Goal: Task Accomplishment & Management: Use online tool/utility

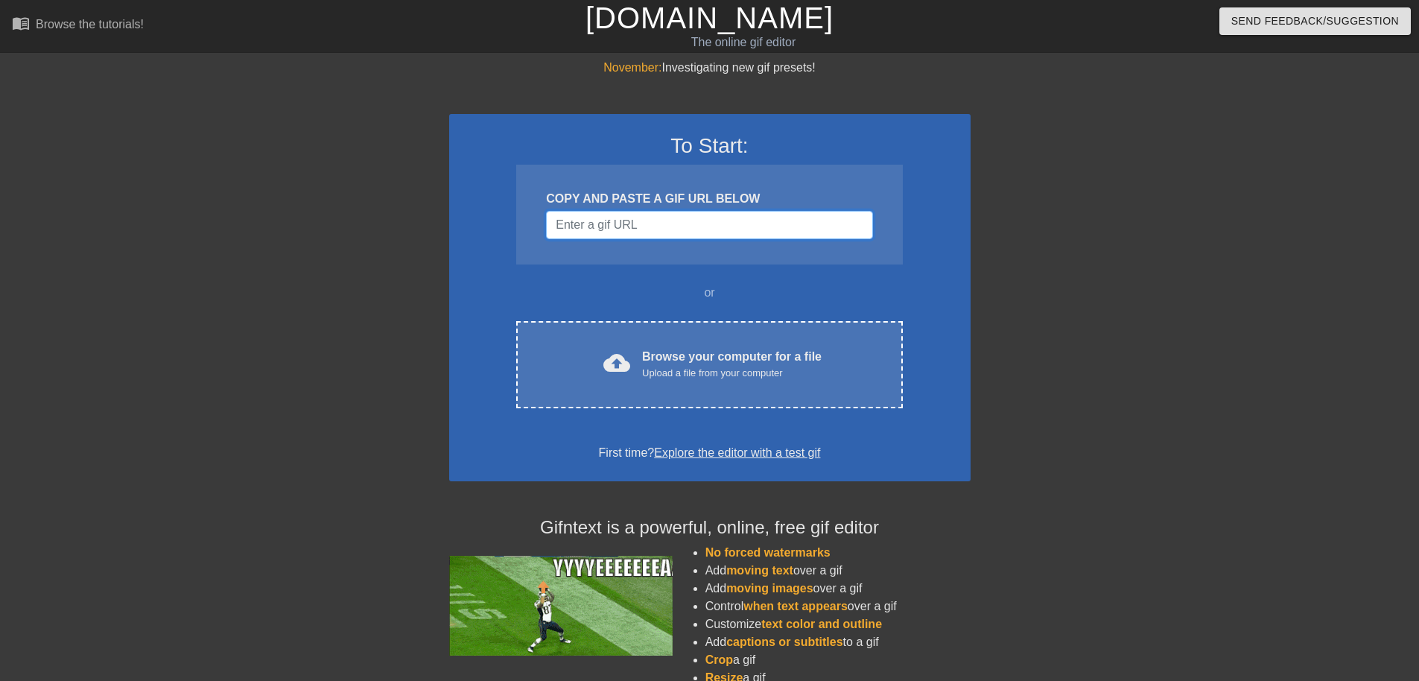
click at [677, 235] on input "Username" at bounding box center [709, 225] width 326 height 28
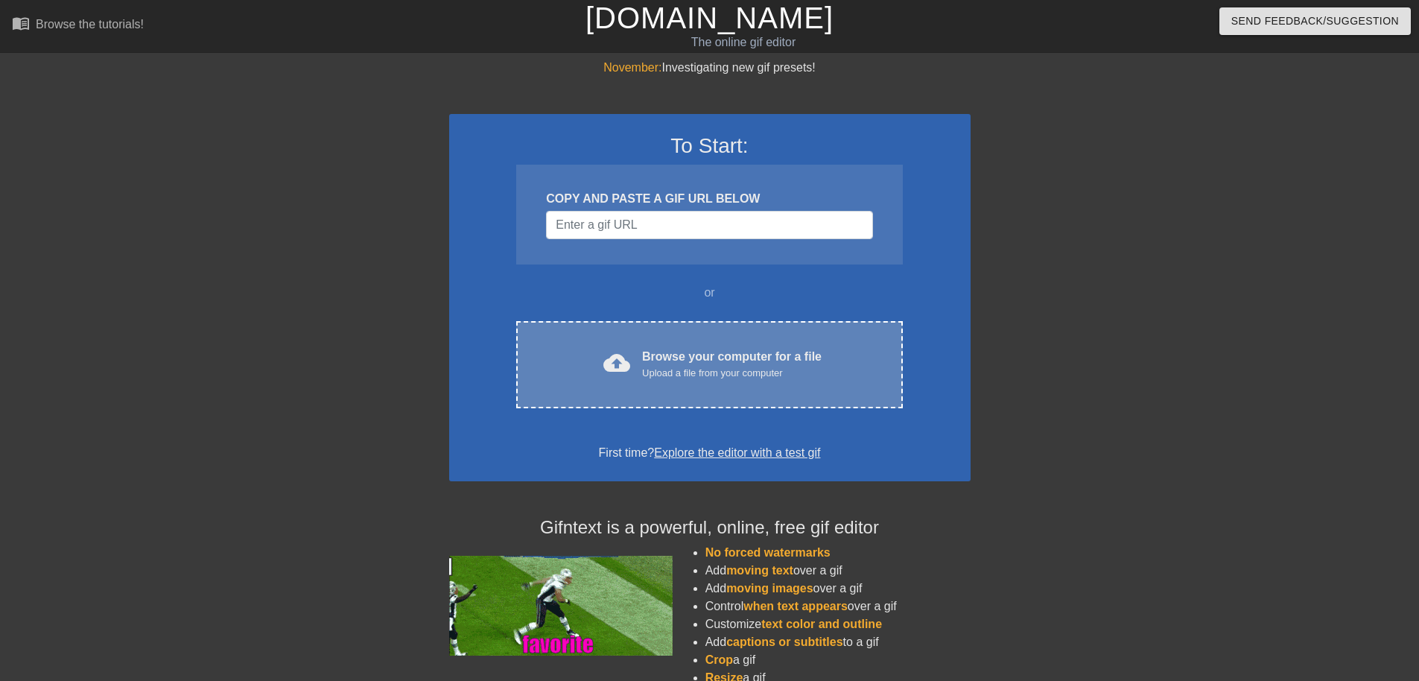
click at [663, 355] on div "Browse your computer for a file Upload a file from your computer" at bounding box center [732, 364] width 180 height 33
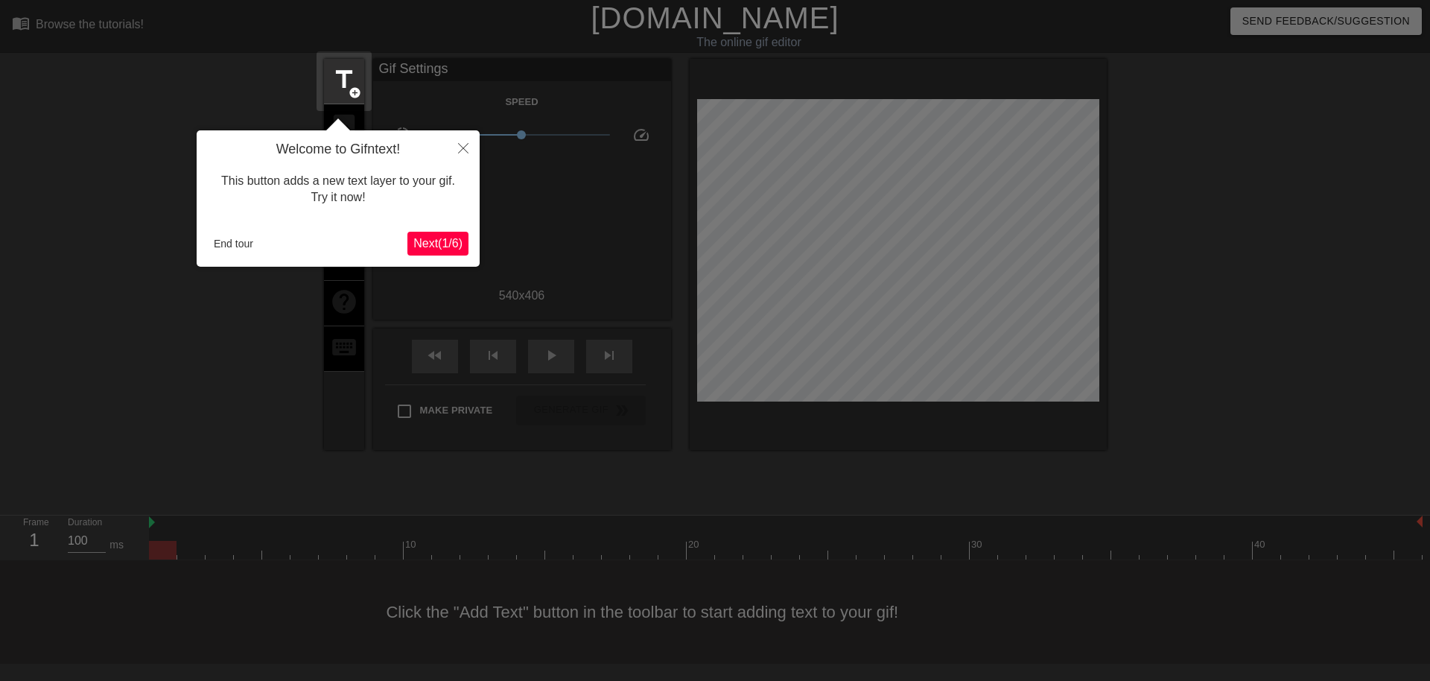
click at [435, 250] on span "Next ( 1 / 6 )" at bounding box center [437, 243] width 49 height 13
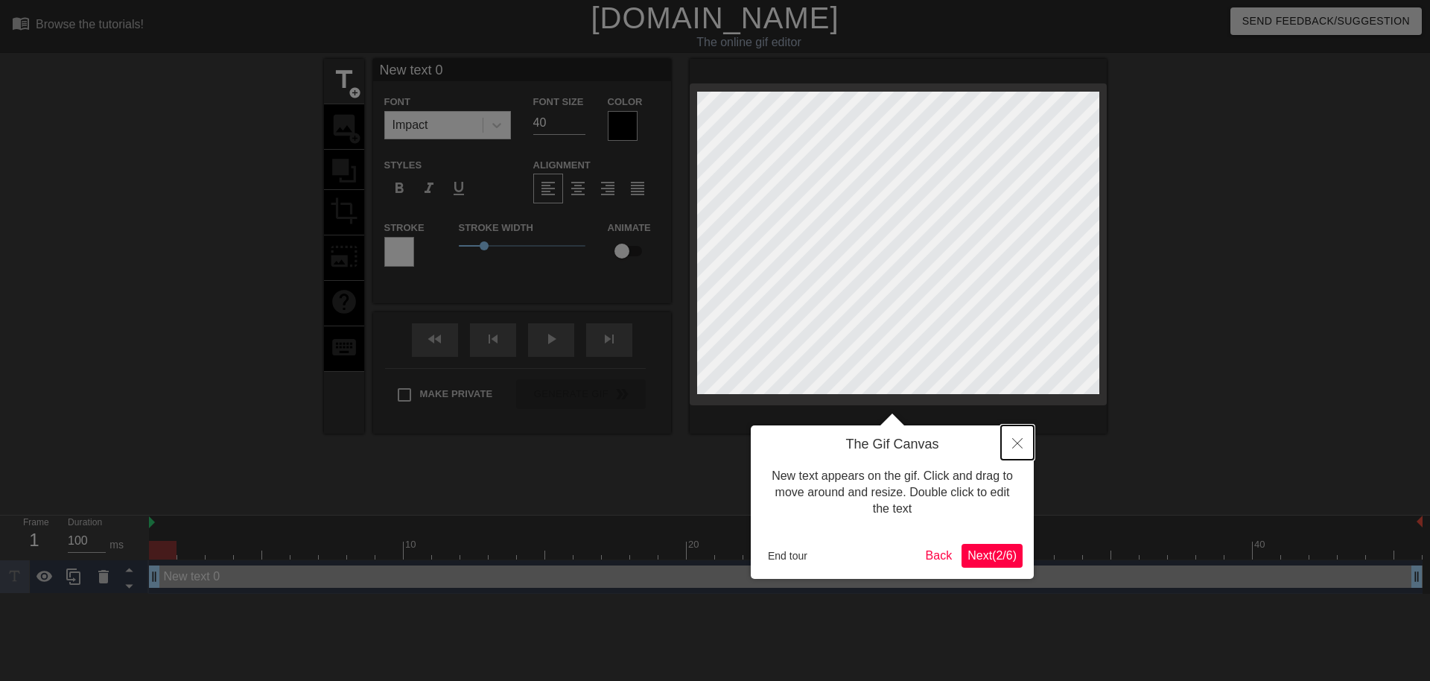
click at [1022, 440] on icon "Close" at bounding box center [1017, 443] width 10 height 10
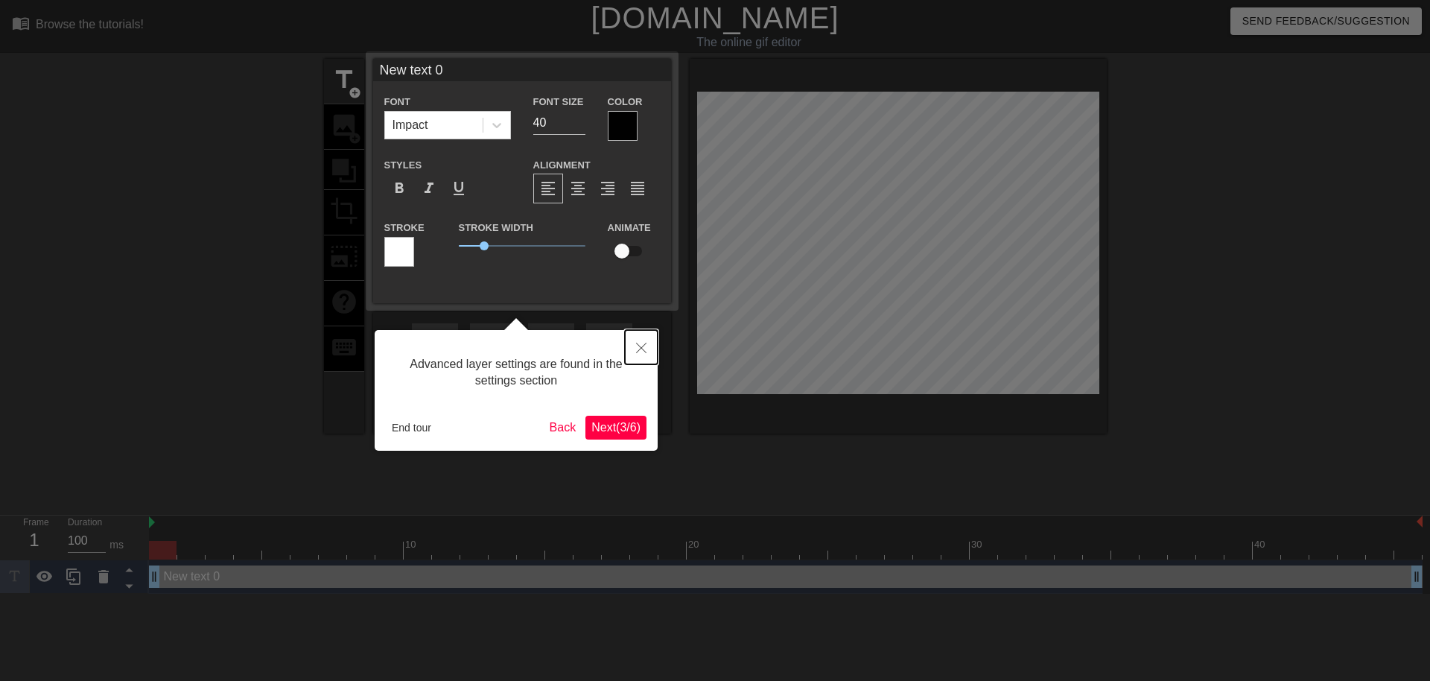
click at [640, 346] on icon "Close" at bounding box center [641, 348] width 10 height 10
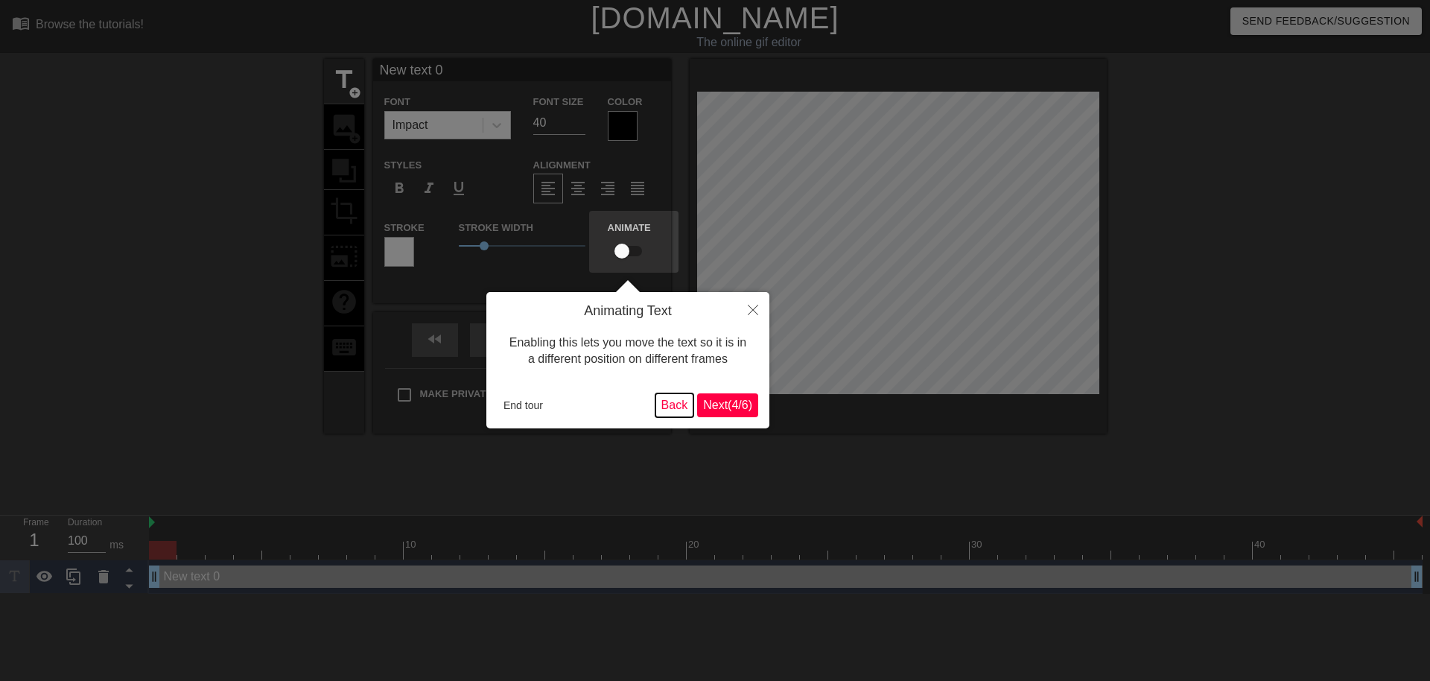
click at [674, 409] on button "Back" at bounding box center [675, 405] width 39 height 24
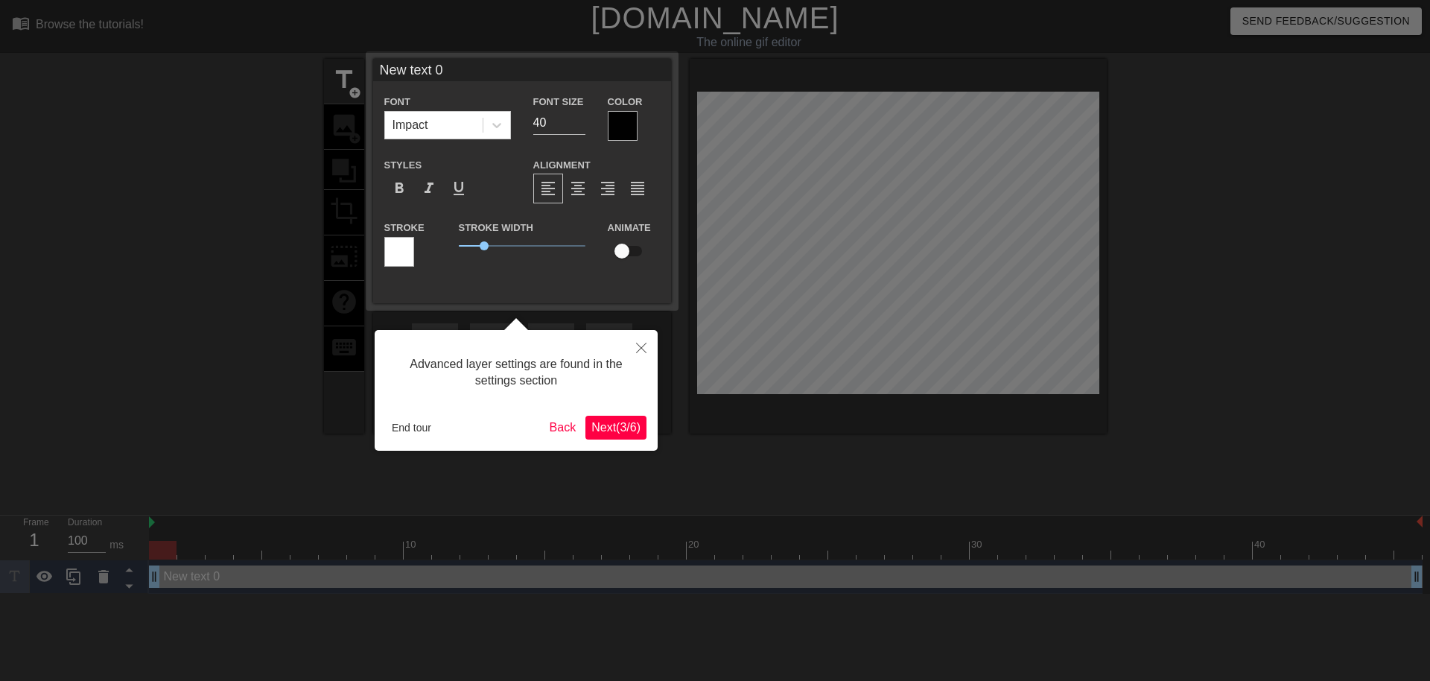
click at [627, 428] on span "Next ( 3 / 6 )" at bounding box center [616, 427] width 49 height 13
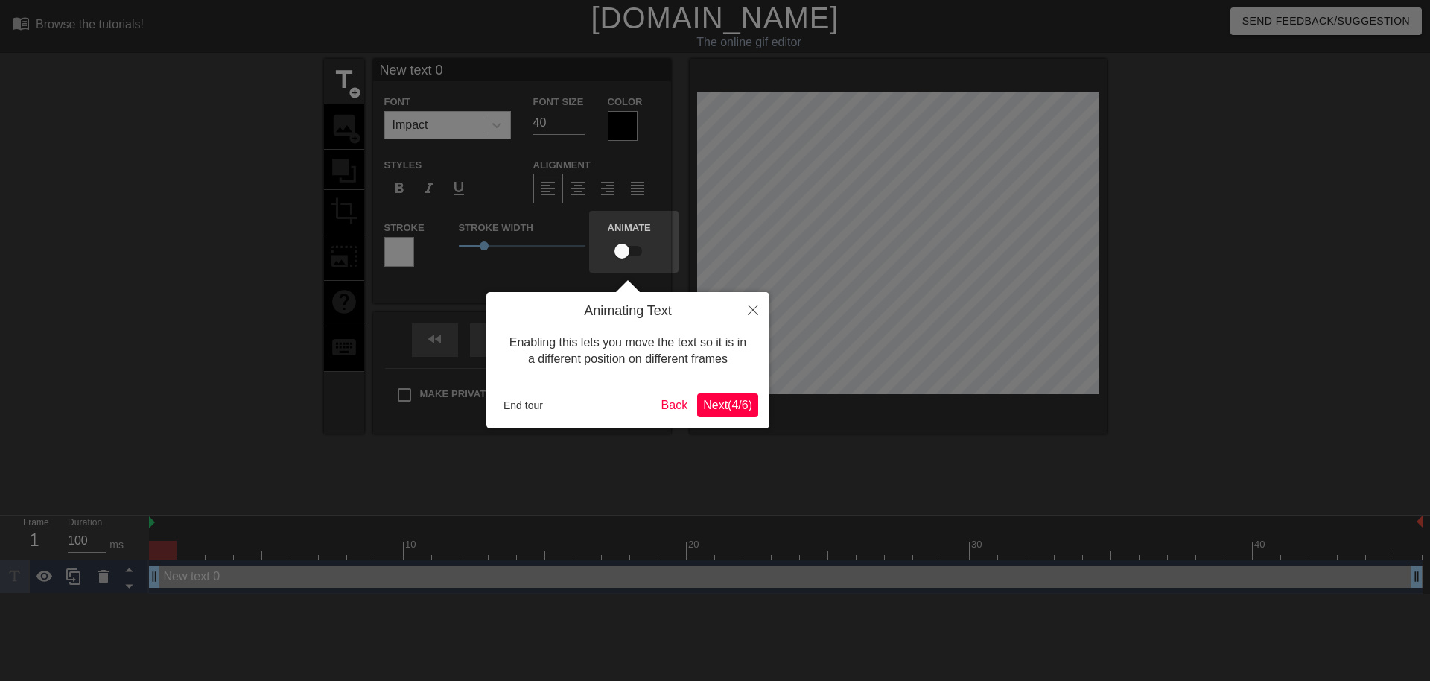
click at [726, 405] on span "Next ( 4 / 6 )" at bounding box center [727, 405] width 49 height 13
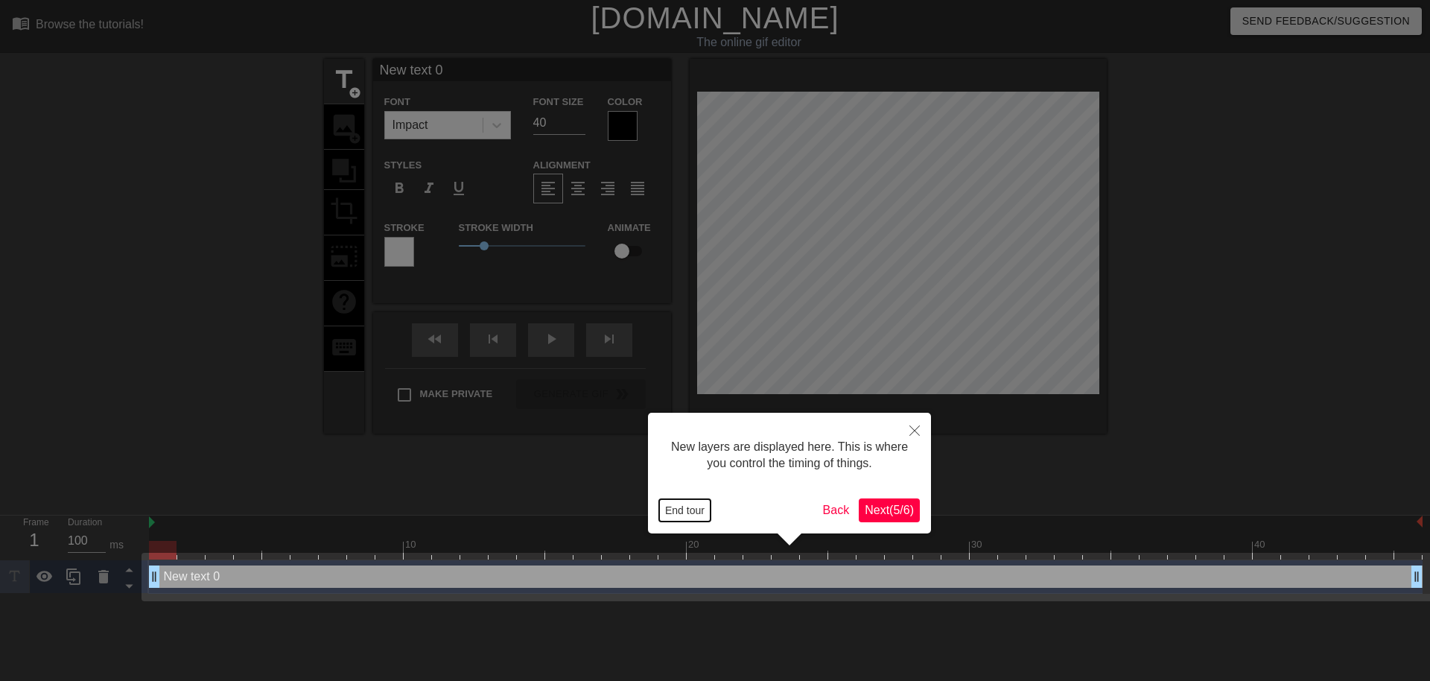
click at [676, 504] on button "End tour" at bounding box center [684, 510] width 51 height 22
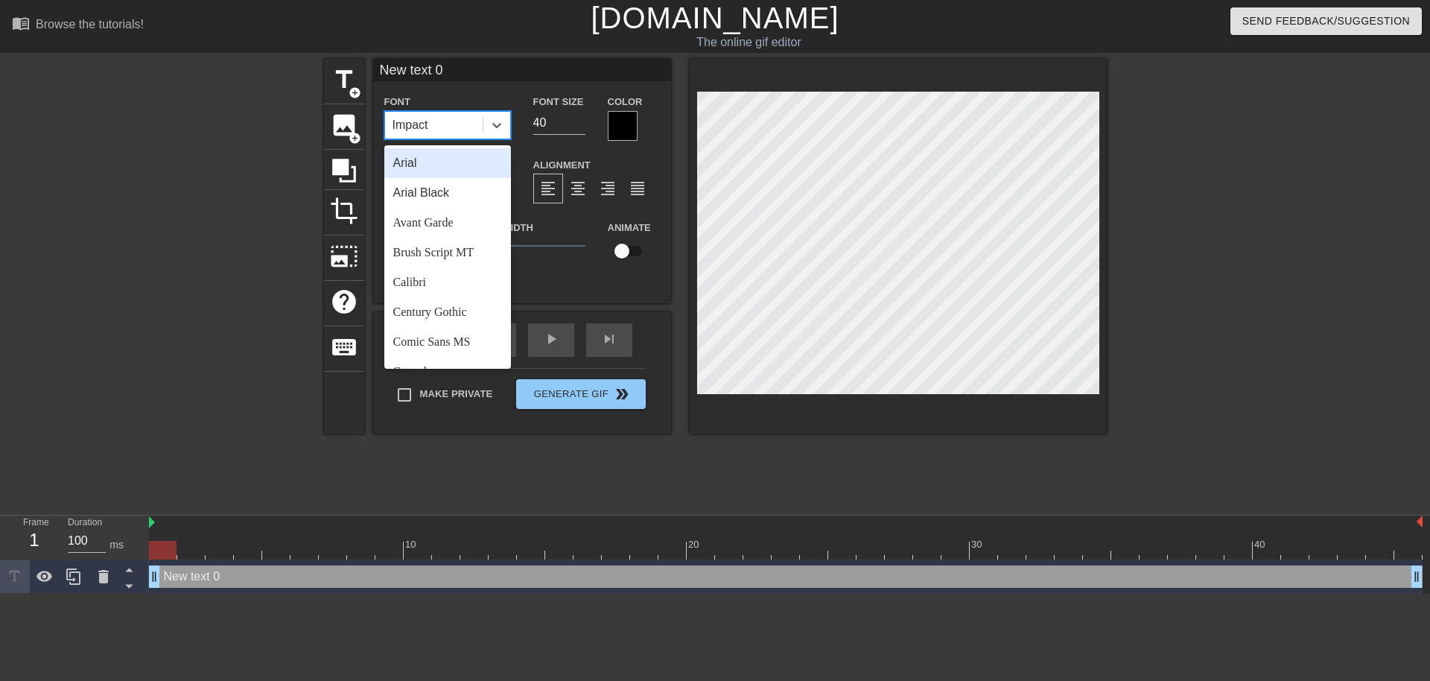
click at [449, 134] on div "Impact" at bounding box center [434, 125] width 98 height 27
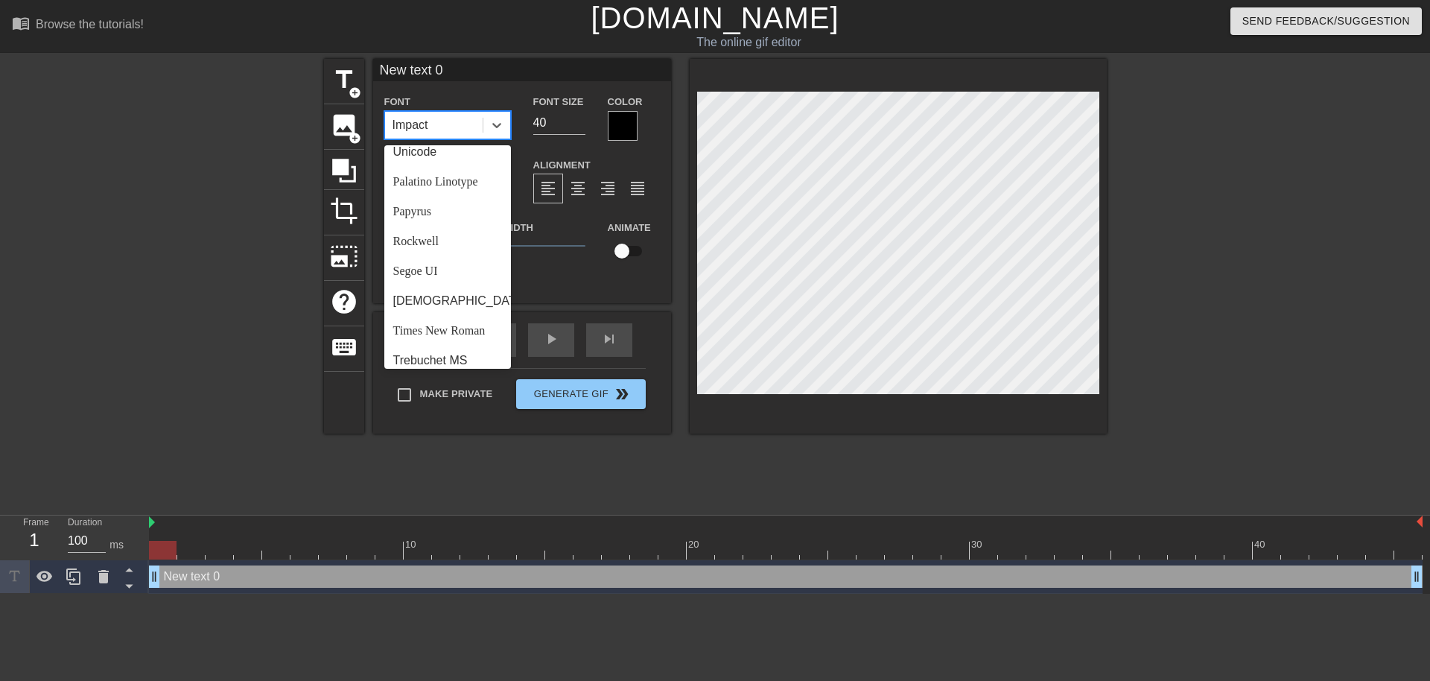
scroll to position [533, 0]
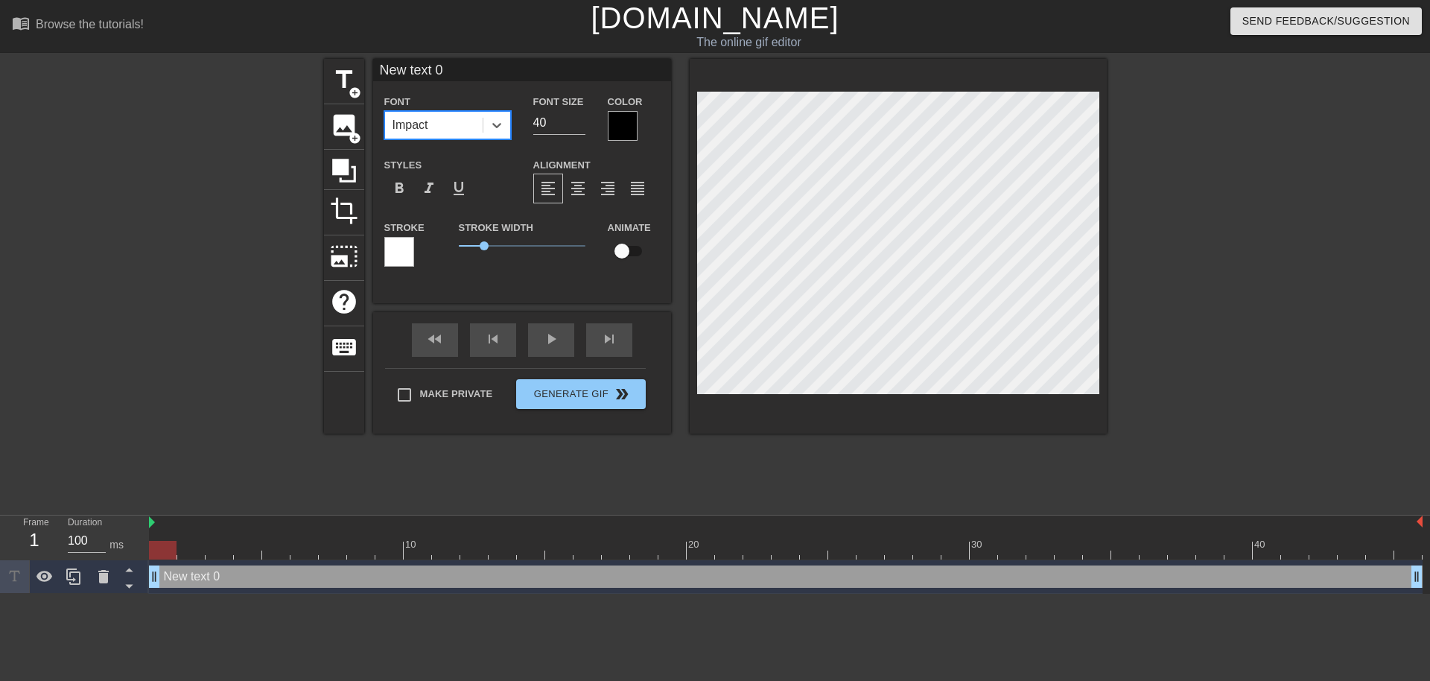
click at [402, 249] on div at bounding box center [399, 252] width 30 height 30
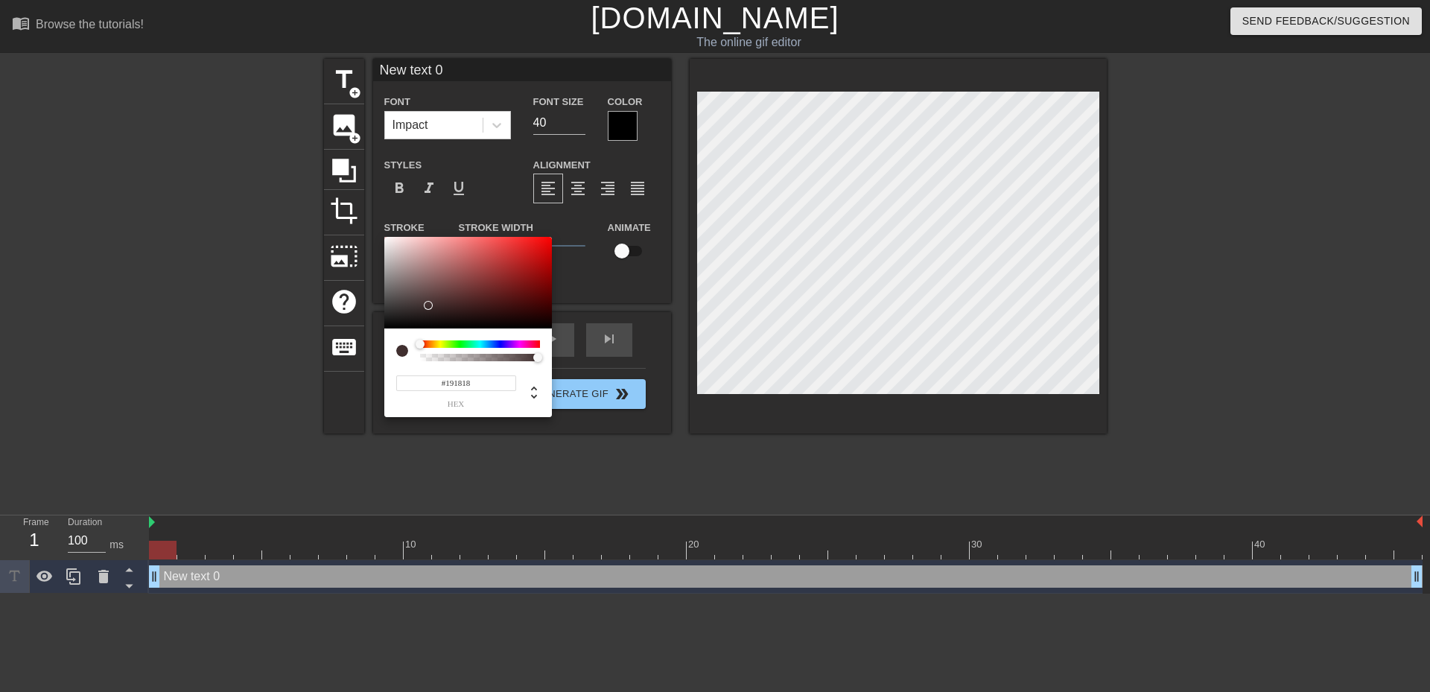
type input "#000000"
drag, startPoint x: 435, startPoint y: 305, endPoint x: 357, endPoint y: 352, distance: 90.8
click at [357, 352] on div "#000000 hex" at bounding box center [715, 346] width 1430 height 692
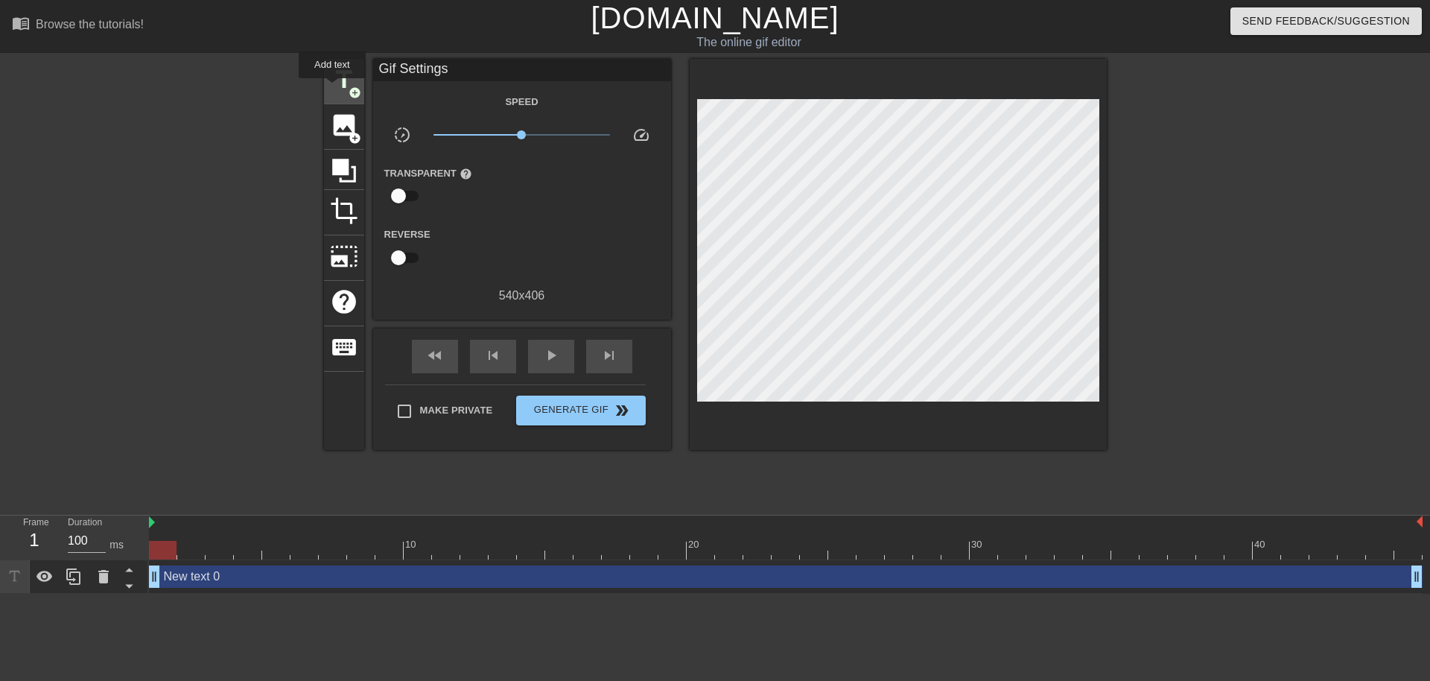
click at [332, 89] on span "title" at bounding box center [344, 80] width 28 height 28
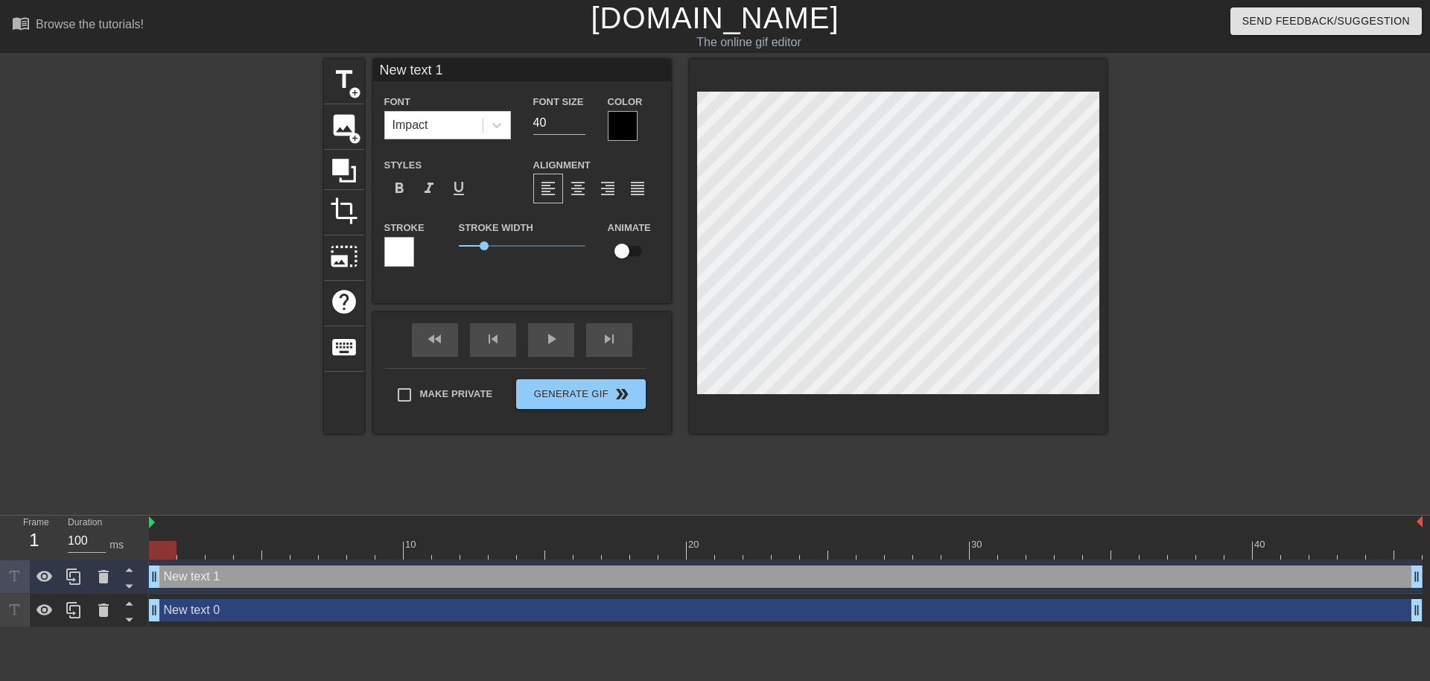
click at [621, 130] on div at bounding box center [623, 126] width 30 height 30
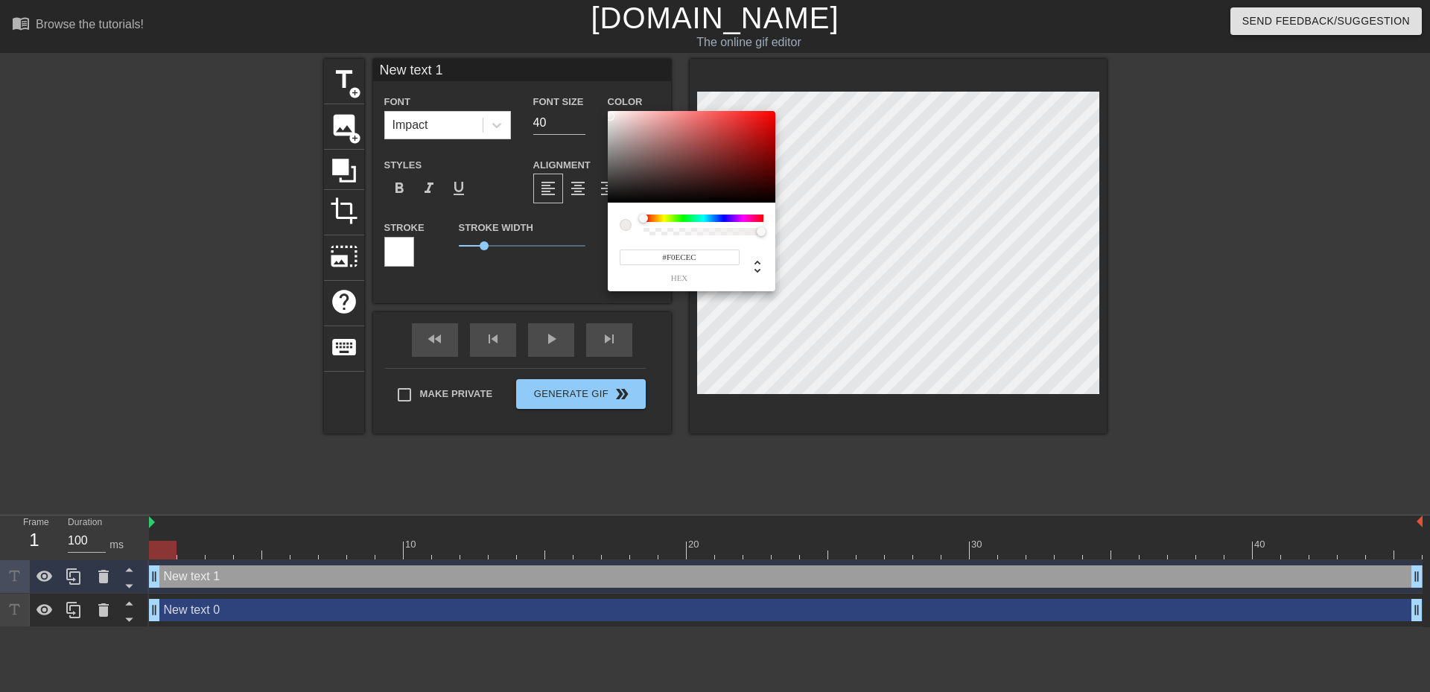
type input "#FFFFFF"
drag, startPoint x: 605, startPoint y: 113, endPoint x: 564, endPoint y: 87, distance: 48.6
click at [564, 87] on div "#FFFFFF hex" at bounding box center [715, 346] width 1430 height 692
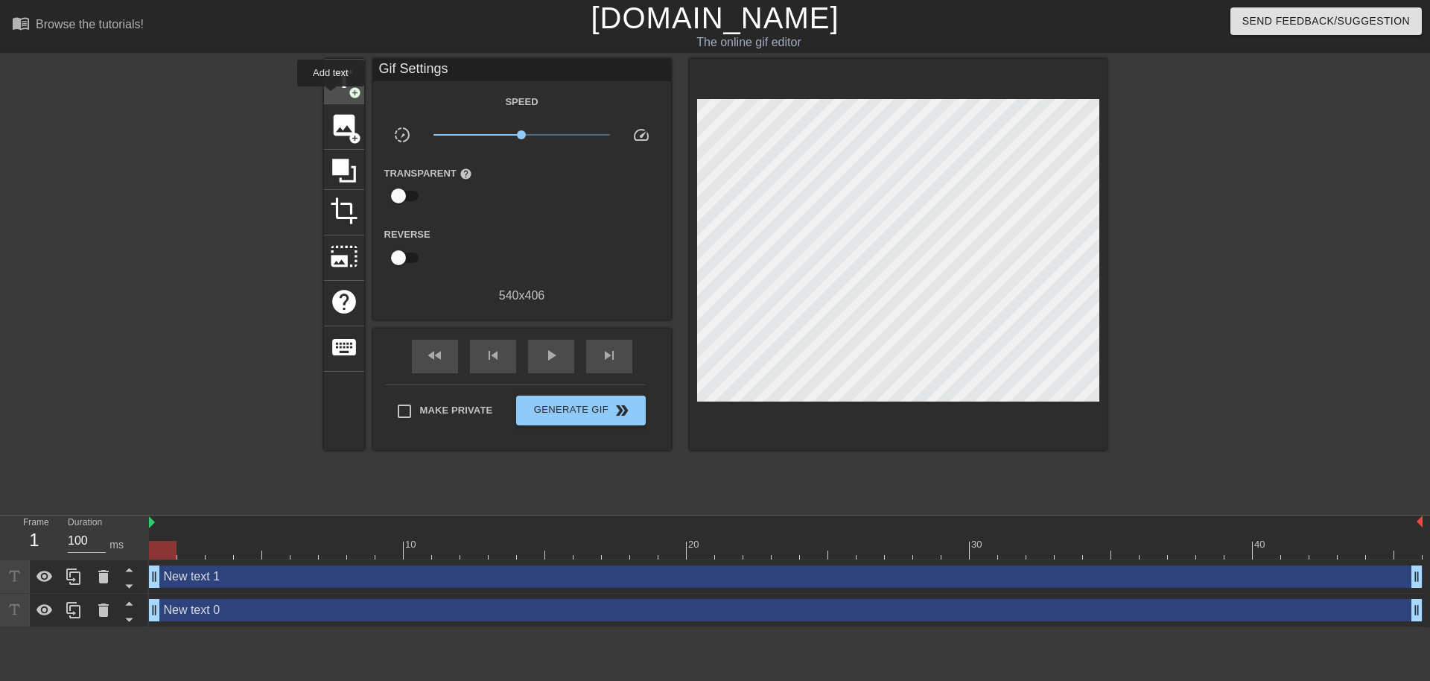
click at [333, 97] on div "title add_circle" at bounding box center [344, 81] width 40 height 45
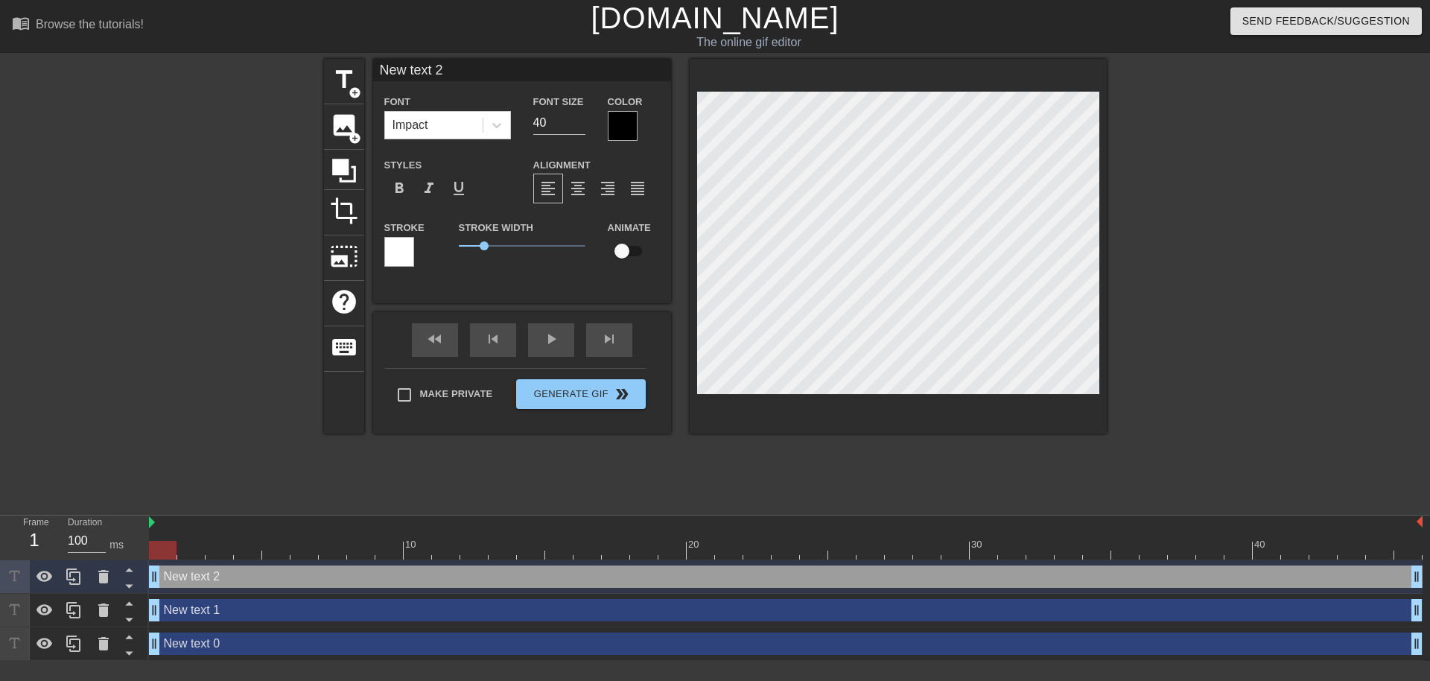
click at [402, 263] on div at bounding box center [399, 252] width 30 height 30
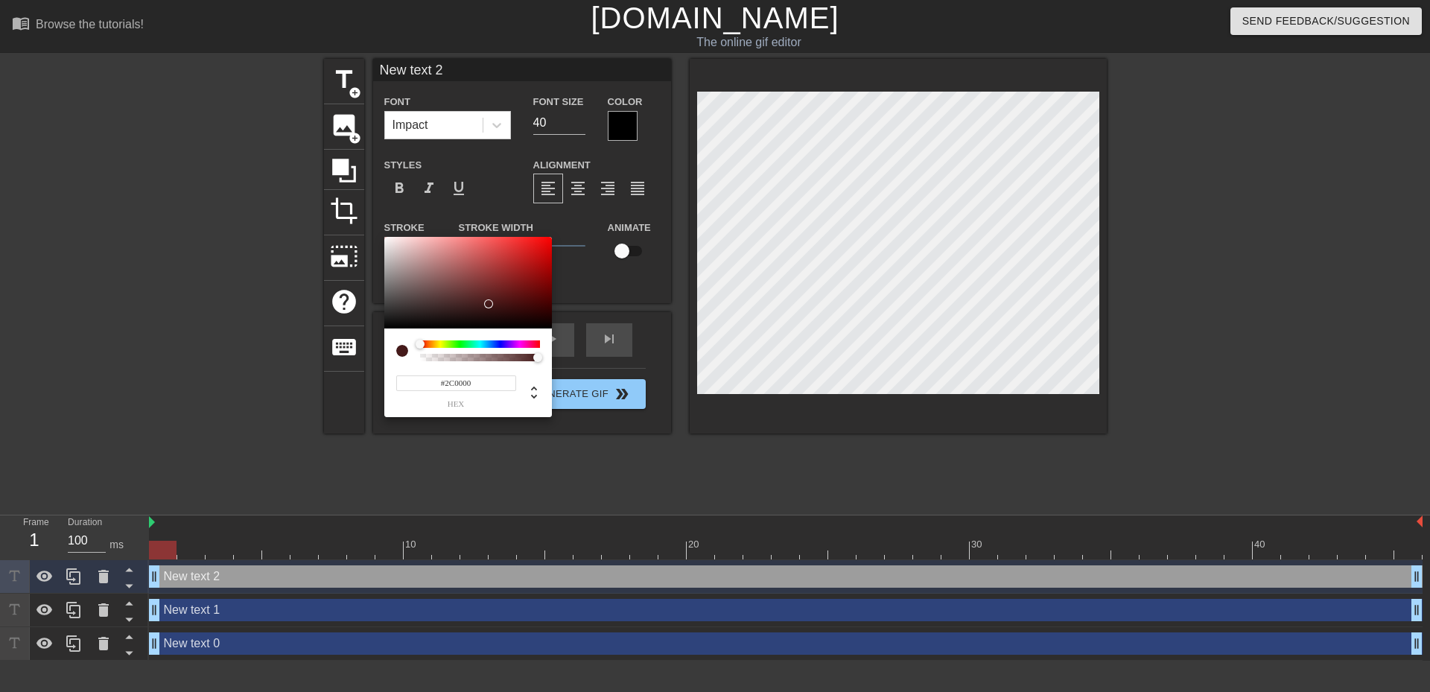
type input "#260000"
drag, startPoint x: 492, startPoint y: 304, endPoint x: 592, endPoint y: 315, distance: 99.7
click at [592, 315] on div "#260000 hex" at bounding box center [715, 346] width 1430 height 692
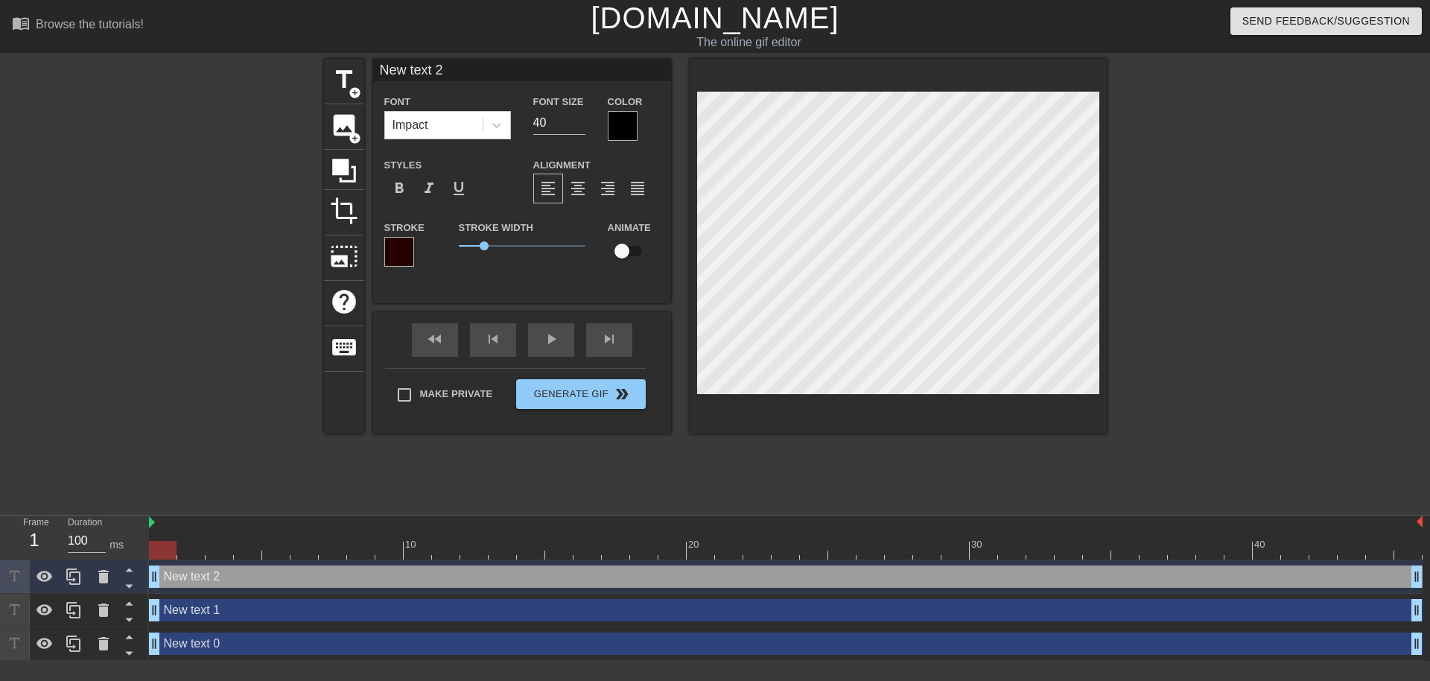
type input "Ne text 2"
type textarea "Ne text 2"
type input "N text 2"
type textarea "N text 2"
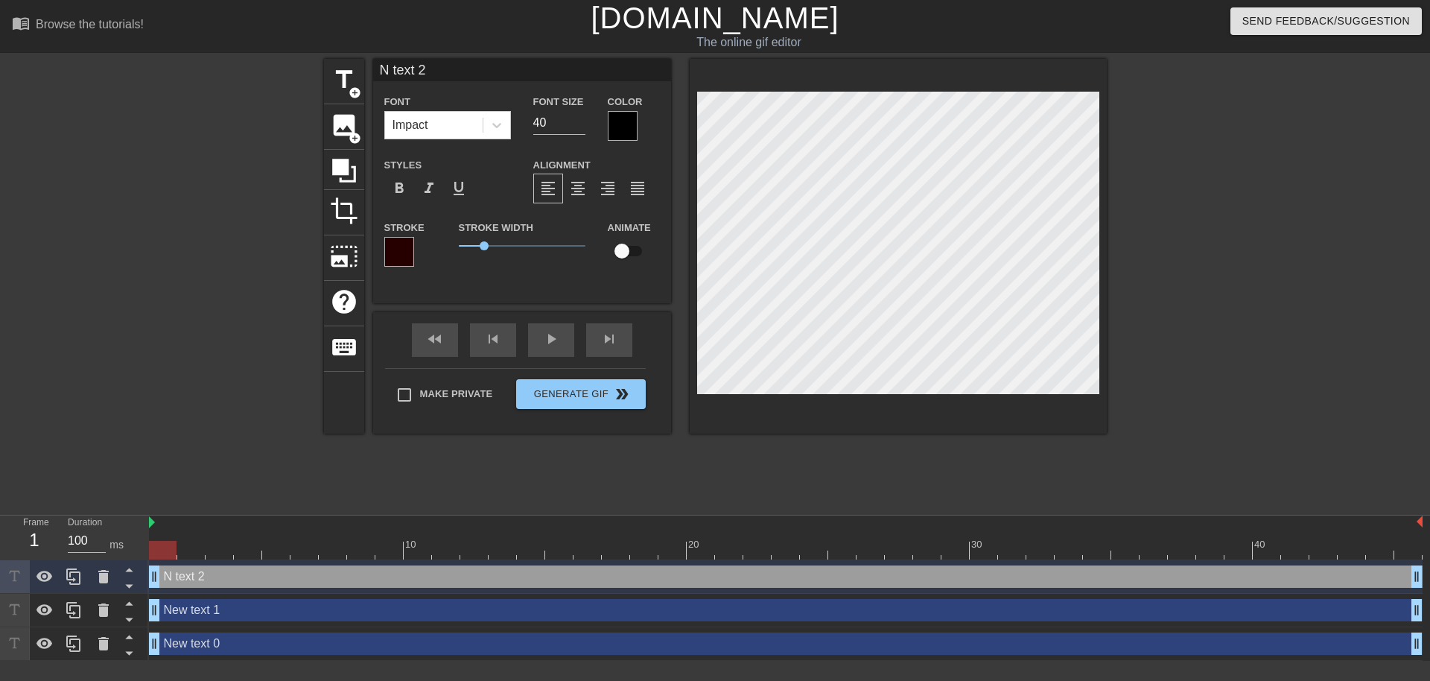
click at [284, 646] on div "New text 0 drag_handle drag_handle" at bounding box center [786, 644] width 1274 height 22
type input "New text 0"
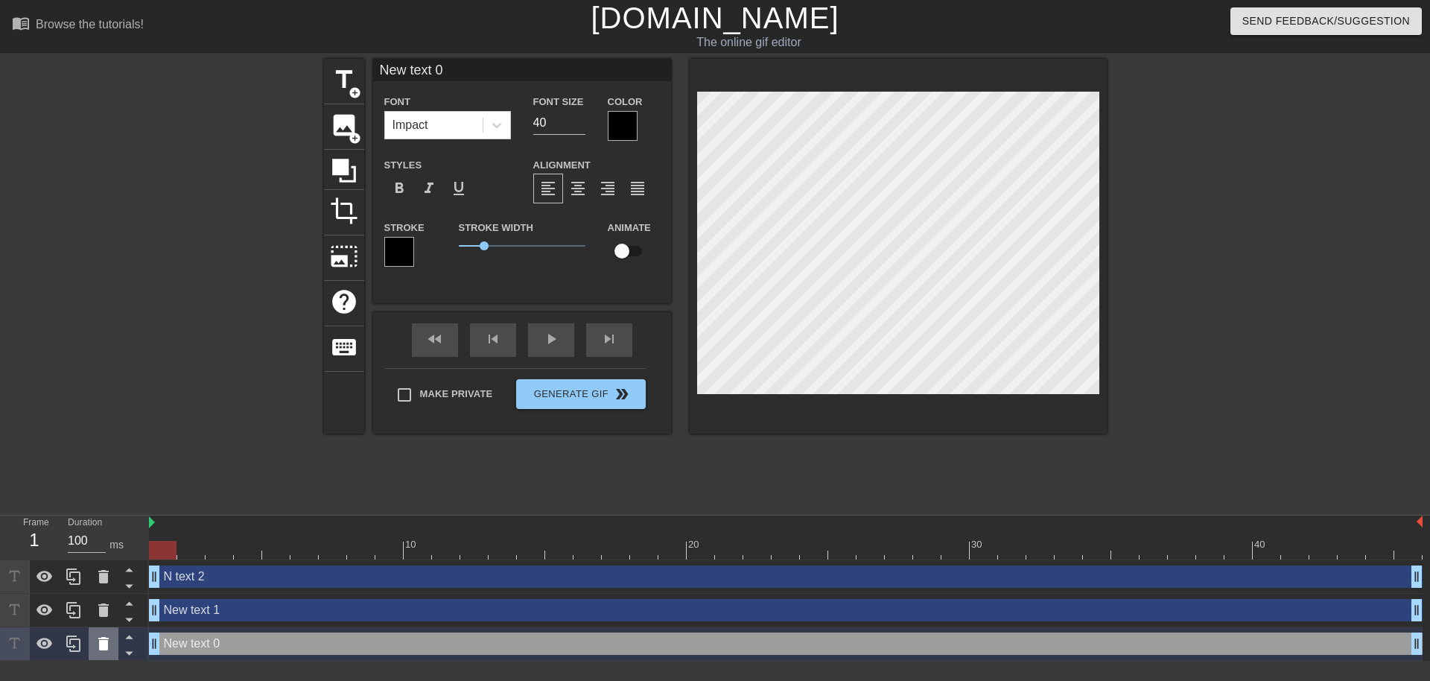
click at [107, 635] on icon at bounding box center [104, 644] width 18 height 18
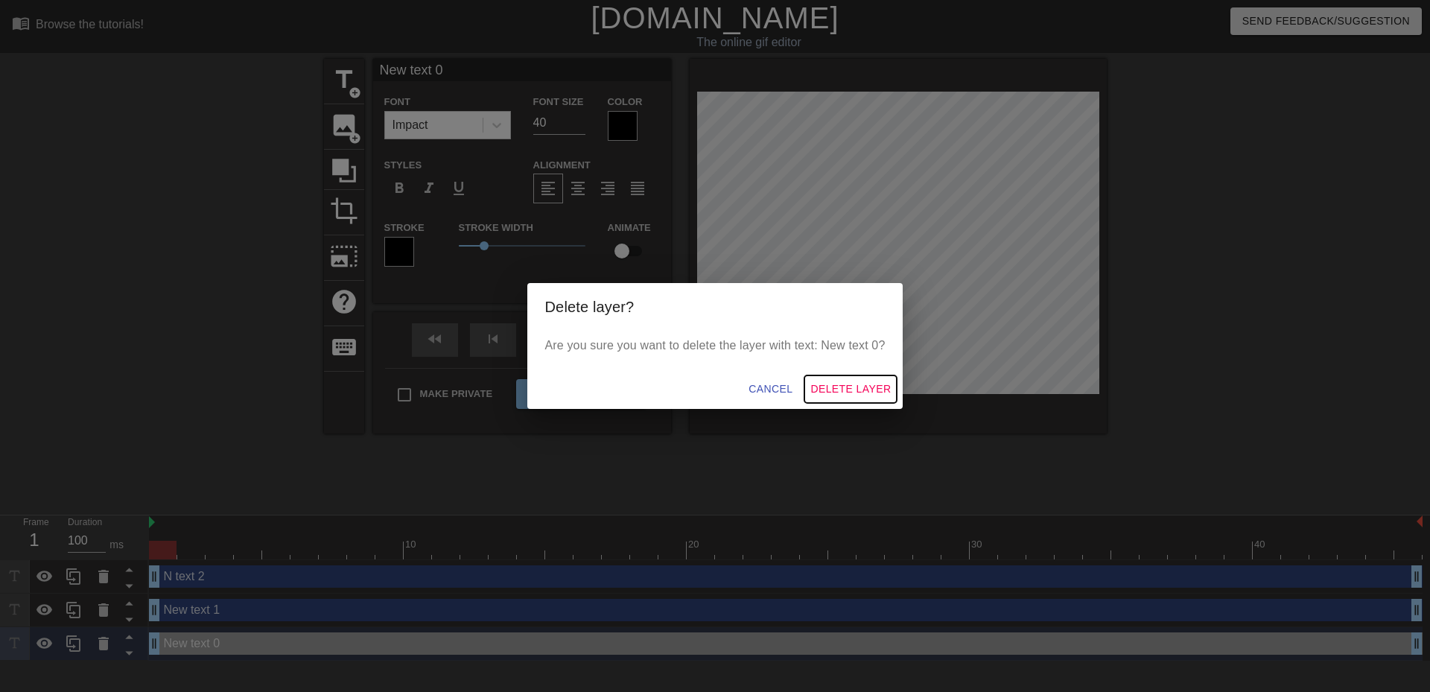
click at [817, 392] on span "Delete Layer" at bounding box center [851, 389] width 80 height 19
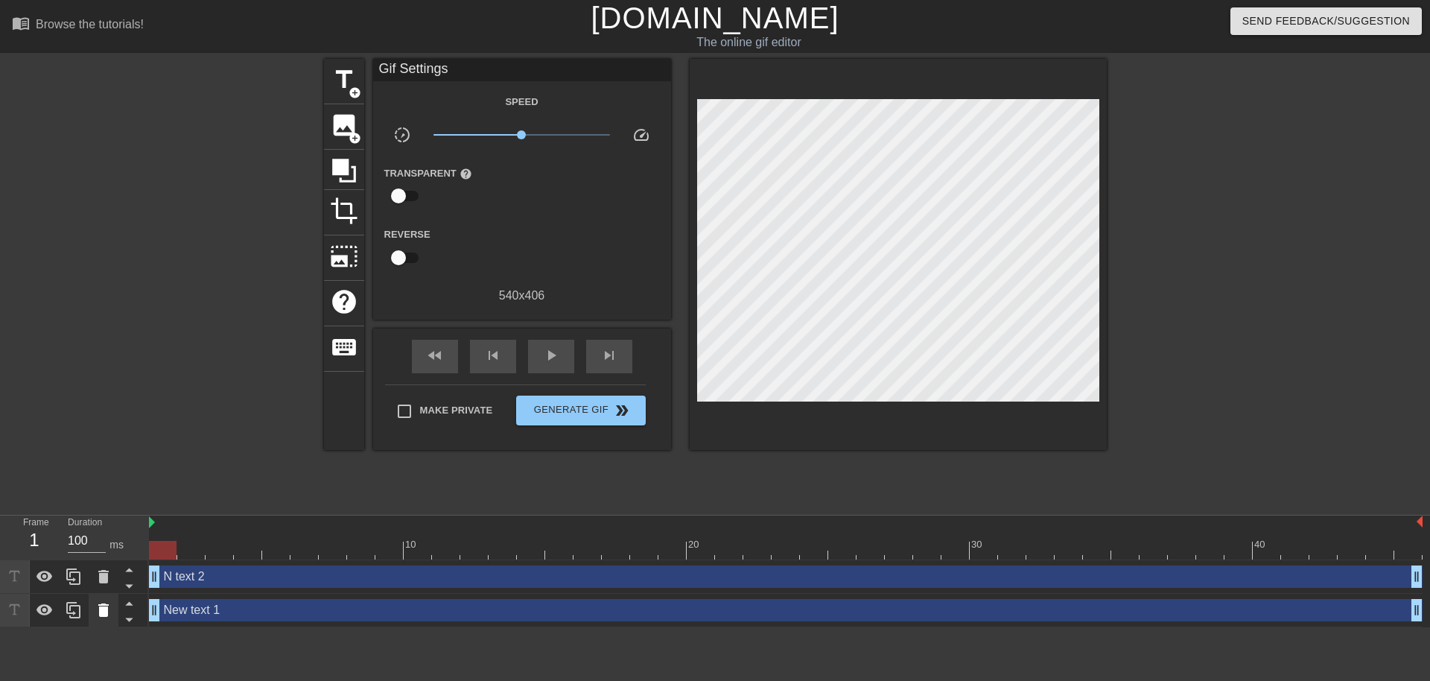
click at [106, 609] on icon at bounding box center [103, 609] width 10 height 13
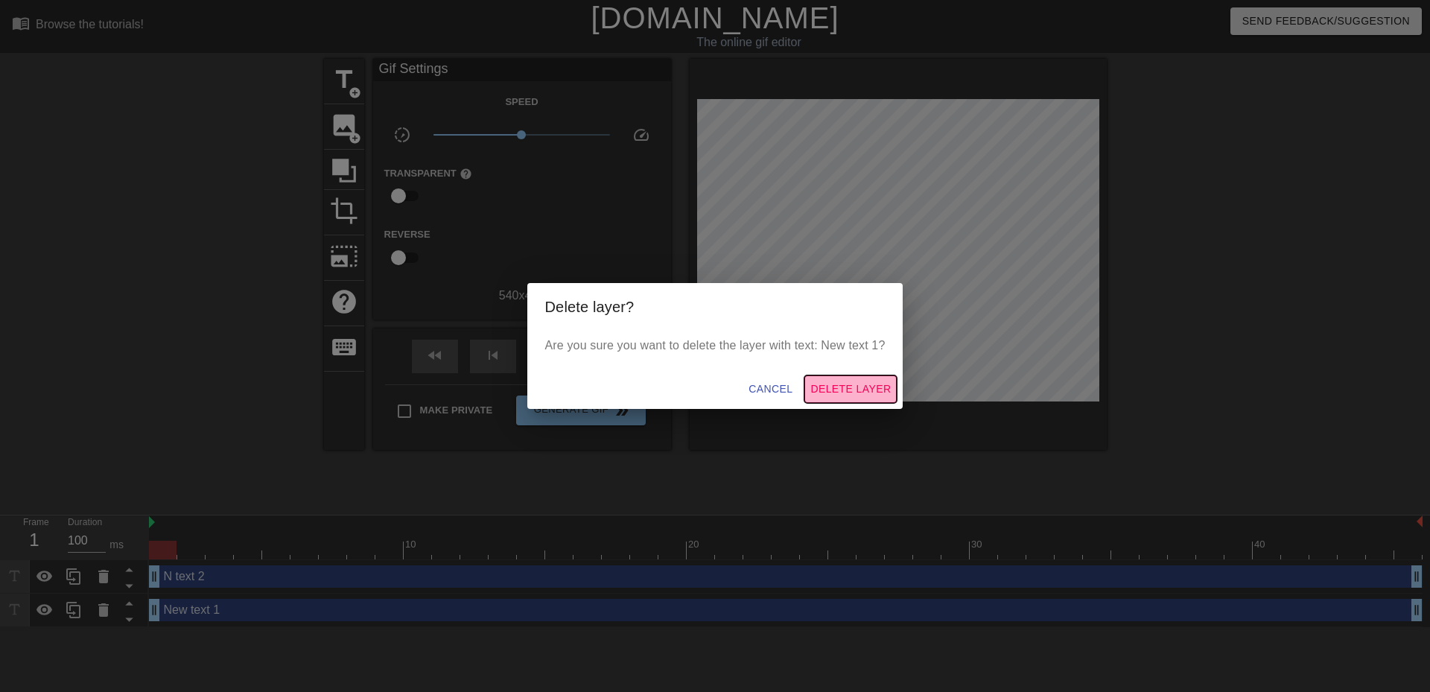
click at [825, 390] on span "Delete Layer" at bounding box center [851, 389] width 80 height 19
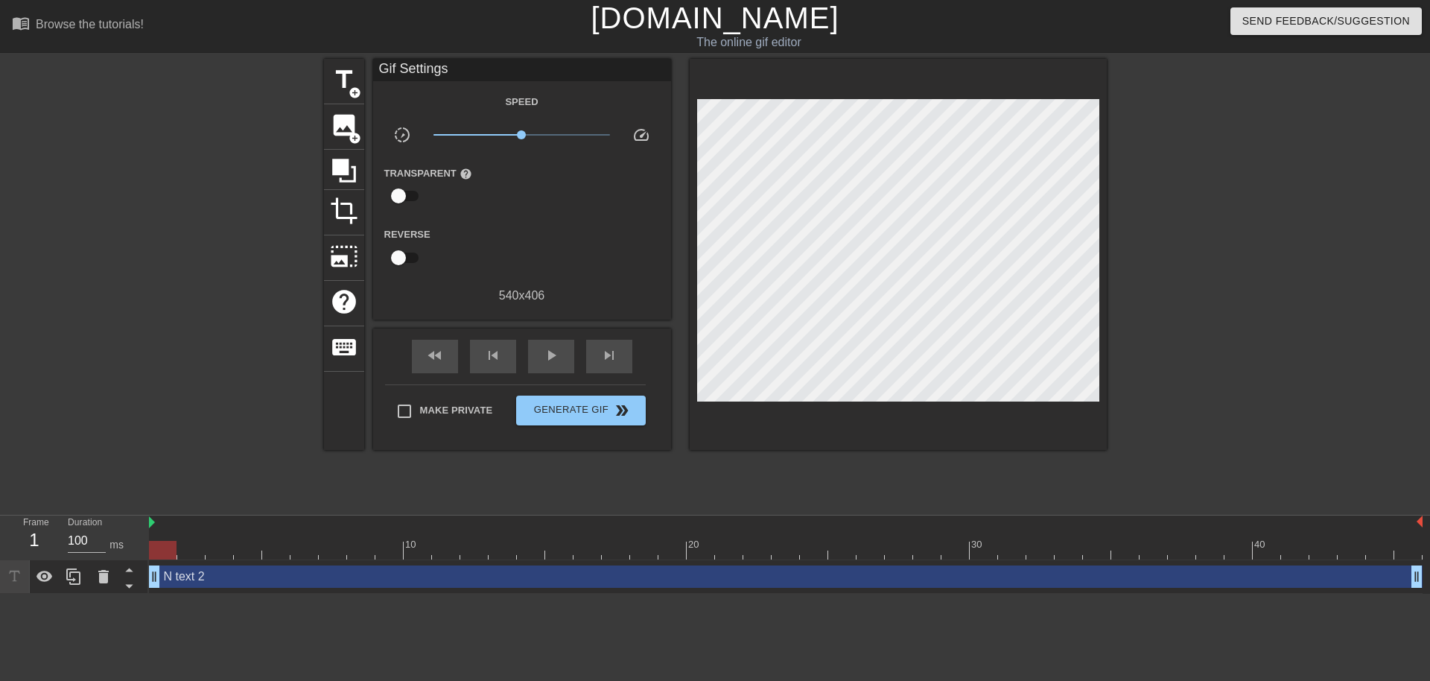
click at [226, 588] on div "N text 2 drag_handle drag_handle" at bounding box center [786, 577] width 1274 height 34
click at [224, 582] on div "N text 2 drag_handle drag_handle" at bounding box center [786, 576] width 1274 height 22
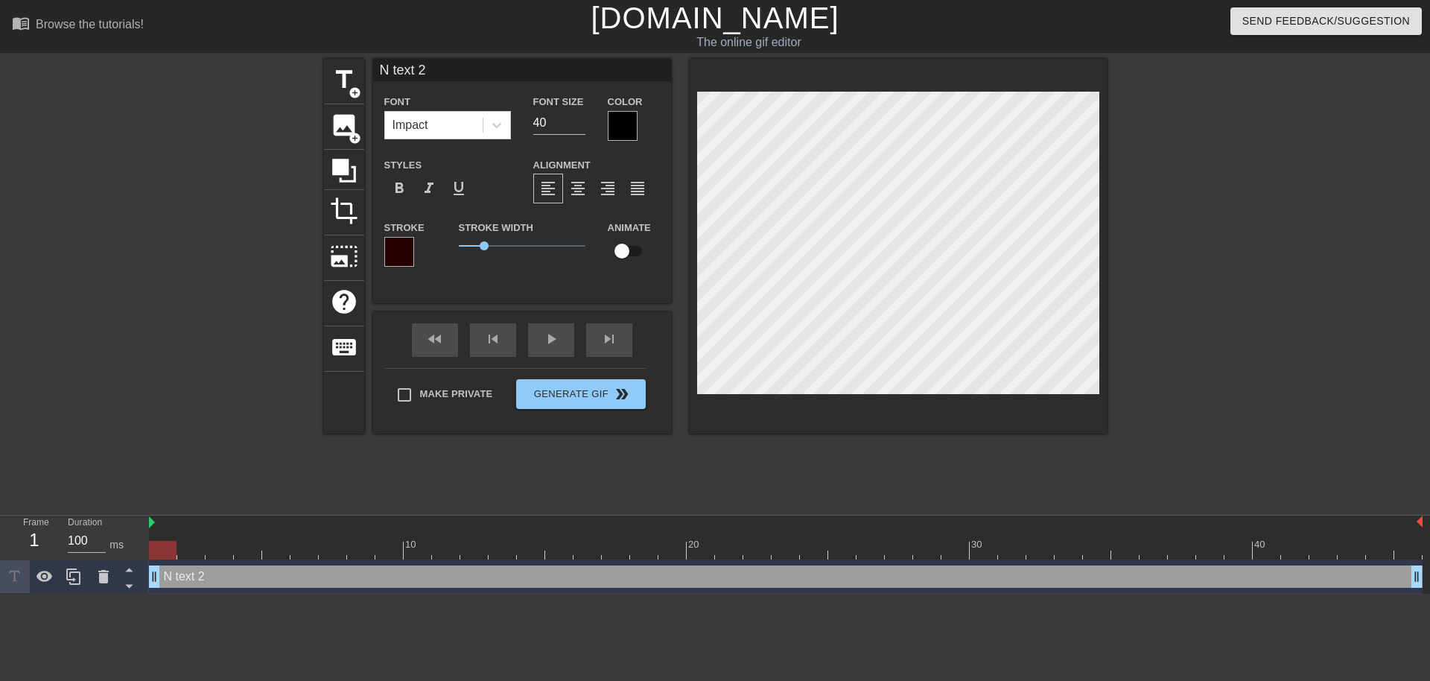
click at [224, 582] on div "N text 2 drag_handle drag_handle" at bounding box center [786, 576] width 1274 height 22
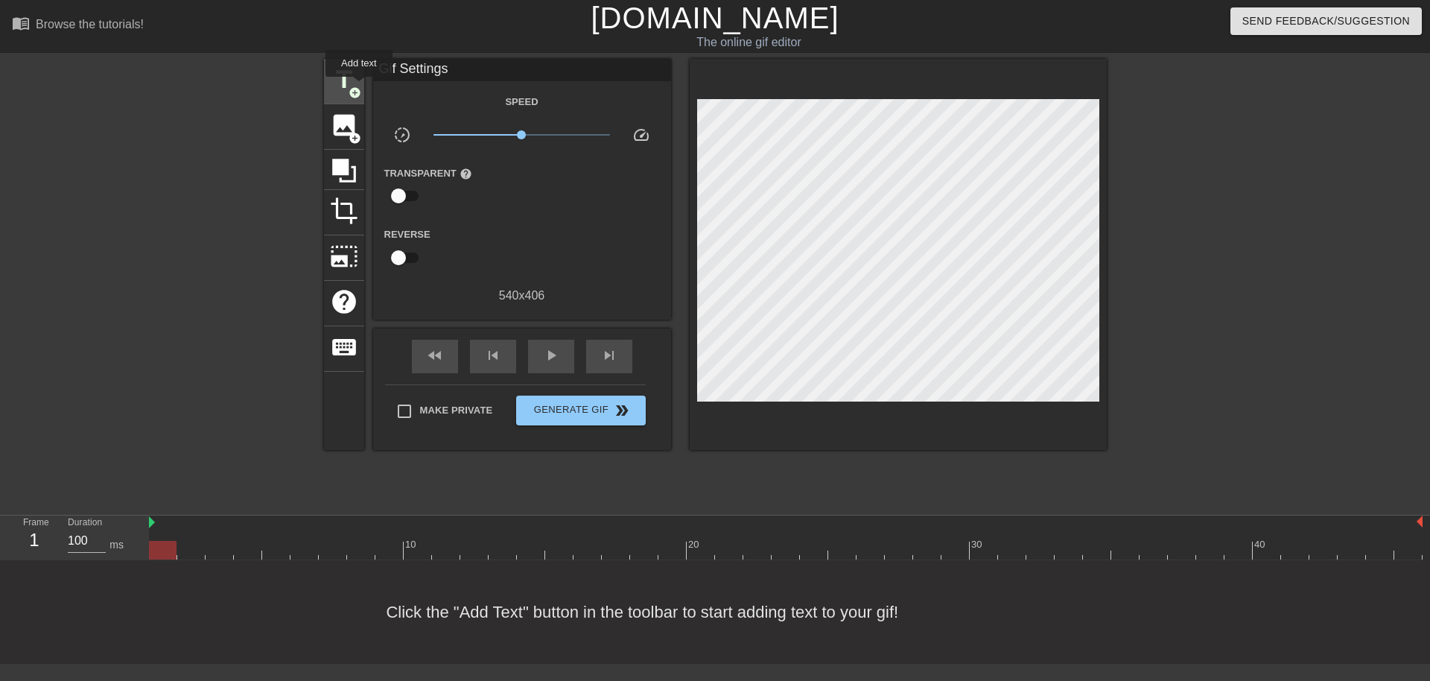
click at [359, 87] on span "add_circle" at bounding box center [355, 92] width 13 height 13
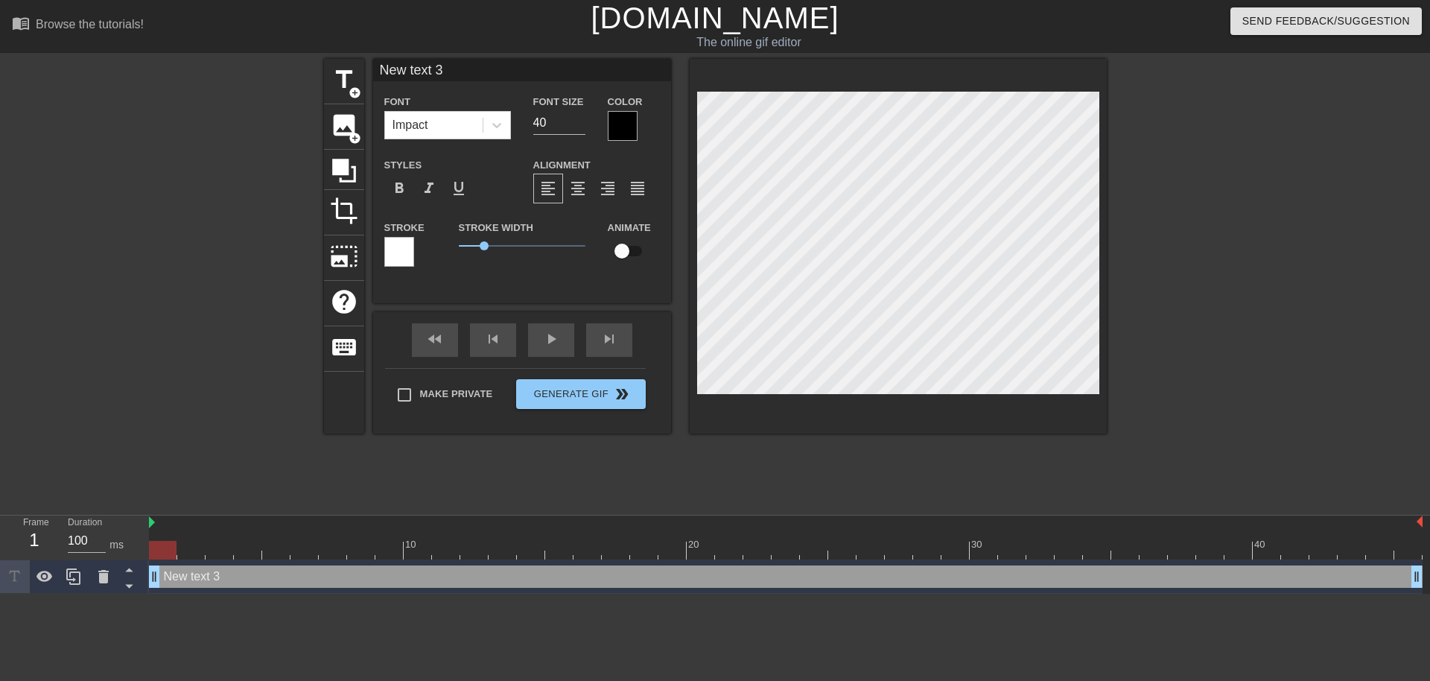
click at [613, 124] on div at bounding box center [623, 126] width 30 height 30
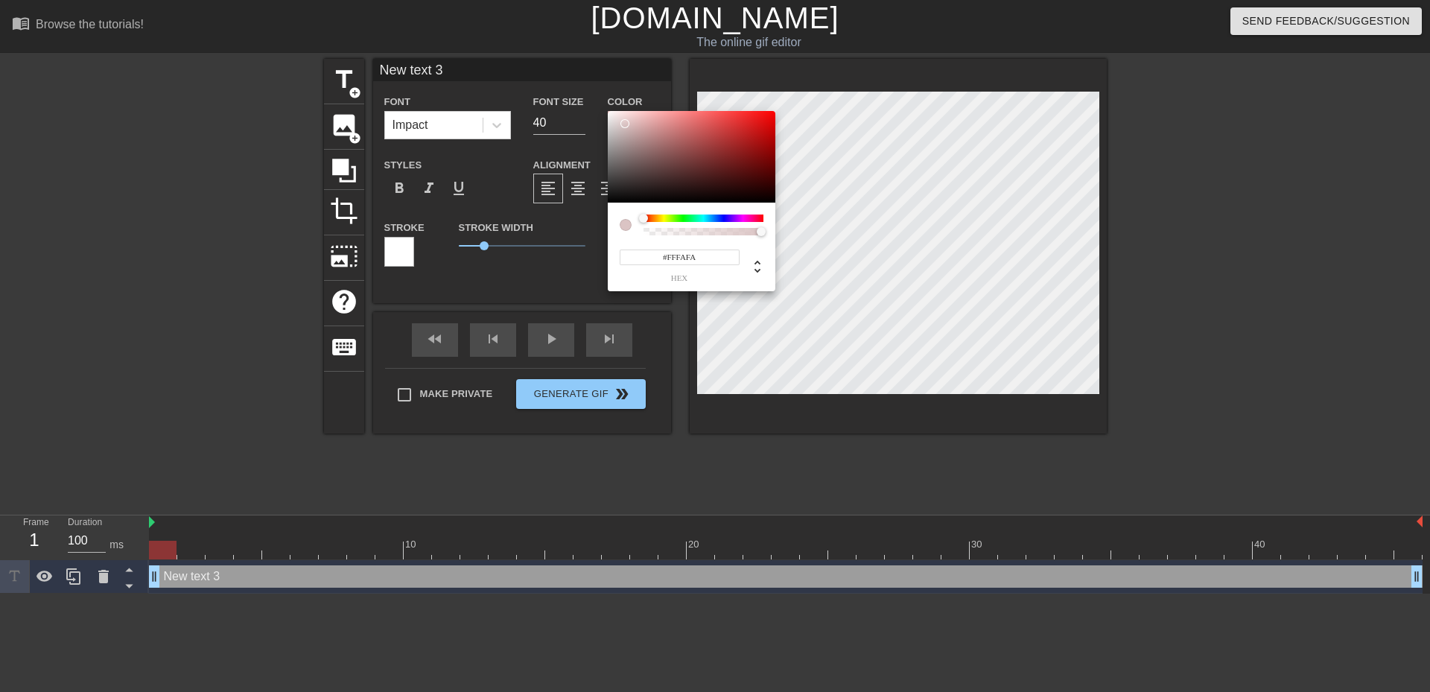
drag, startPoint x: 624, startPoint y: 120, endPoint x: 606, endPoint y: 104, distance: 24.3
click at [608, 104] on div "#FFFAFA hex" at bounding box center [715, 346] width 1430 height 692
type input "#FFFFFF"
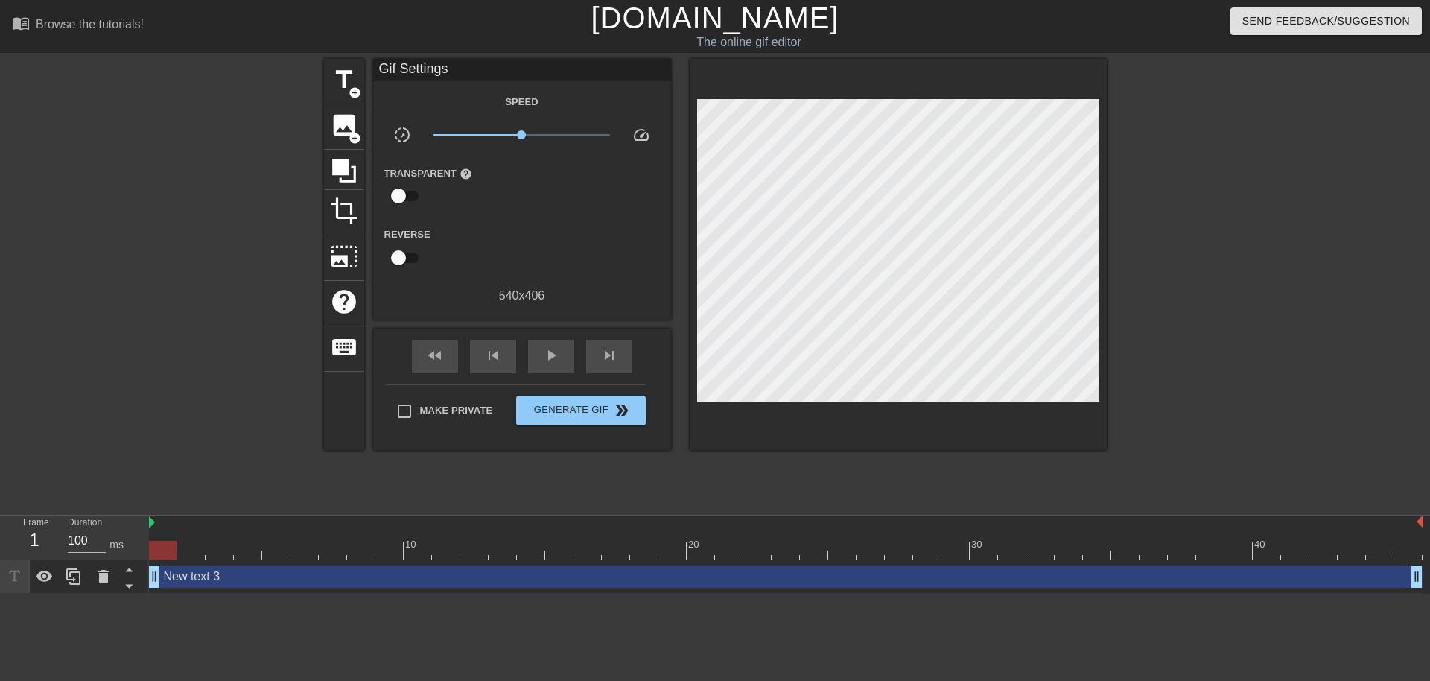
click at [337, 577] on div "New text 3 drag_handle drag_handle" at bounding box center [786, 576] width 1274 height 22
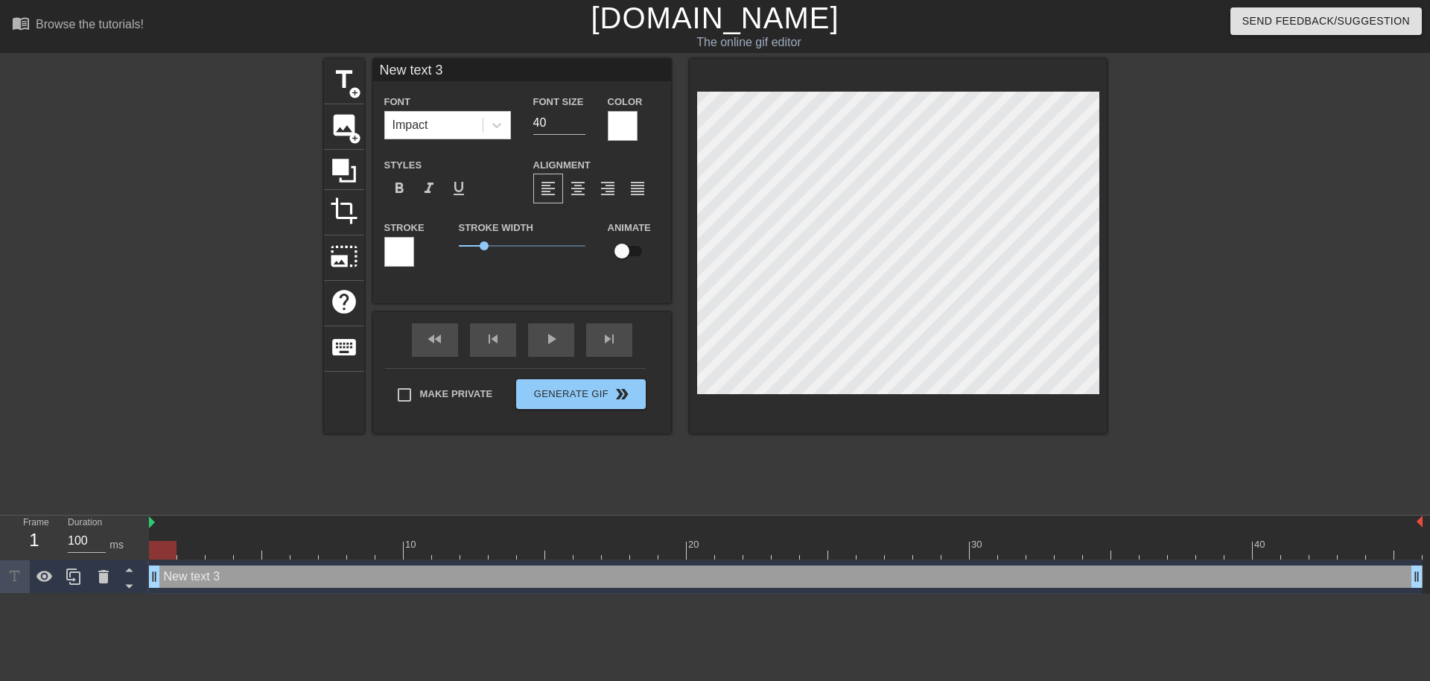
click at [394, 252] on div at bounding box center [399, 252] width 30 height 30
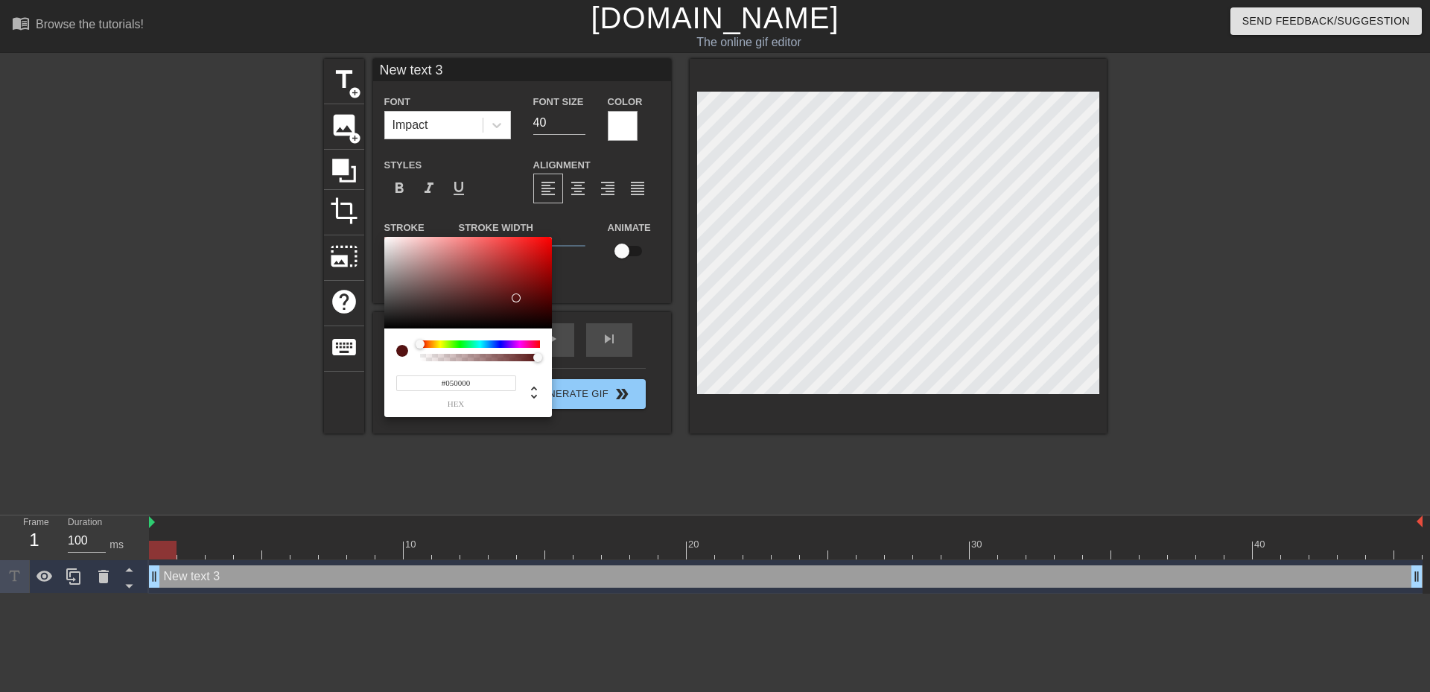
type input "#000000"
drag, startPoint x: 516, startPoint y: 298, endPoint x: 590, endPoint y: 347, distance: 89.3
click at [590, 347] on div "#000000 hex" at bounding box center [715, 346] width 1430 height 692
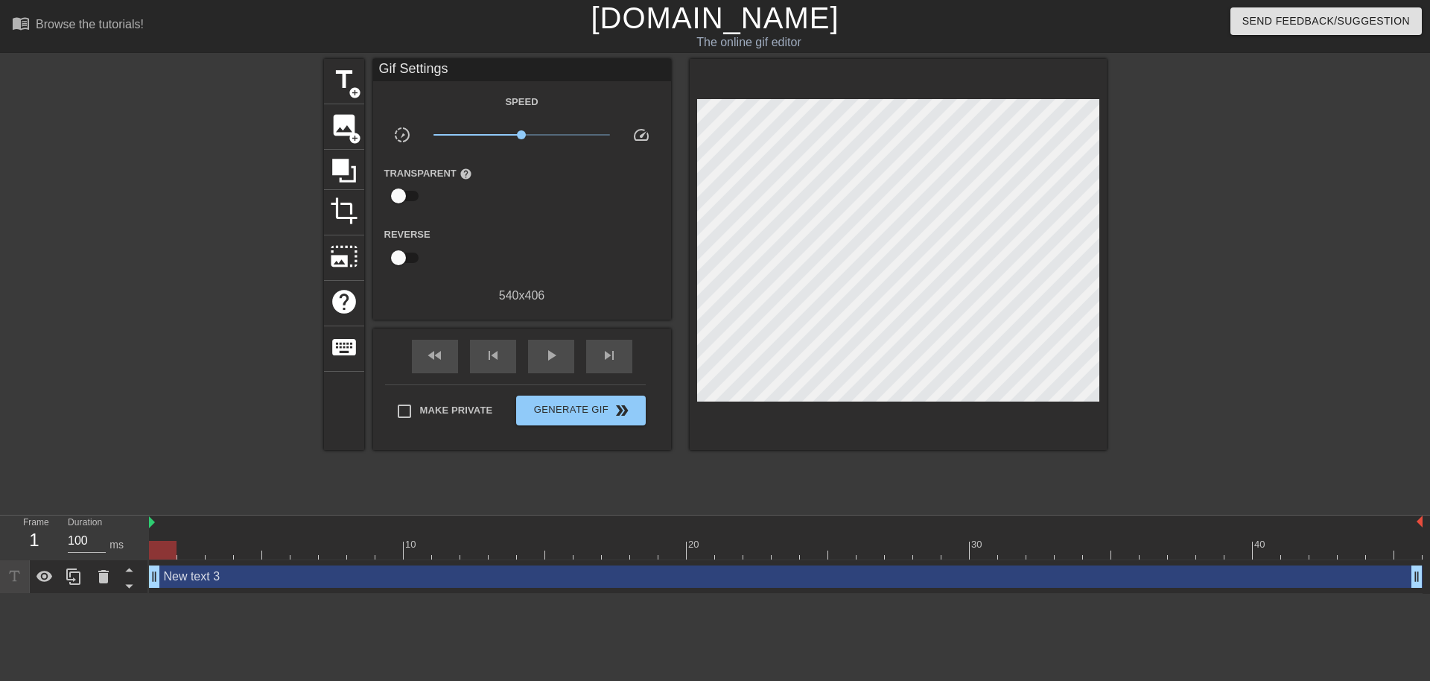
click at [416, 577] on div "New text 3 drag_handle drag_handle" at bounding box center [786, 576] width 1274 height 22
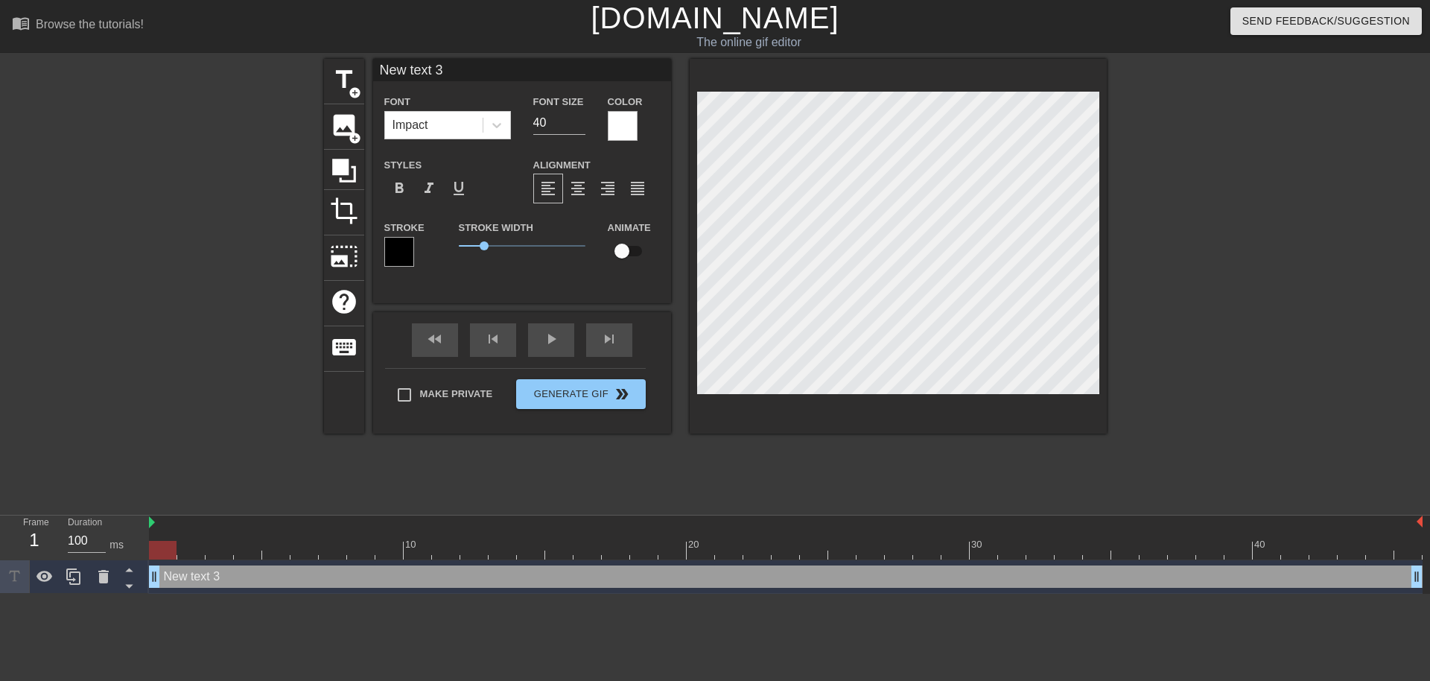
scroll to position [2, 4]
type input "New text"
type textarea "New text"
type input "New text"
type textarea "New text"
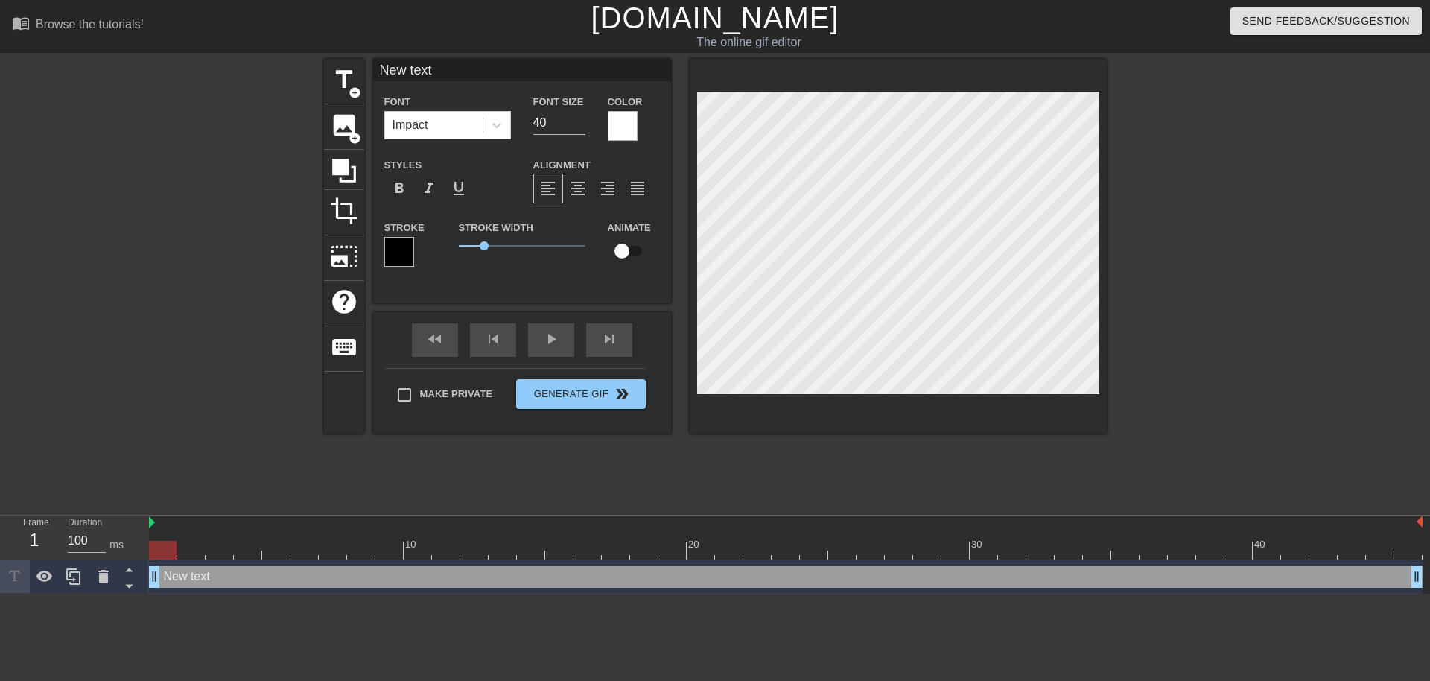
type input "New tex"
type textarea "New tex"
type input "New te"
type textarea "New te"
type input "New t"
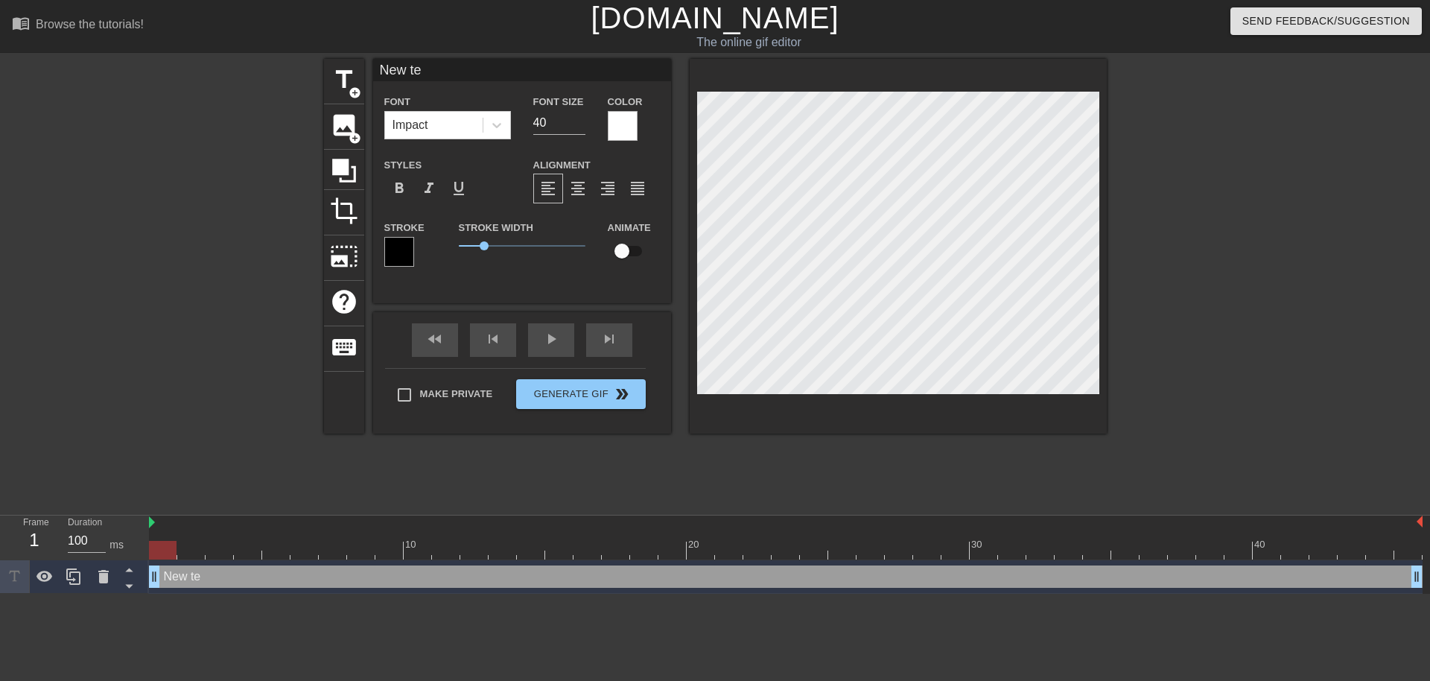
type textarea "New t"
type input "New"
type textarea "New"
type input "New"
type textarea "New"
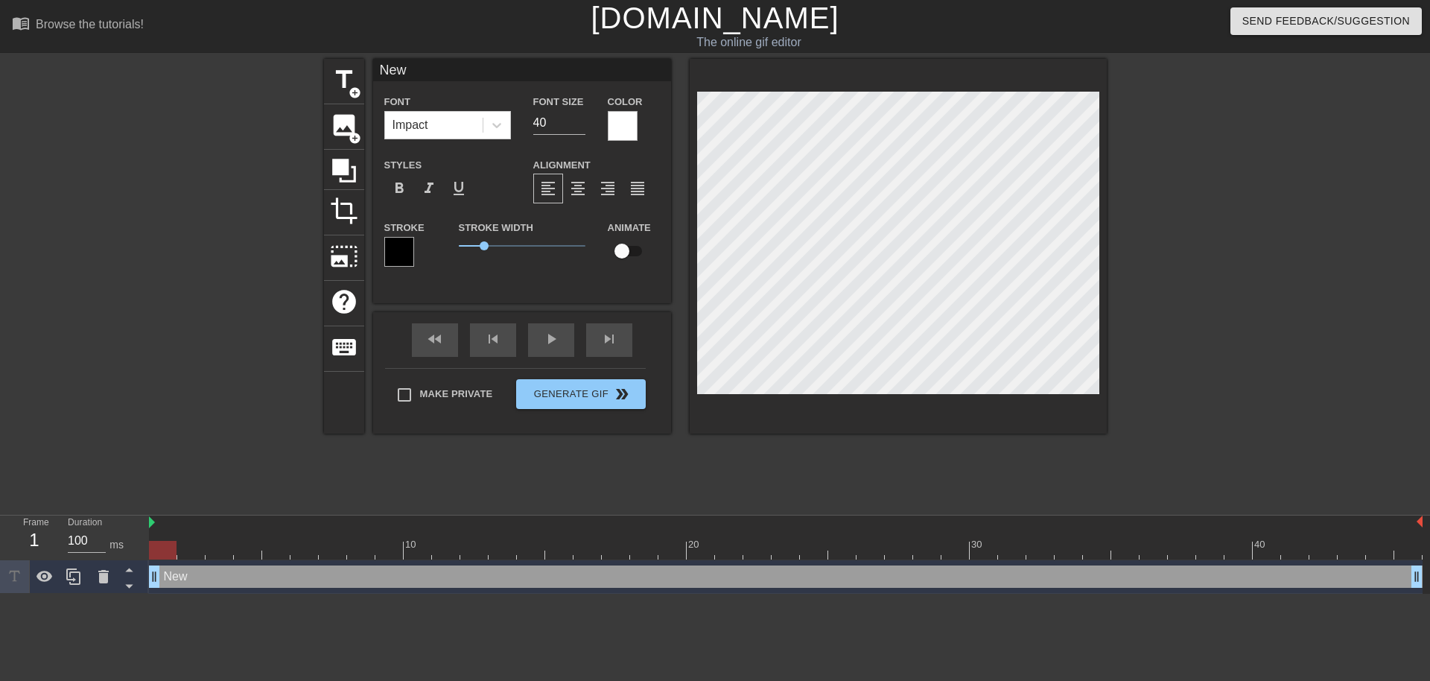
type input "Ne"
type textarea "Ne"
type input "N"
type textarea "N"
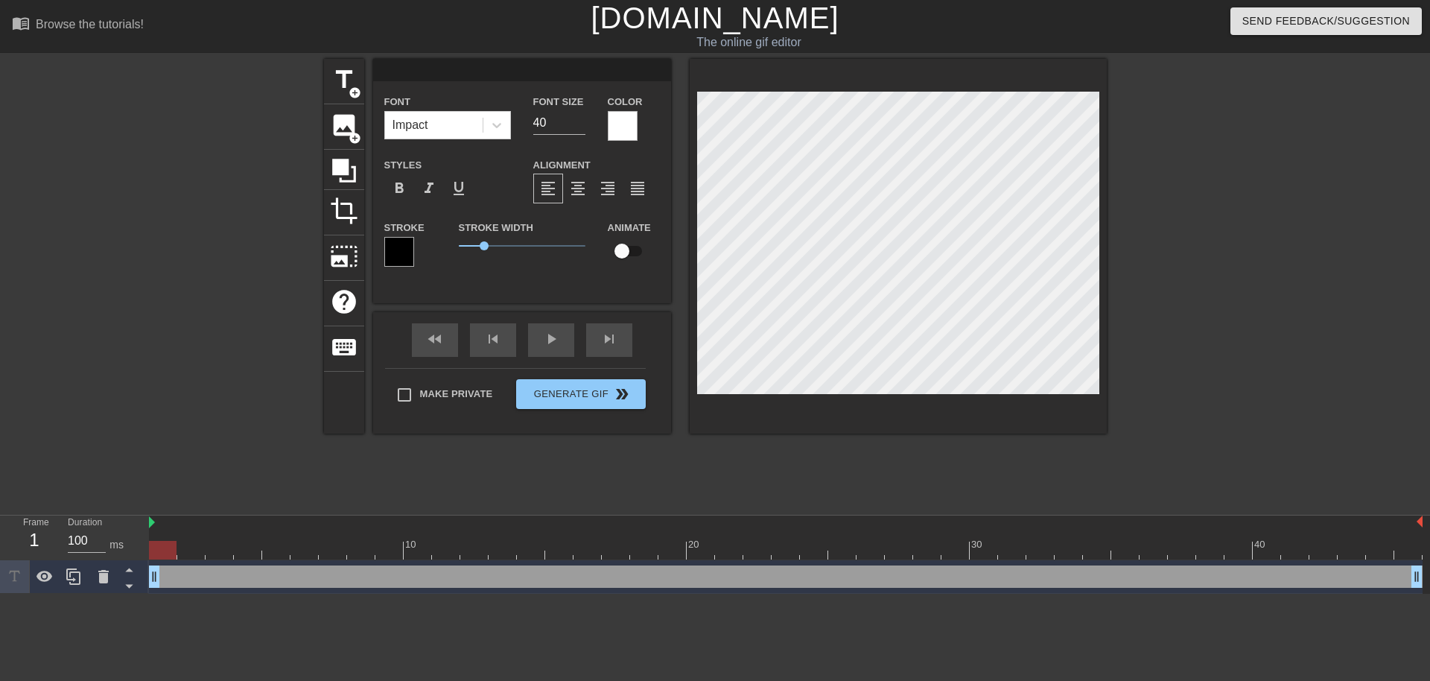
type input "C"
type textarea "C"
type input "CA"
type textarea "CA"
type input "CAM"
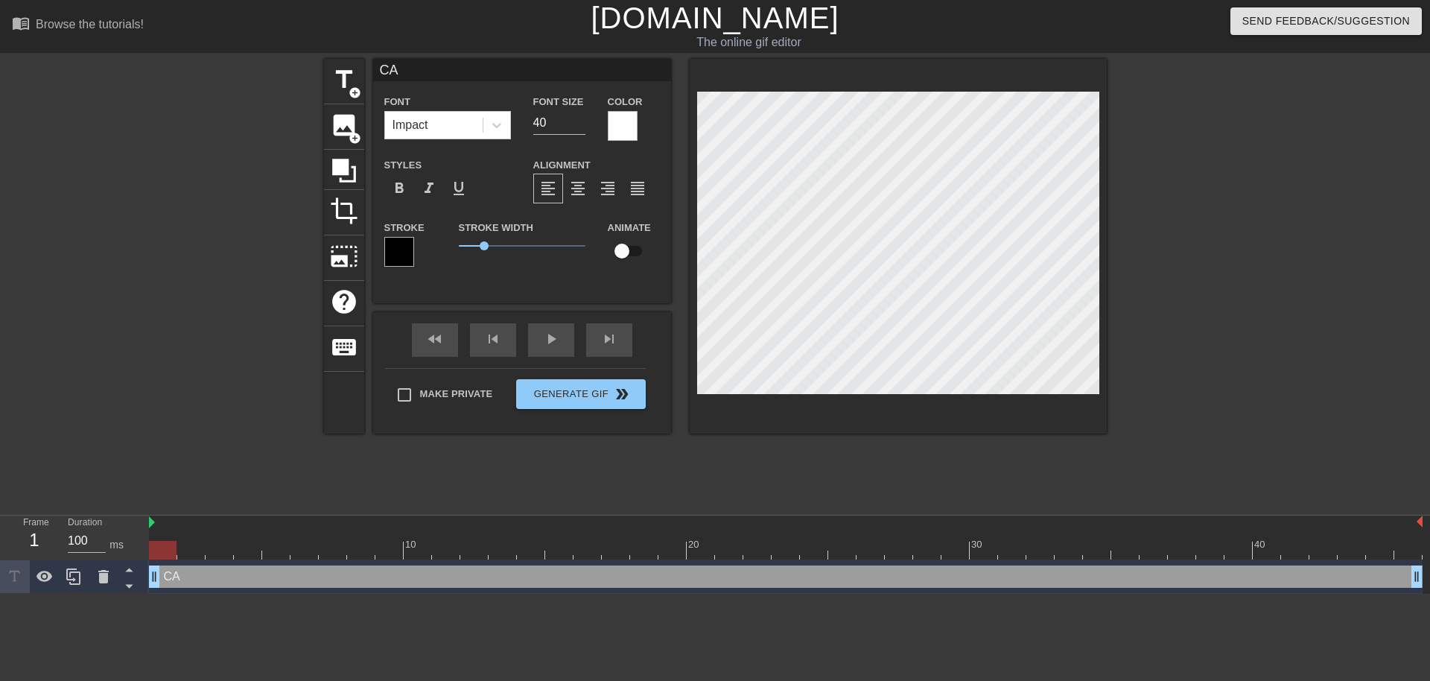
type textarea "CAM"
type input "CAME"
type textarea "CAME"
type input "CAMEL"
type textarea "CAMEL"
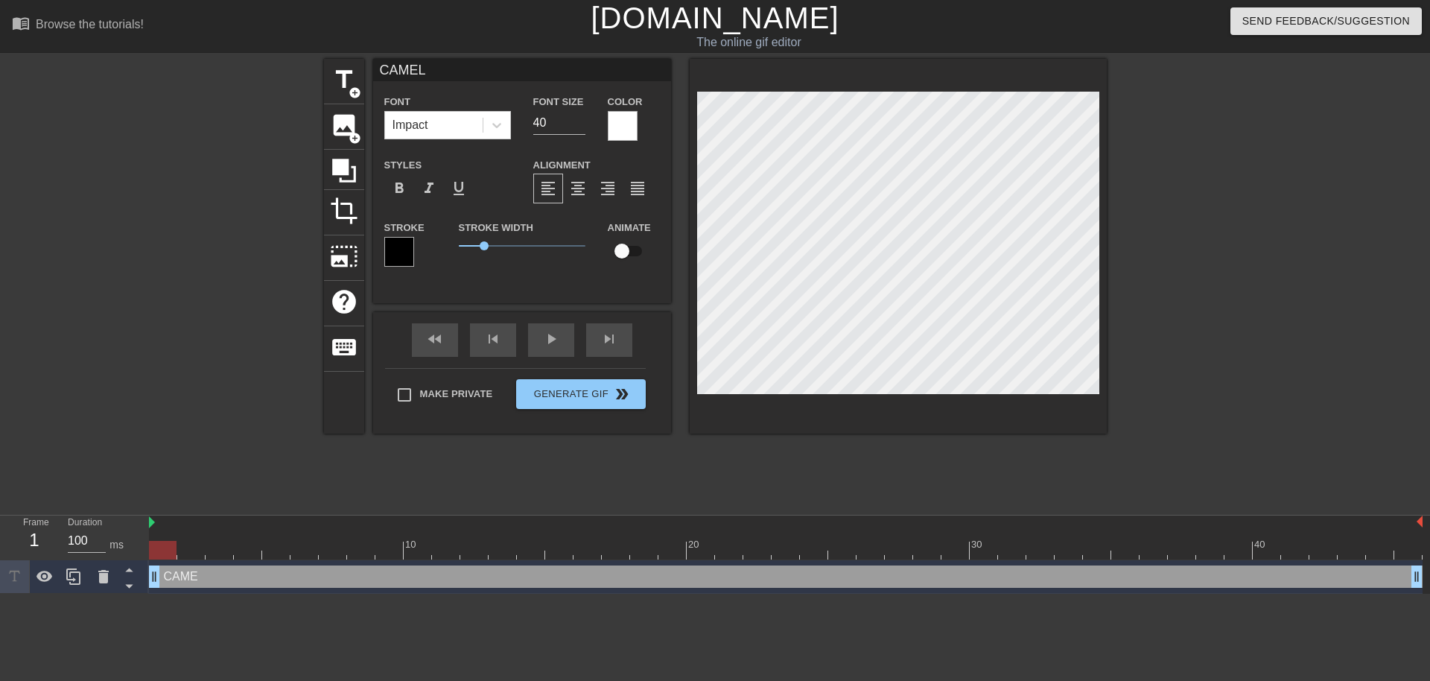
type input "CAMELL"
type textarea "CAMELL"
type input "CAMELLU"
type textarea "CAMELLU"
type input "CAMELLUA"
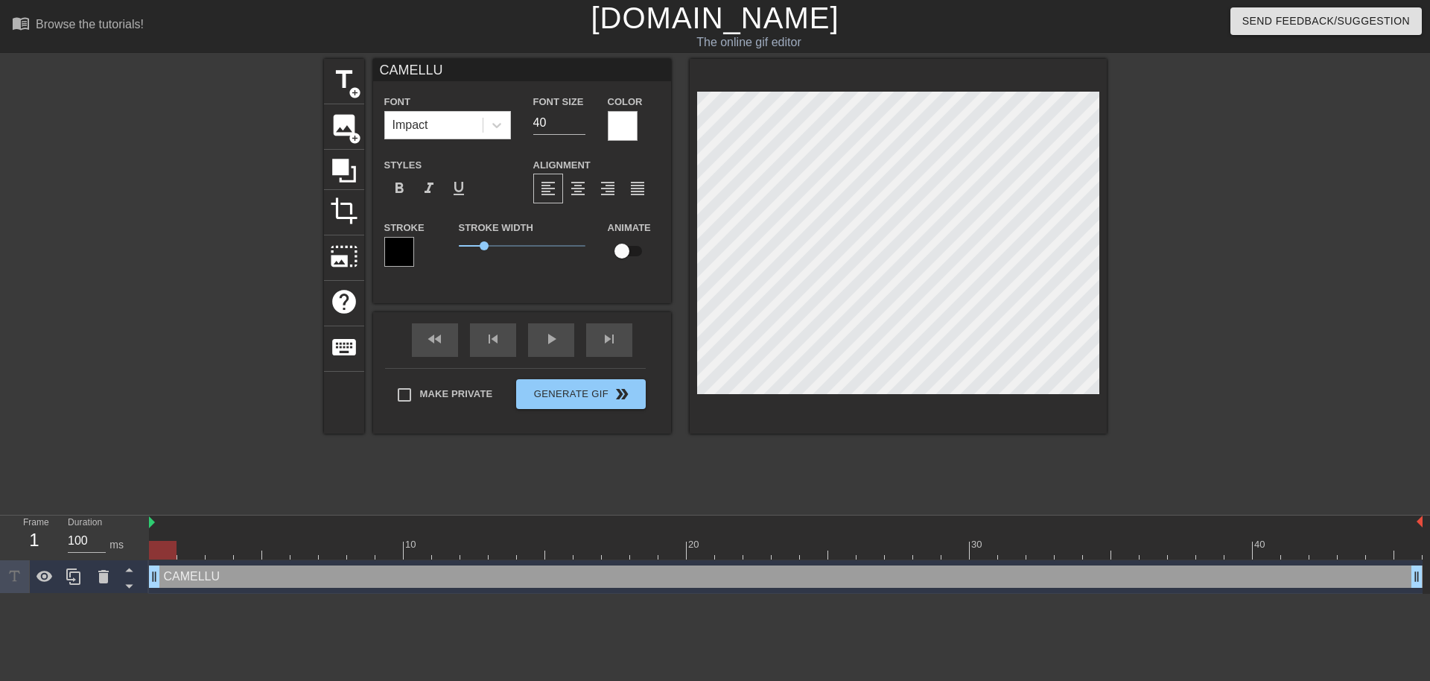
type textarea "CAMELLUA"
type input "CAMELLUA"
type textarea "CAMELLUA"
type input "CAMELLUA"
type textarea "CAMELLUA"
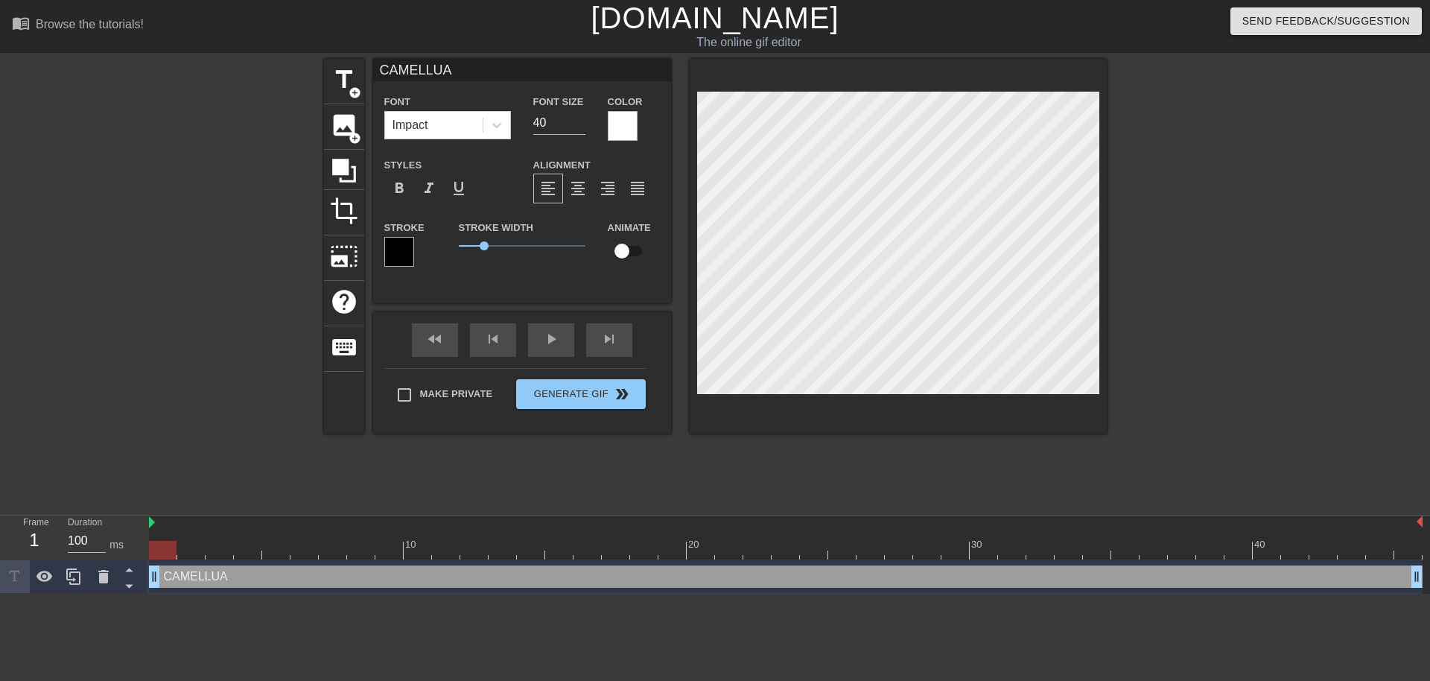
type input "CAMELLU"
type textarea "CAMELLU"
type input "CAMELL"
type textarea "CAMELL"
type input "CAMELLU"
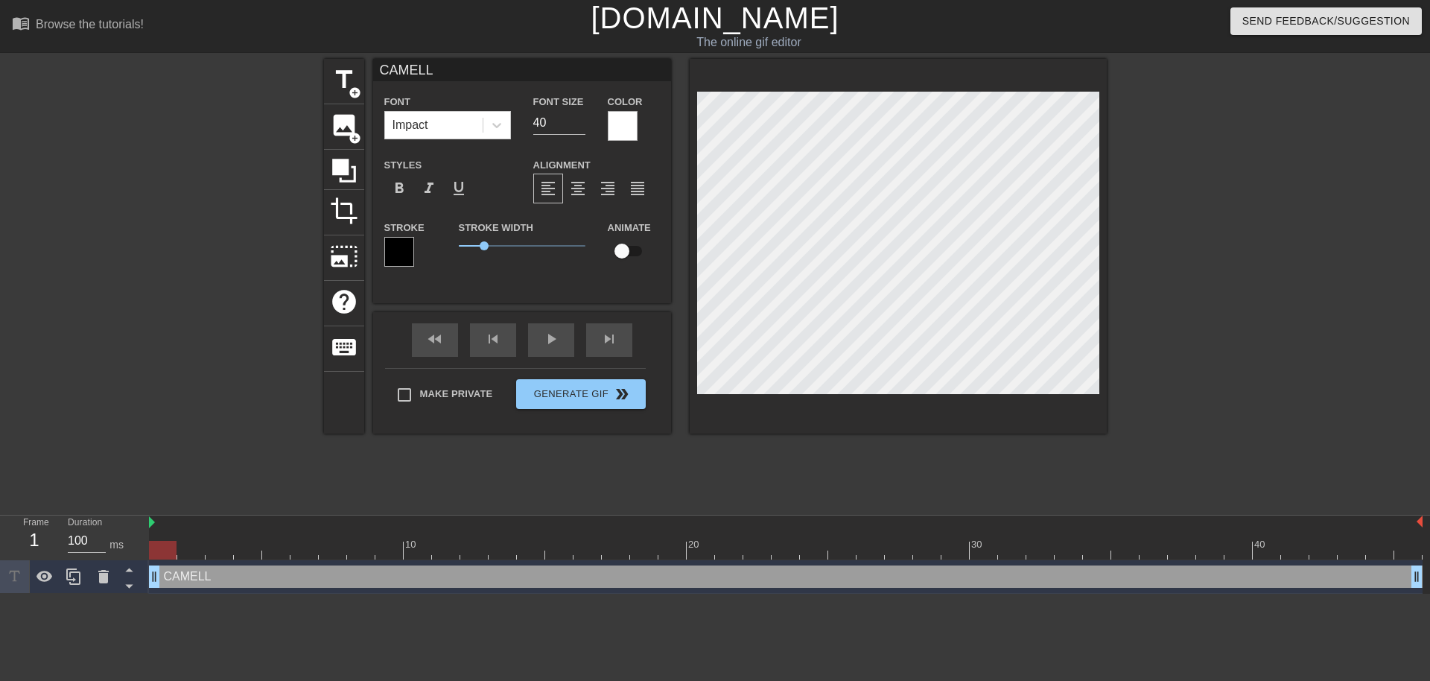
type textarea "CAMELLU"
type input "CAMELLUA"
type textarea "CAMELLUA"
type input "CAMELLUA"
type textarea "CAMELLUA"
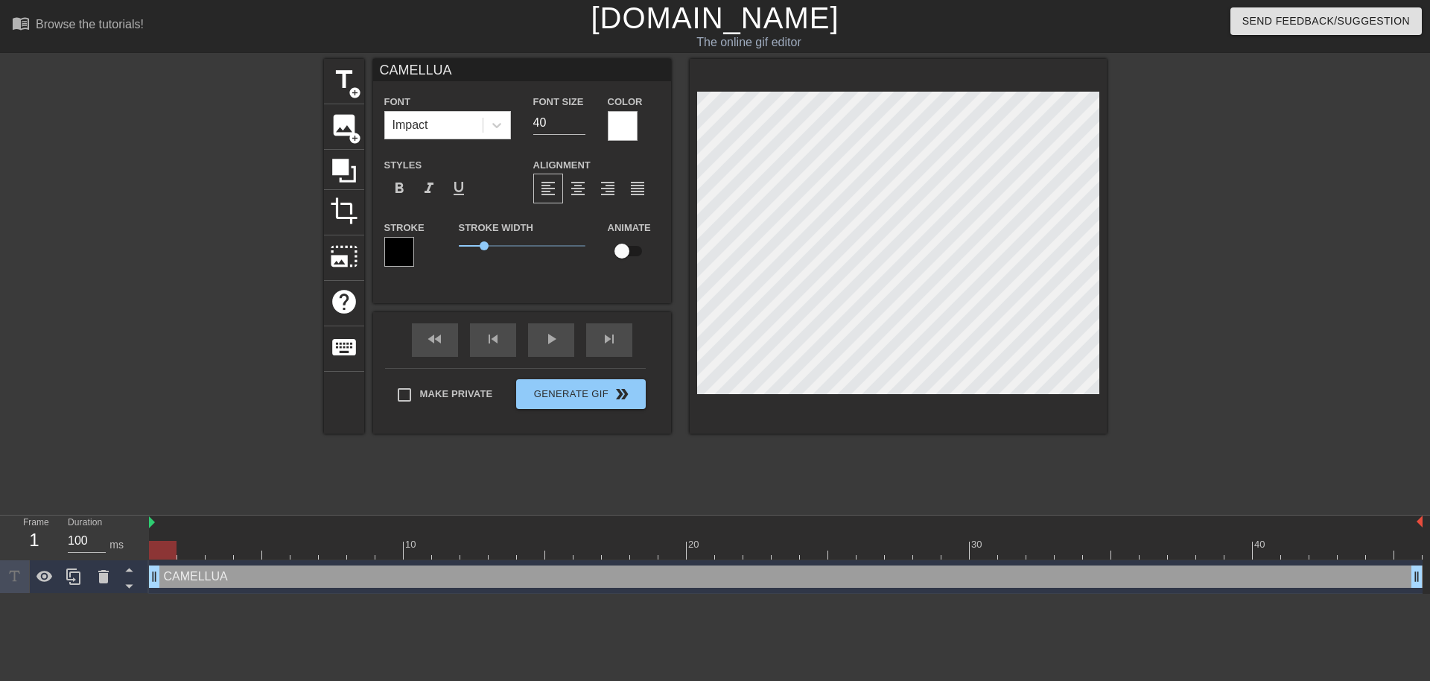
type input "CAMELLUA W"
type textarea "CAMELLUA W"
type input "CAMELLUA WE"
type textarea "CAMELLUA WE"
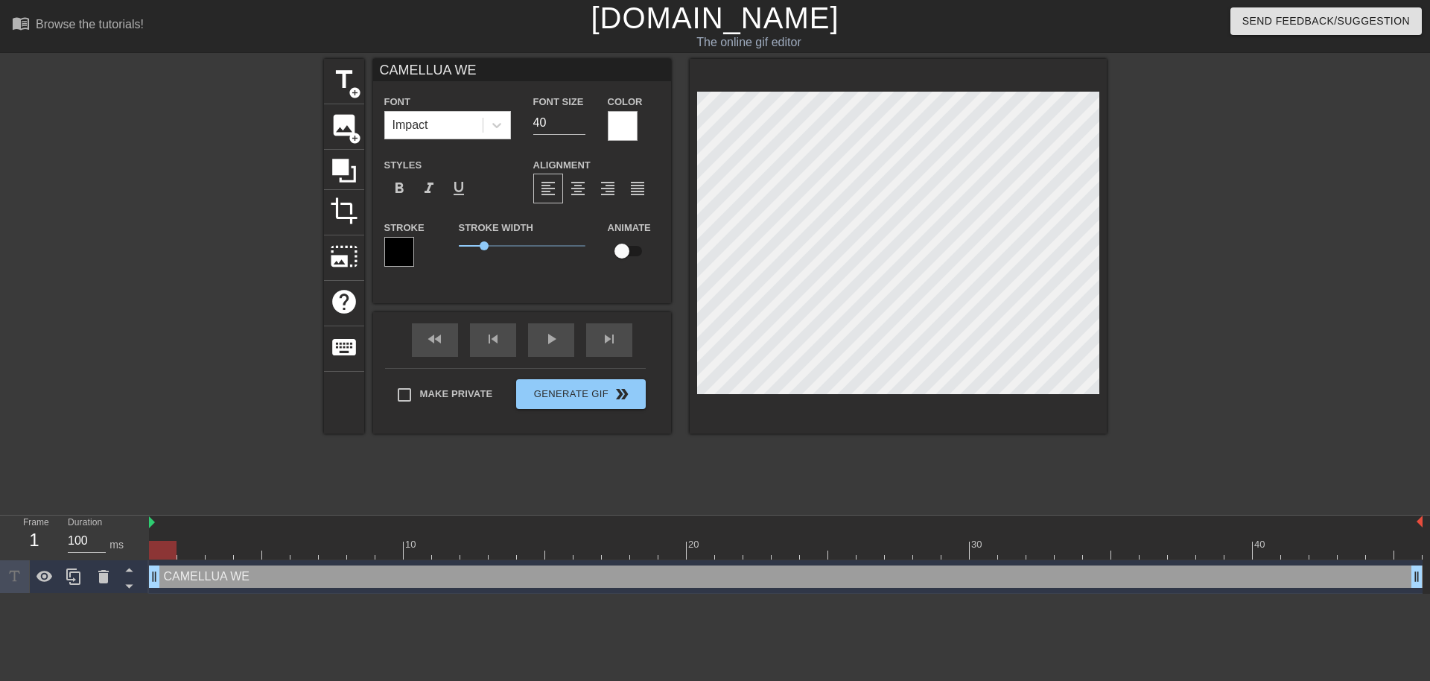
type input "CAMELLUA WE"
type textarea "CAMELLUA WE"
type input "CAMELLUA WE"
type textarea "CAMELLUA WE"
type input "CAMELLUA W"
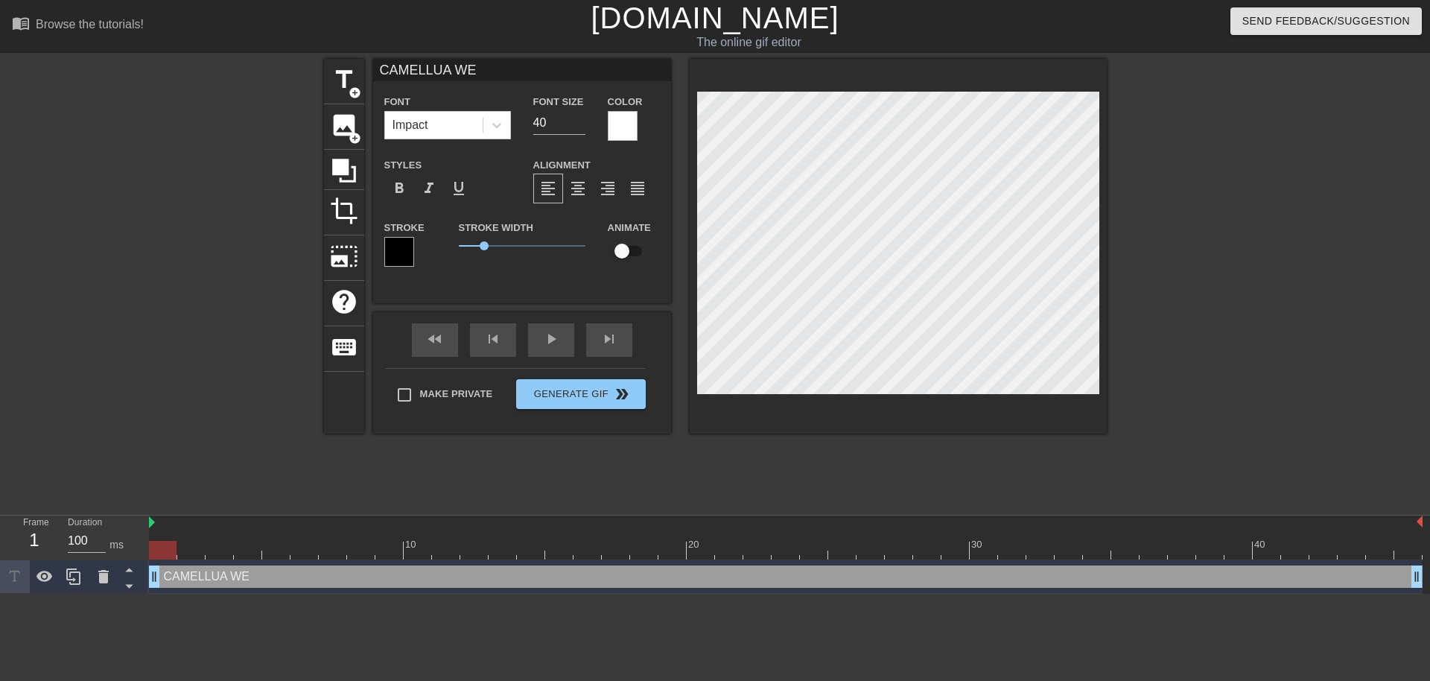
type textarea "CAMELLUA W"
type input "CAMELLUA"
type textarea "CAMELLUA"
type input "CAMELLUA"
type textarea "CAMELLUA"
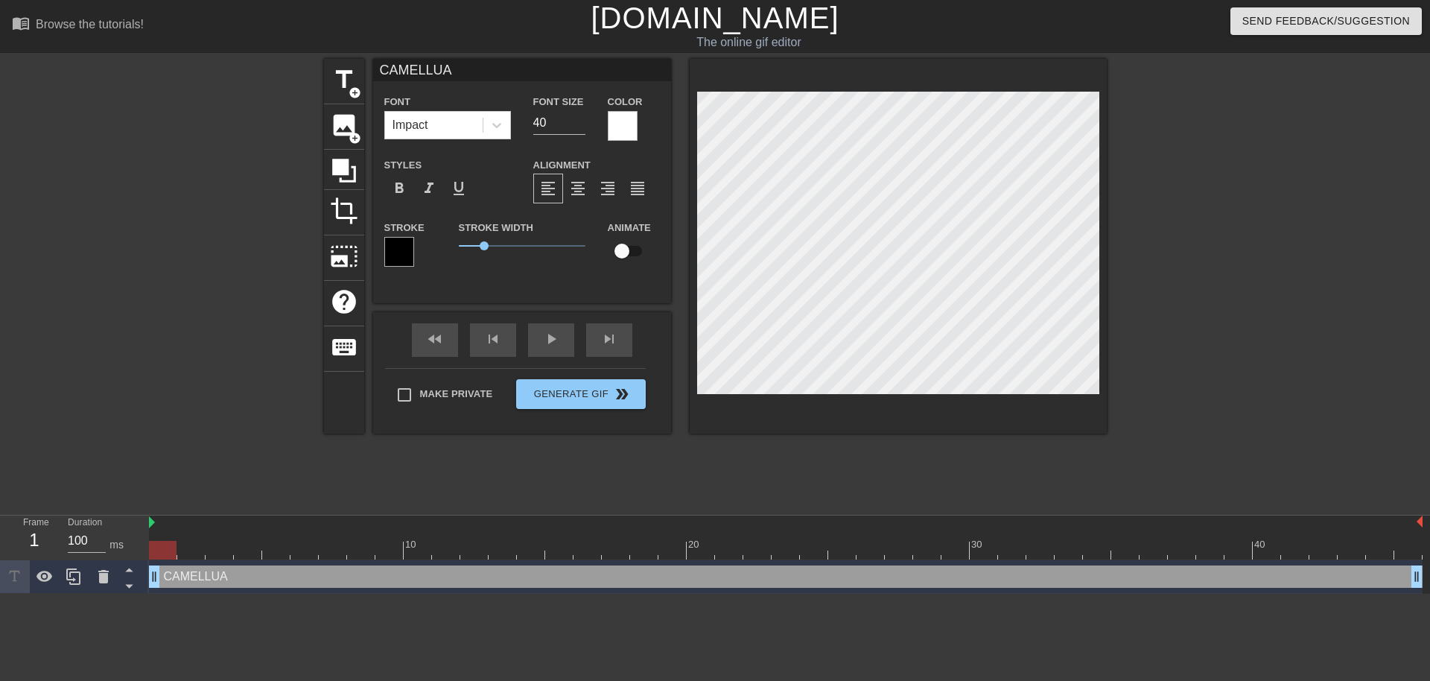
type input "CAMELLU"
type textarea "CAMELLU"
type input "CAMELL"
type textarea "CAMELL"
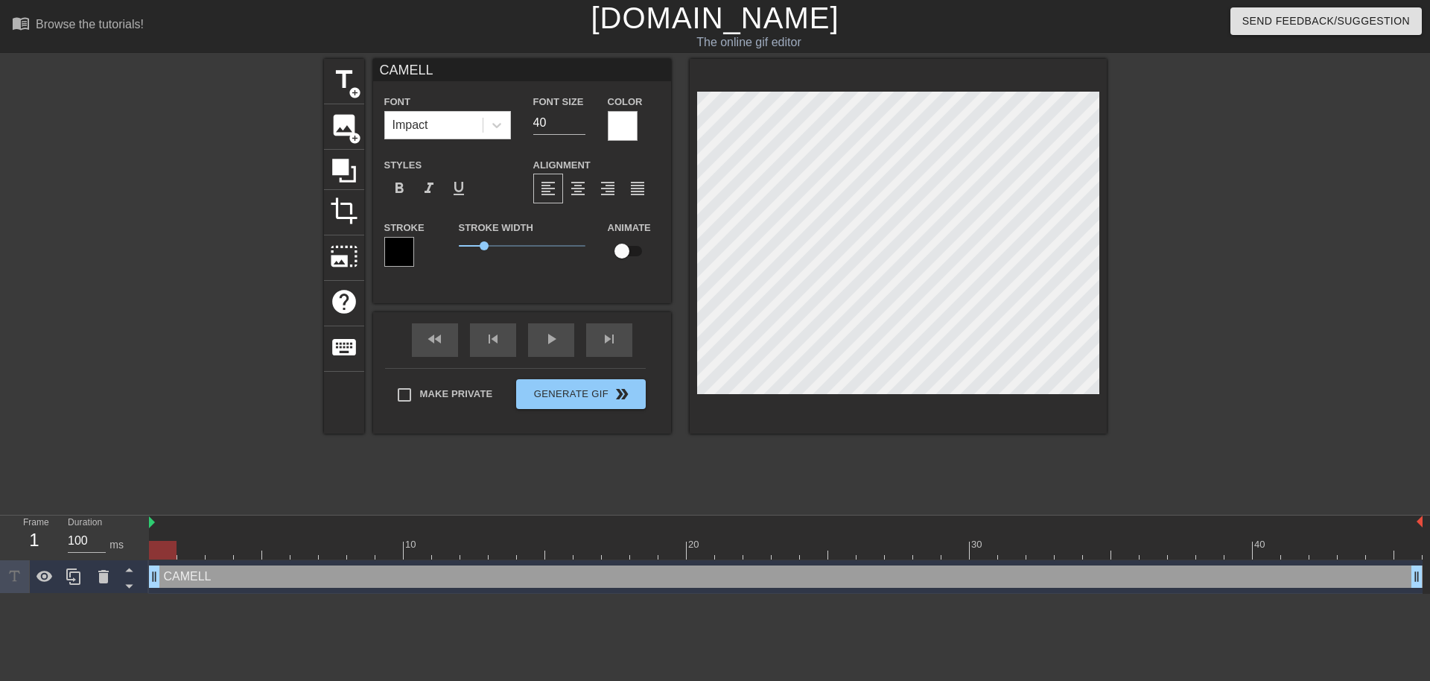
type input "CAMELLU"
type textarea "CAMELLU"
type input "CAMELL"
type textarea "CAMELL"
type input "CAMELLI"
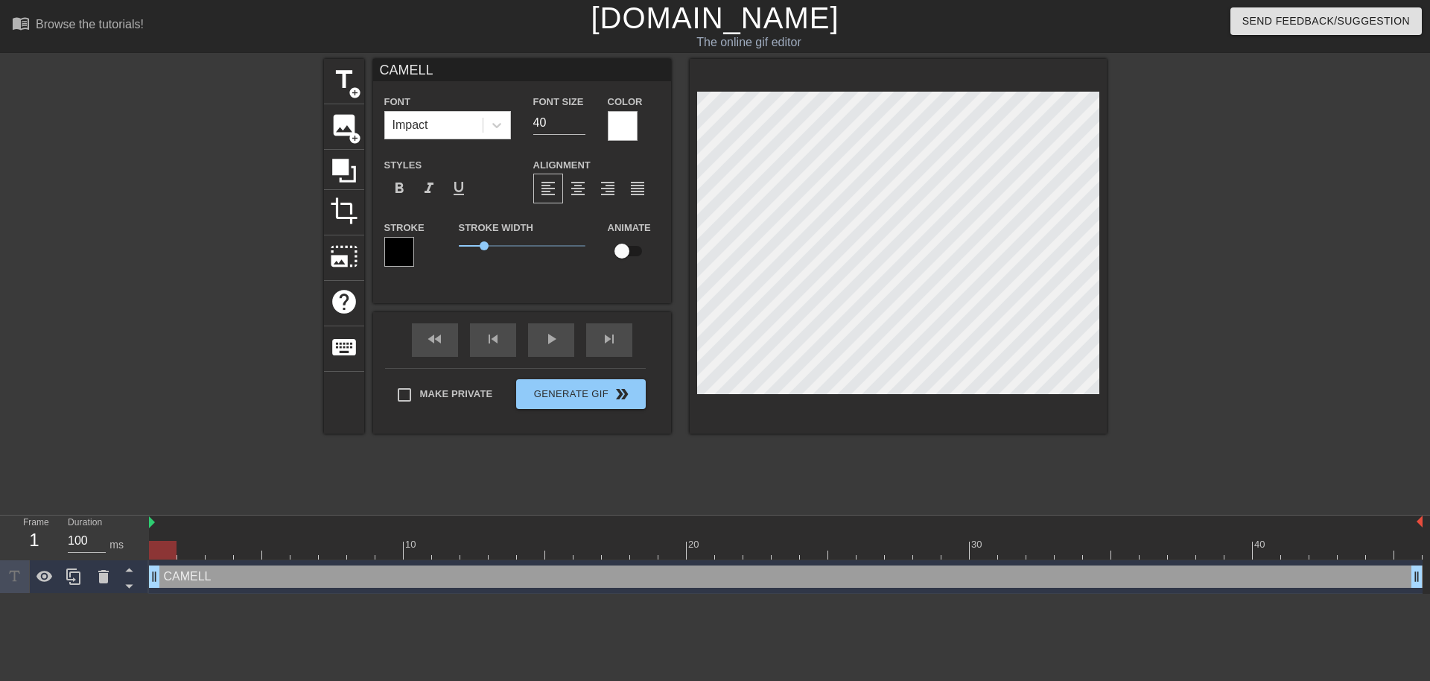
type textarea "CAMELLI"
type input "CAMELLIS"
type textarea "CAMELLIS"
type input "CAMELLIS"
type textarea "CAMELLIS"
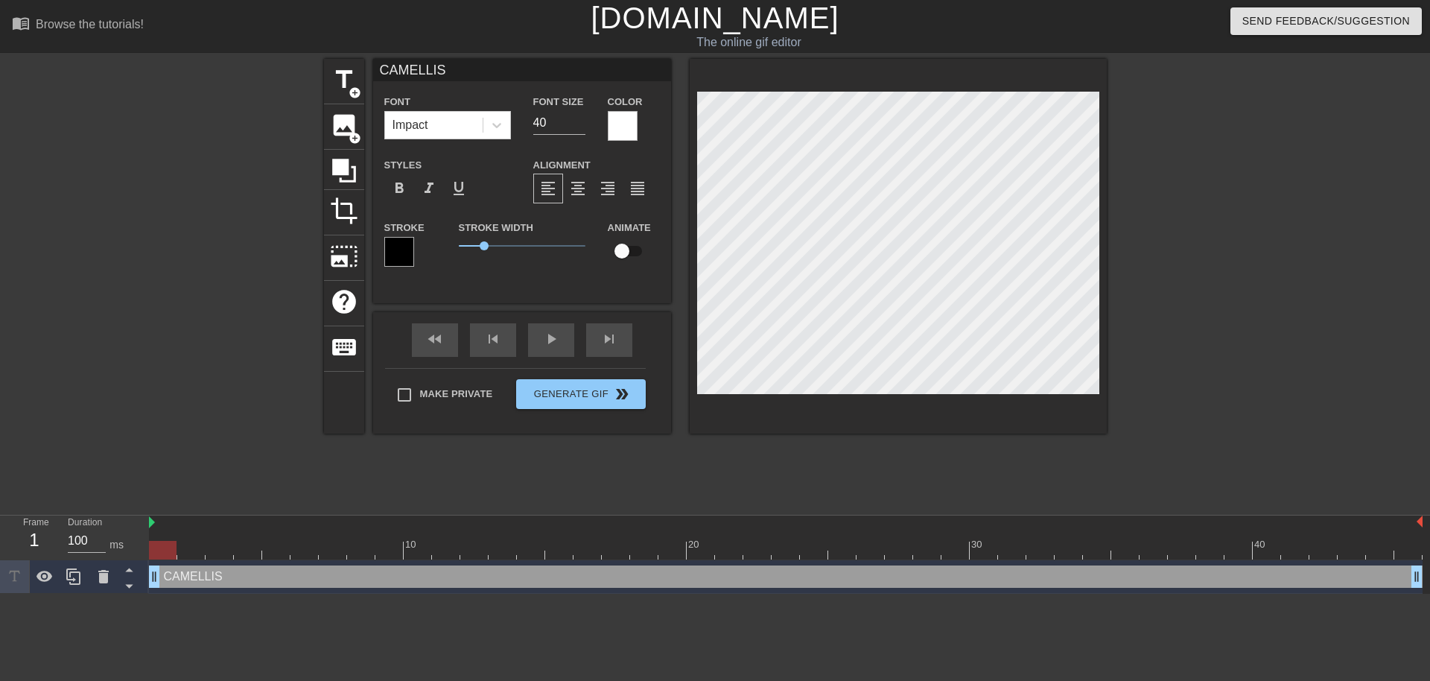
type input "CAMELLIS"
type textarea "CAMELLIS"
type input "CAMELLI"
type textarea "CAMELLI"
type input "CAMELLIA"
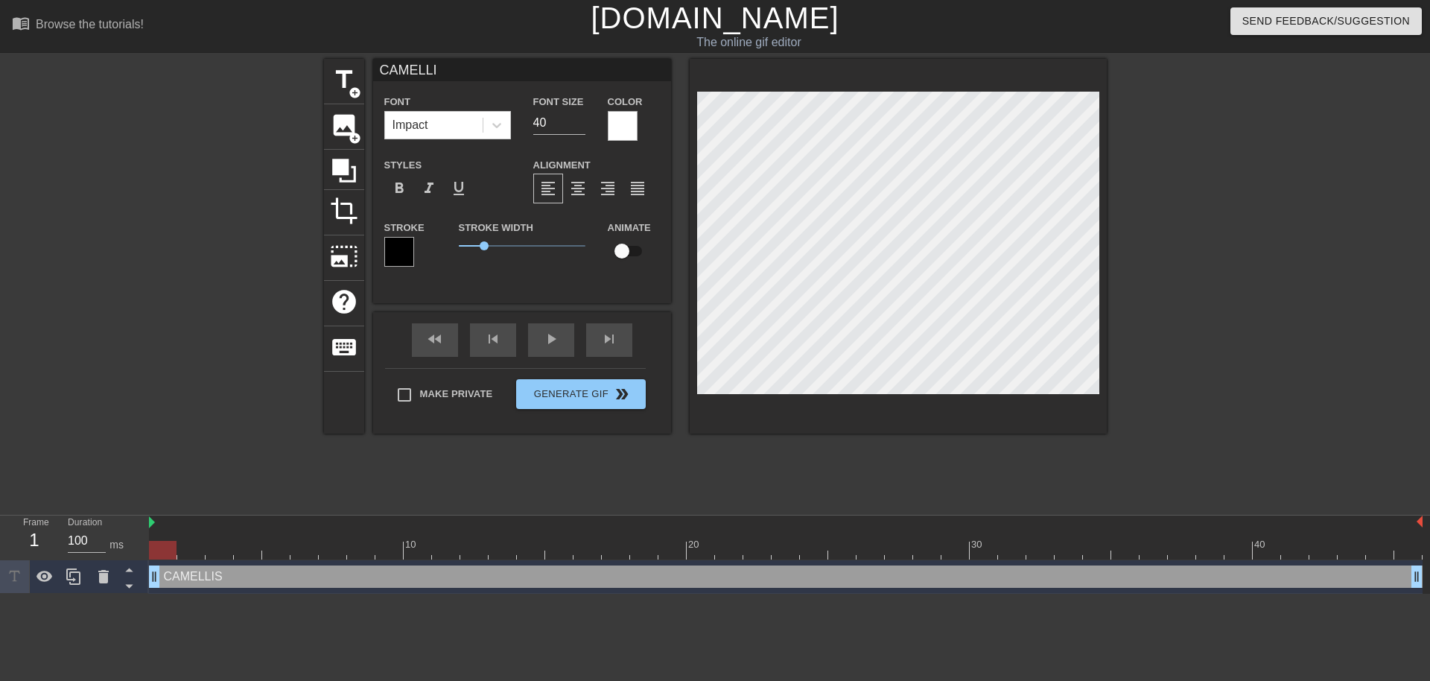
type textarea "CAMELLIA"
type input "CAMELLIA"
type textarea "CAMELLIA"
type input "CAMELLIA W"
type textarea "CAMELLIA W"
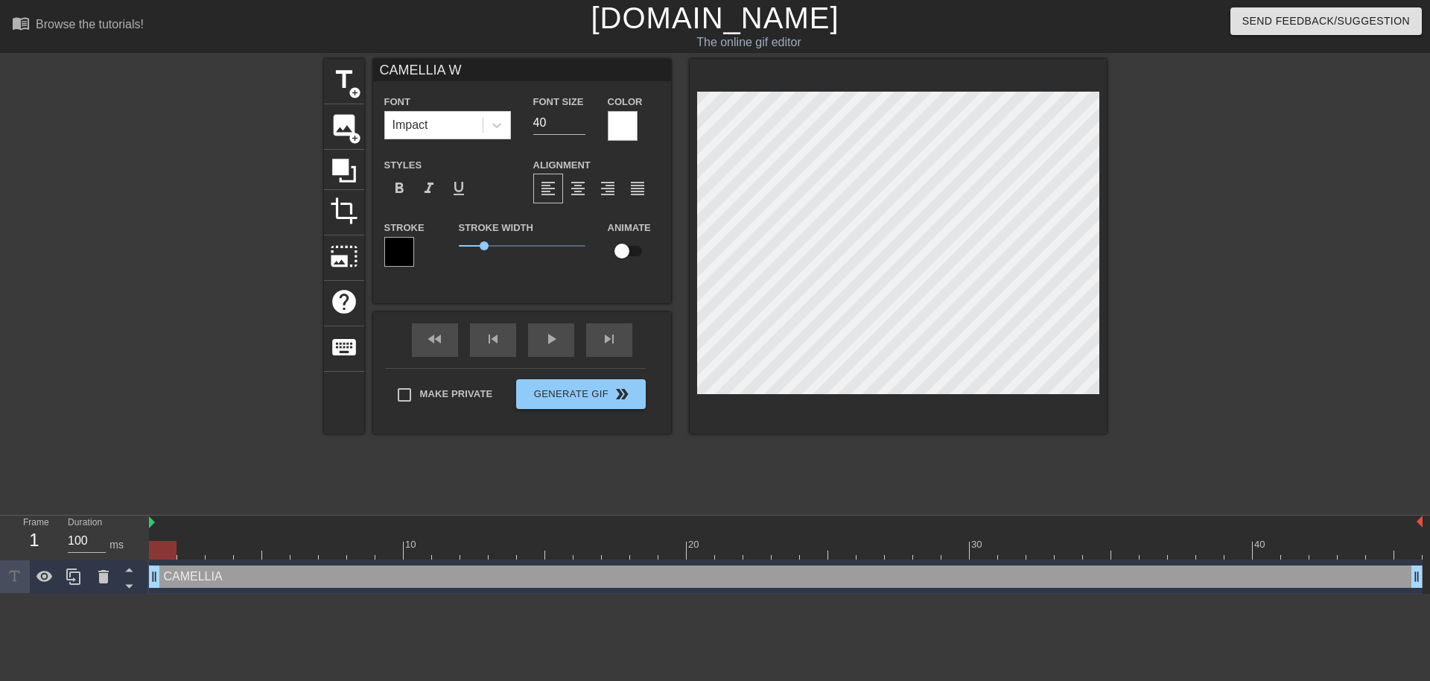
type input "CAMELLIA WE"
type textarea "CAMELLIA WE"
type input "CAMELLIA WE"
type textarea "CAMELLIA WE"
type input "CAMELLIA WE A"
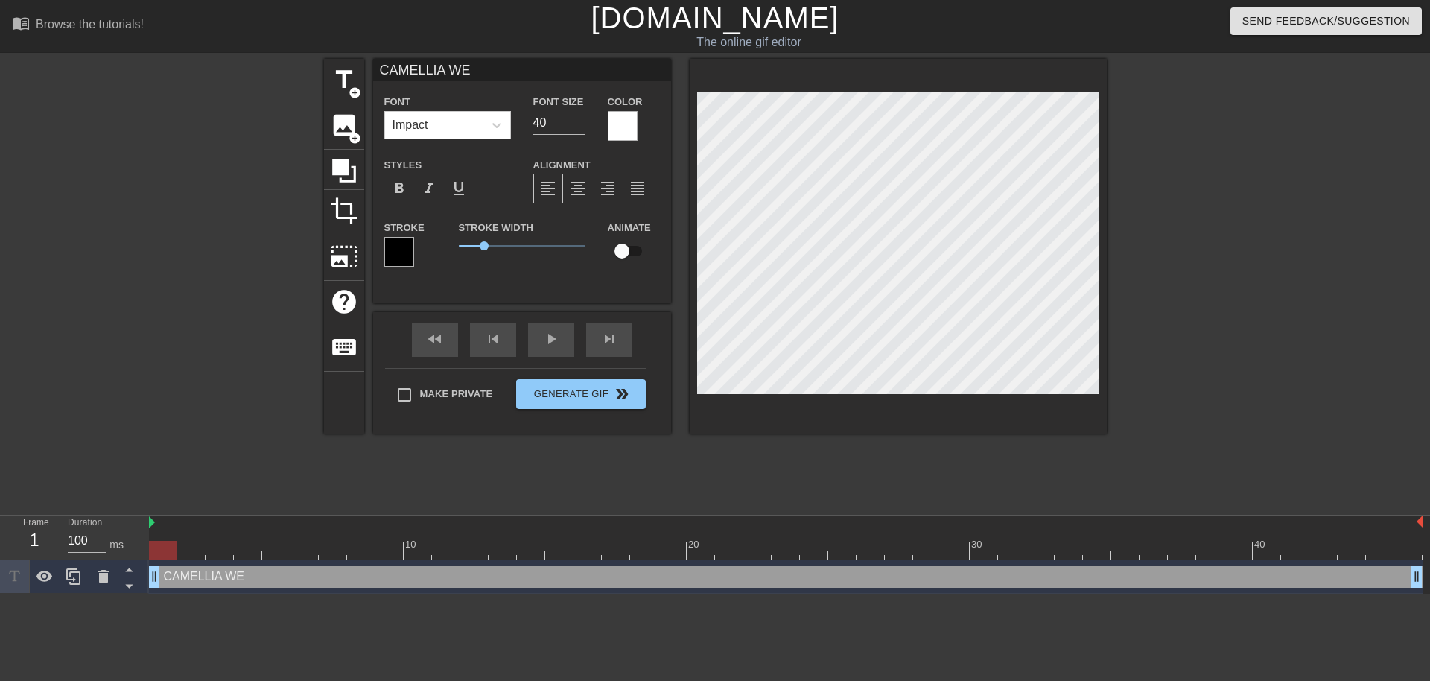
type textarea "CAMELLIA WE A"
type input "CAMELLIA WE AR"
type textarea "CAMELLIA WE AR"
type input "CAMELLIA WE ARE"
type textarea "CAMELLIA WE ARE"
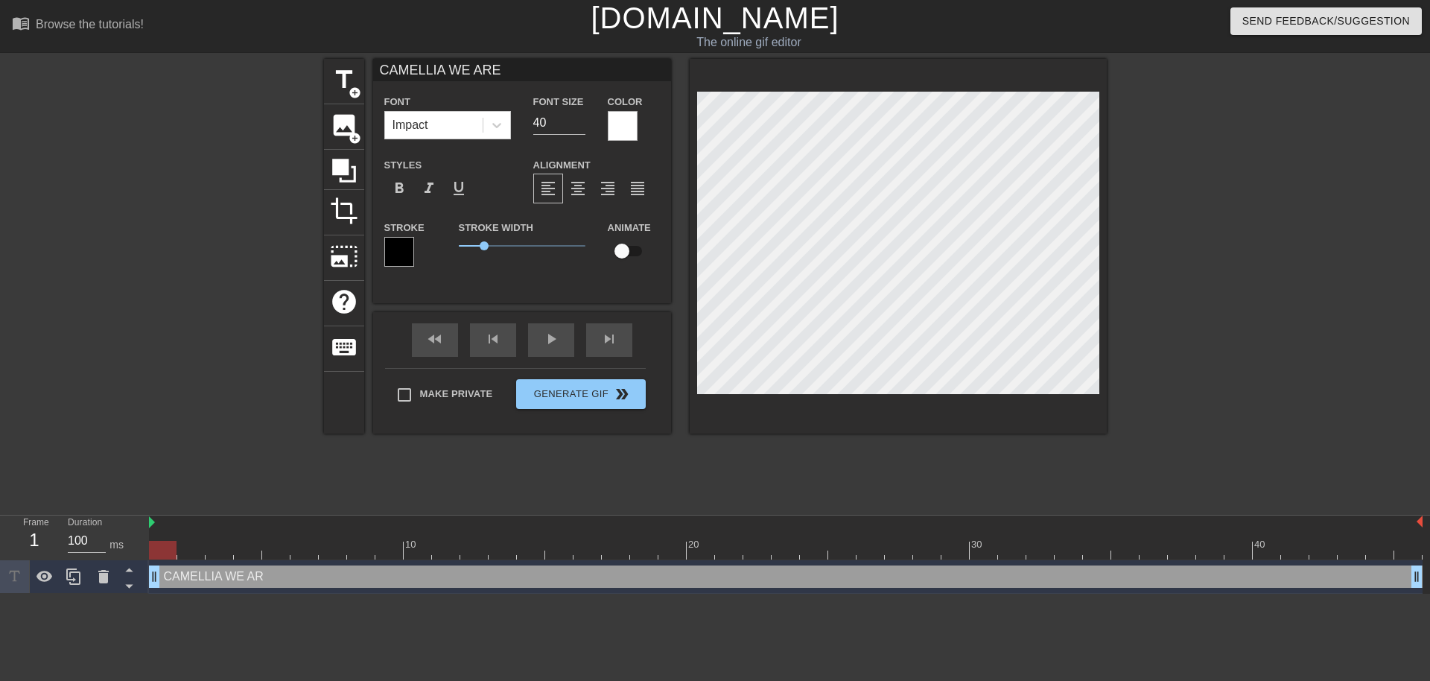
scroll to position [2, 7]
type input "CAMELLIA WE ARE"
type textarea "CAMELLIA WE ARE U"
type input "CAMELLIA WE ARE UI"
type textarea "CAMELLIA WE ARE UI"
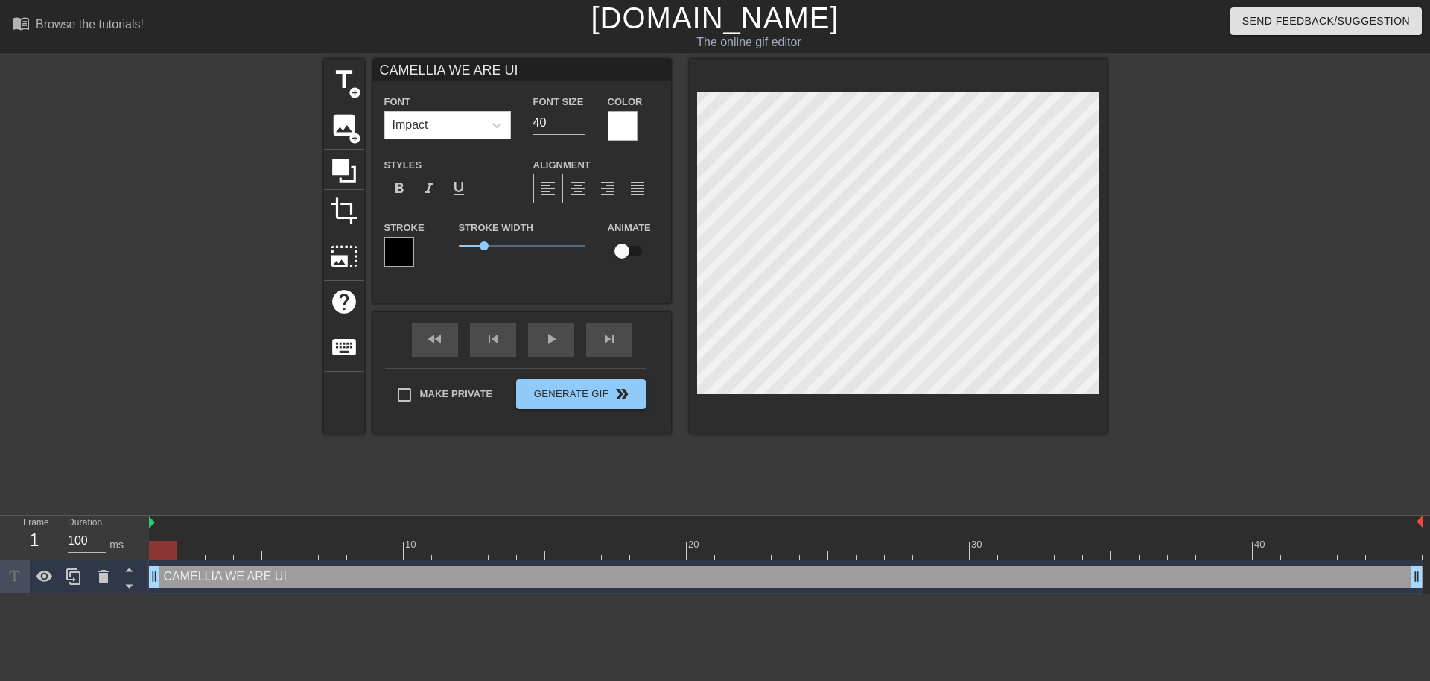
type input "CAMELLIA WE ARE U"
type textarea "CAMELLIA WE ARE U"
type input "CAMELLIA WE ARE"
type textarea "CAMELLIA WE ARE"
type input "CAMELLIA WE ARE I"
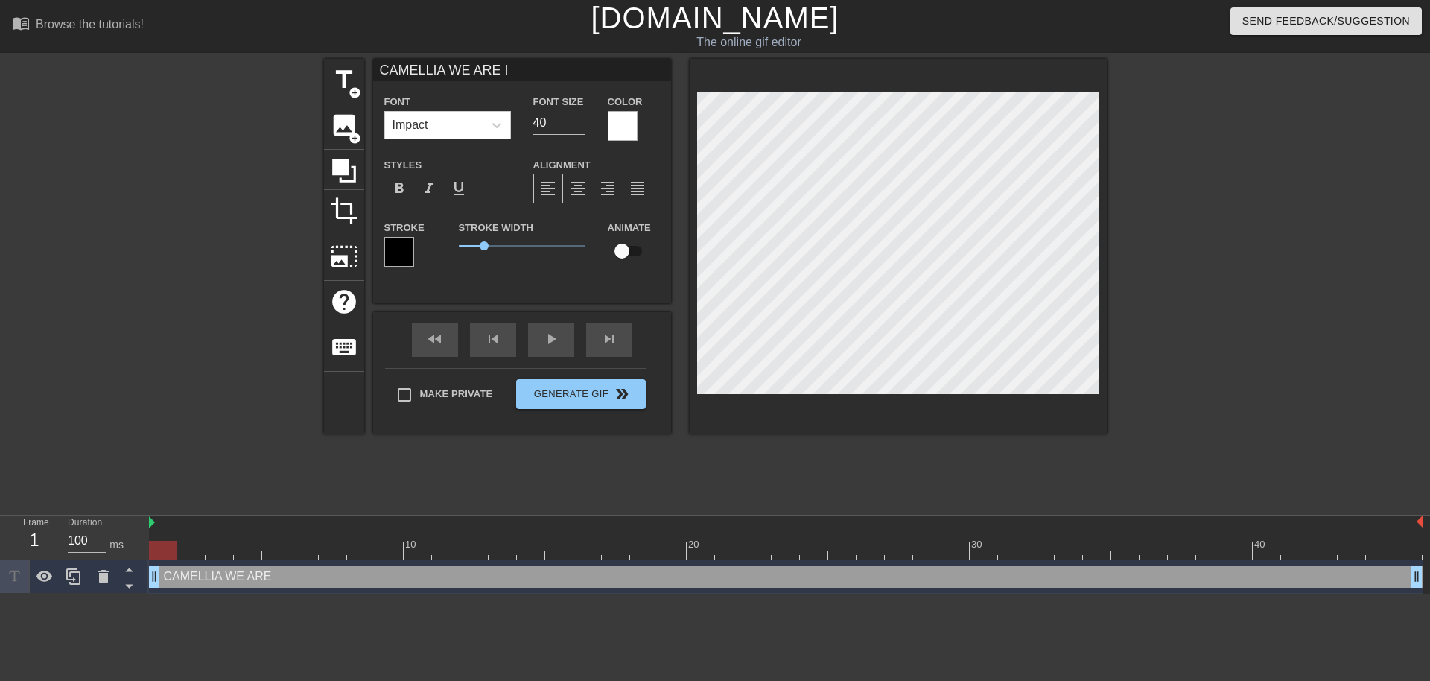
type textarea "CAMELLIA WE ARE I"
type input "CAMELLIA WE ARE IN"
type textarea "CAMELLIA WE ARE IN"
type input "CAMELLIA WE ARE INS"
type textarea "CAMELLIA WE ARE INS"
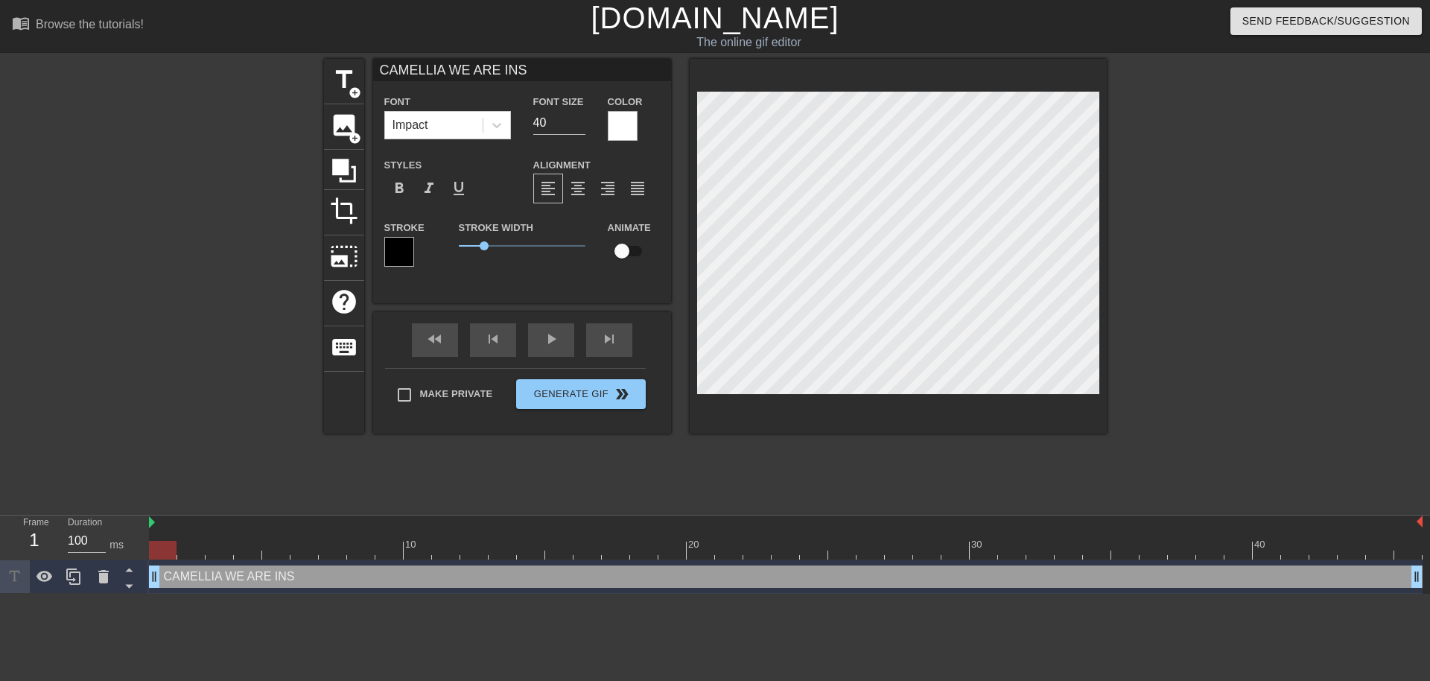
type input "CAMELLIA WE ARE INSI"
type textarea "CAMELLIA WE ARE INSI"
type input "CAMELLIA WE ARE INSID"
type textarea "CAMELLIA WE ARE INSID"
type input "CAMELLIA WE ARE INSIDE"
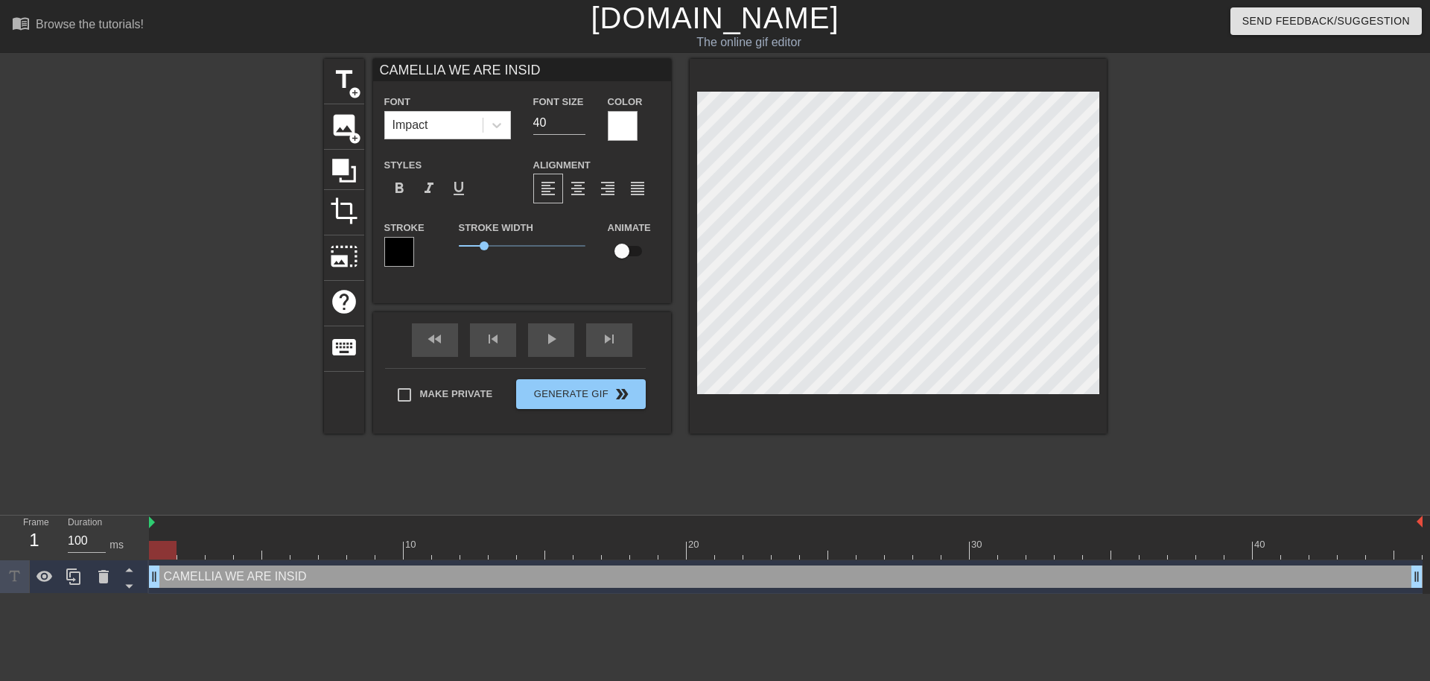
type textarea "CAMELLIA WE ARE INSIDE"
type input "CAMELLIA WE ARE INSIDE"
type textarea "CAMELLIA WE ARE INSIDE"
click at [647, 571] on div "CAMELLIA WE ARE INSIDE drag_handle drag_handle" at bounding box center [786, 576] width 1274 height 22
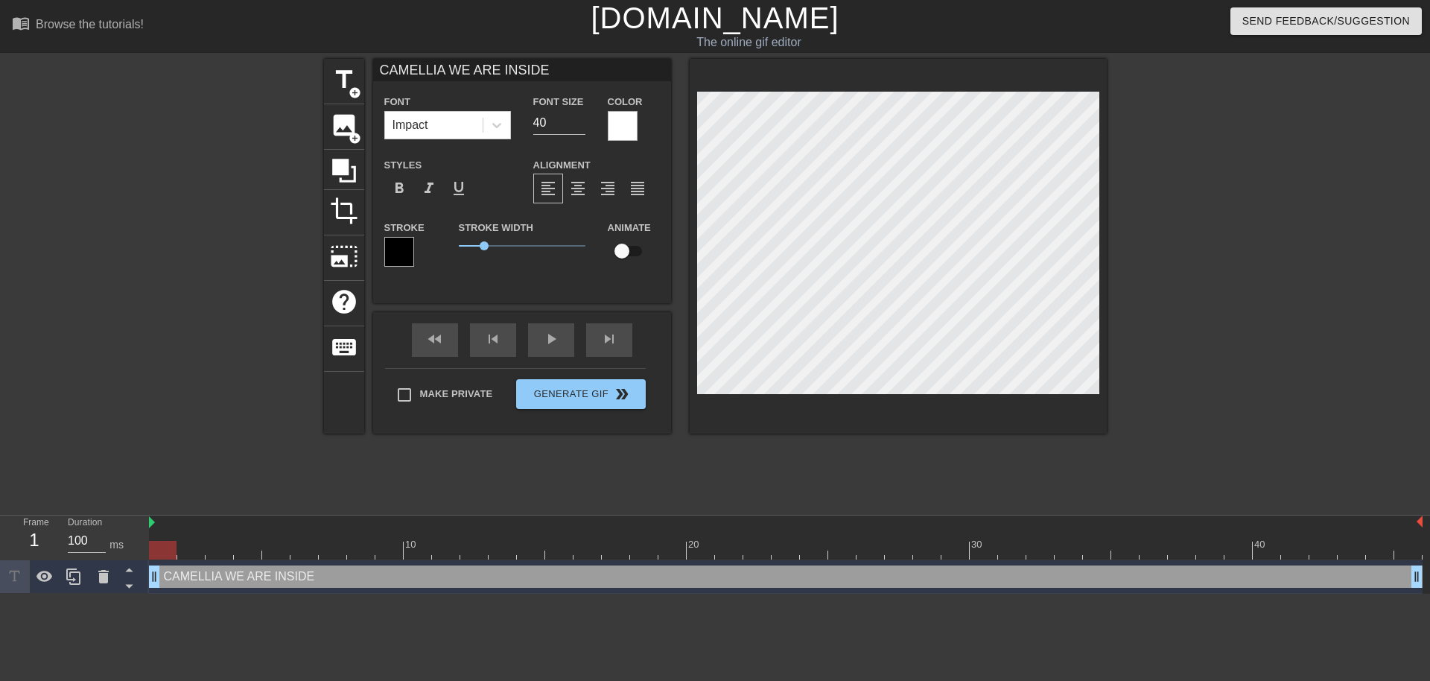
click at [647, 571] on div "CAMELLIA WE ARE INSIDE drag_handle drag_handle" at bounding box center [786, 576] width 1274 height 22
click at [669, 594] on html "menu_book Browse the tutorials! [DOMAIN_NAME] The online gif editor Send Feedba…" at bounding box center [715, 297] width 1430 height 594
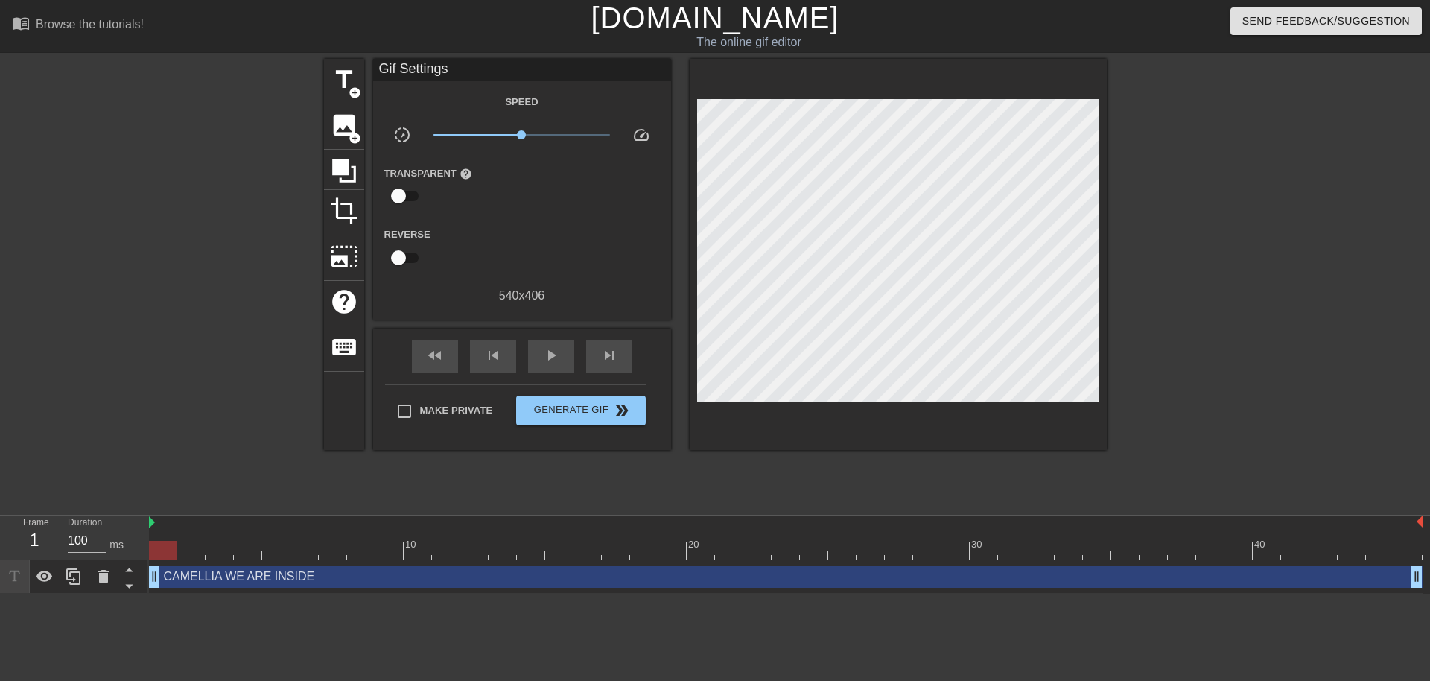
click at [739, 575] on div "CAMELLIA WE ARE INSIDE drag_handle drag_handle" at bounding box center [786, 576] width 1274 height 22
click at [510, 594] on html "menu_book Browse the tutorials! [DOMAIN_NAME] The online gif editor Send Feedba…" at bounding box center [715, 297] width 1430 height 594
click at [345, 90] on span "title" at bounding box center [344, 80] width 28 height 28
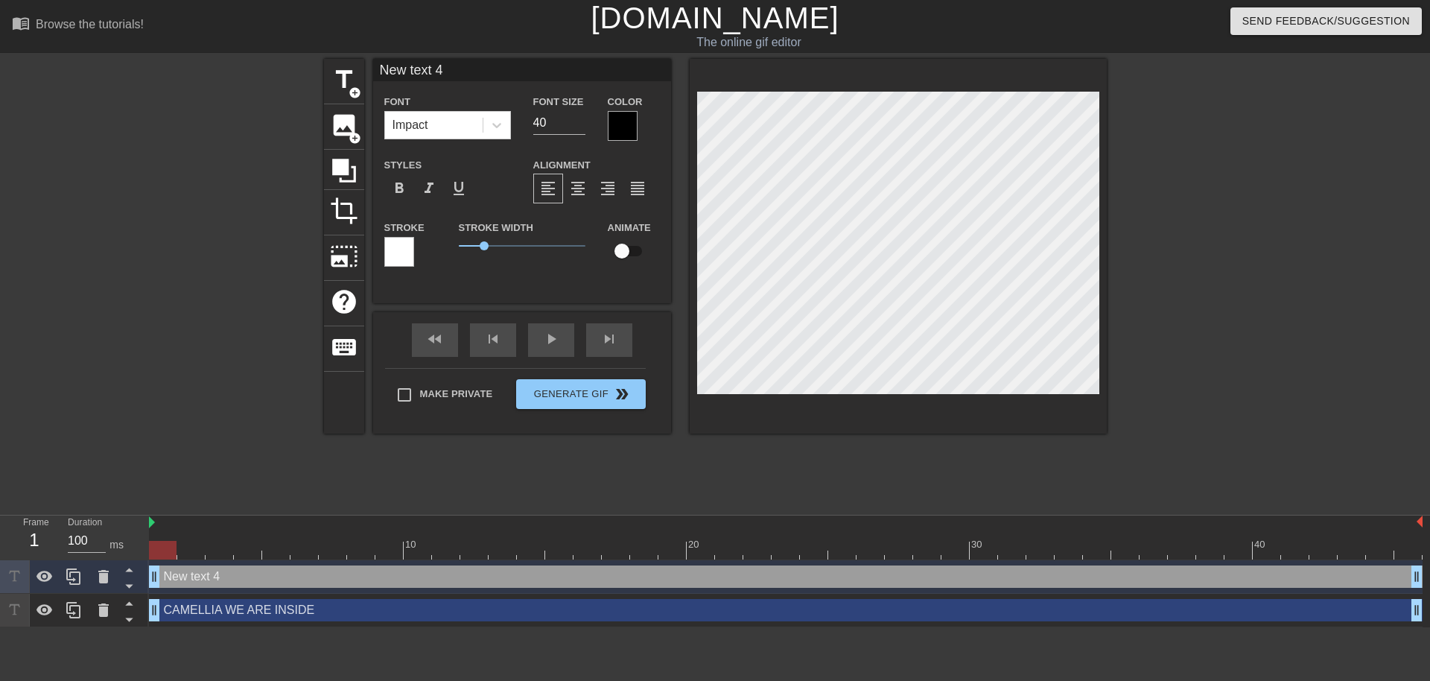
click at [603, 127] on div "Color" at bounding box center [634, 116] width 75 height 48
click at [623, 126] on div at bounding box center [623, 126] width 30 height 30
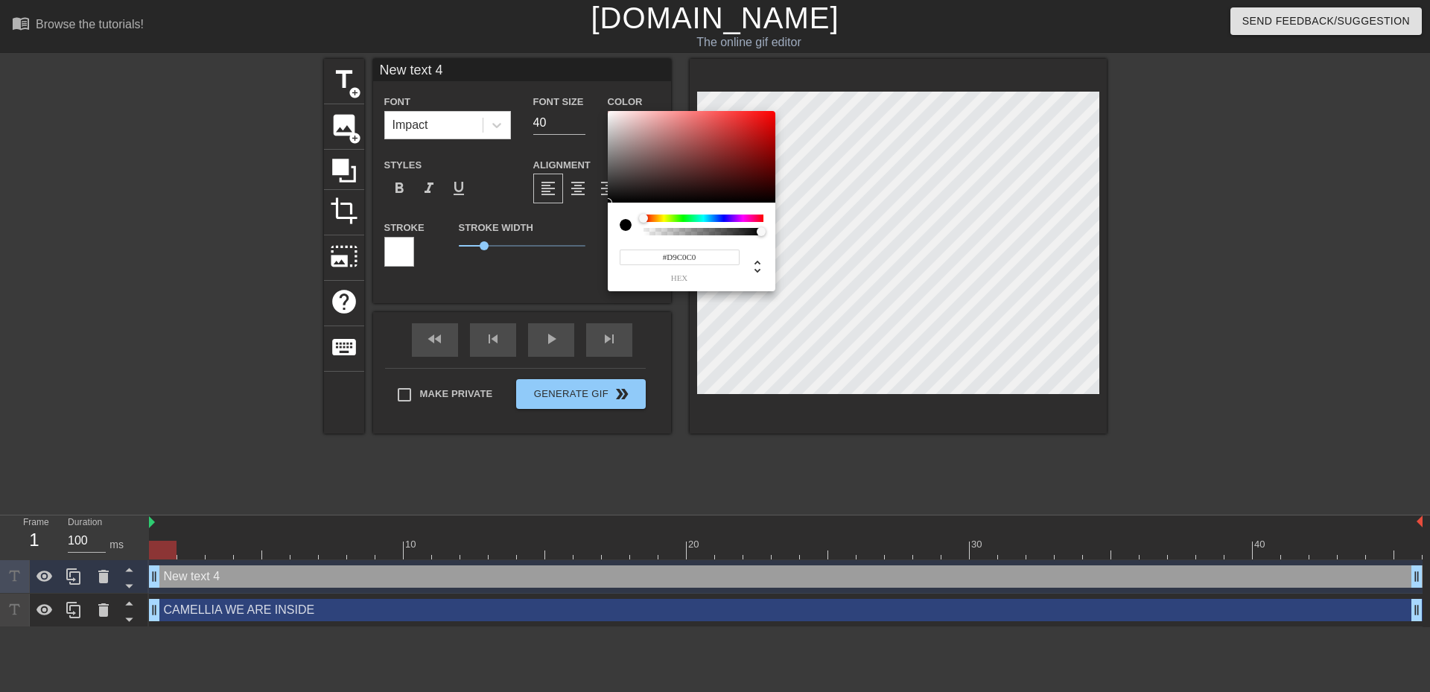
type input "#FFFFFF"
drag, startPoint x: 597, startPoint y: 110, endPoint x: 553, endPoint y: 95, distance: 47.1
click at [553, 95] on div "#FFFFFF hex" at bounding box center [715, 346] width 1430 height 692
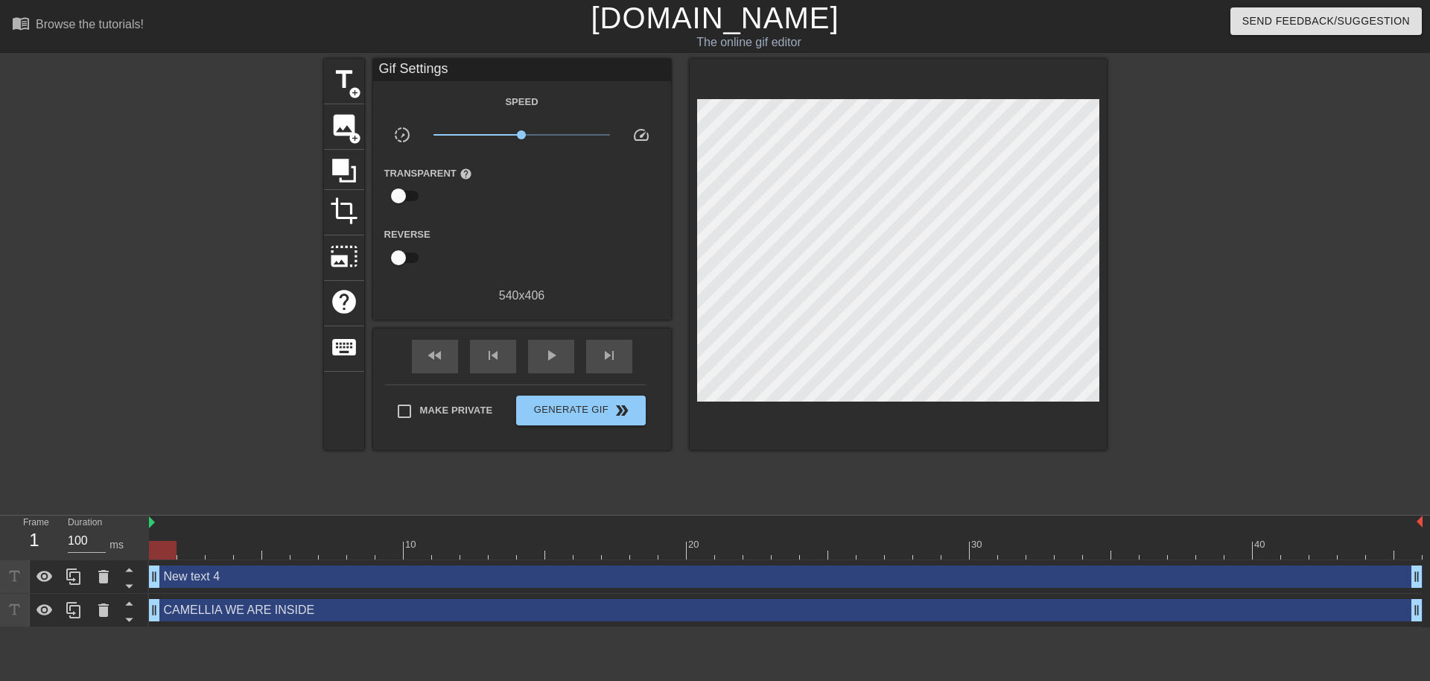
click at [346, 579] on div "New text 4 drag_handle drag_handle" at bounding box center [786, 576] width 1274 height 22
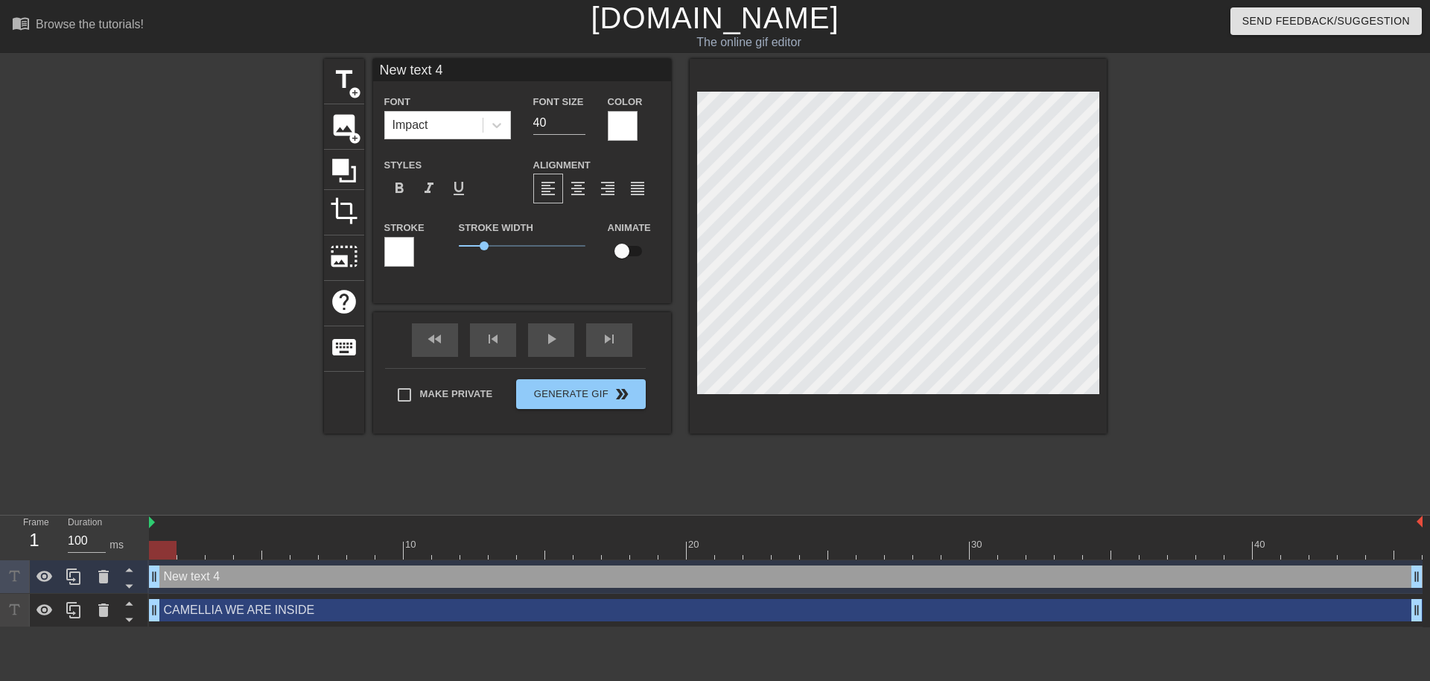
click at [407, 254] on div at bounding box center [399, 252] width 30 height 30
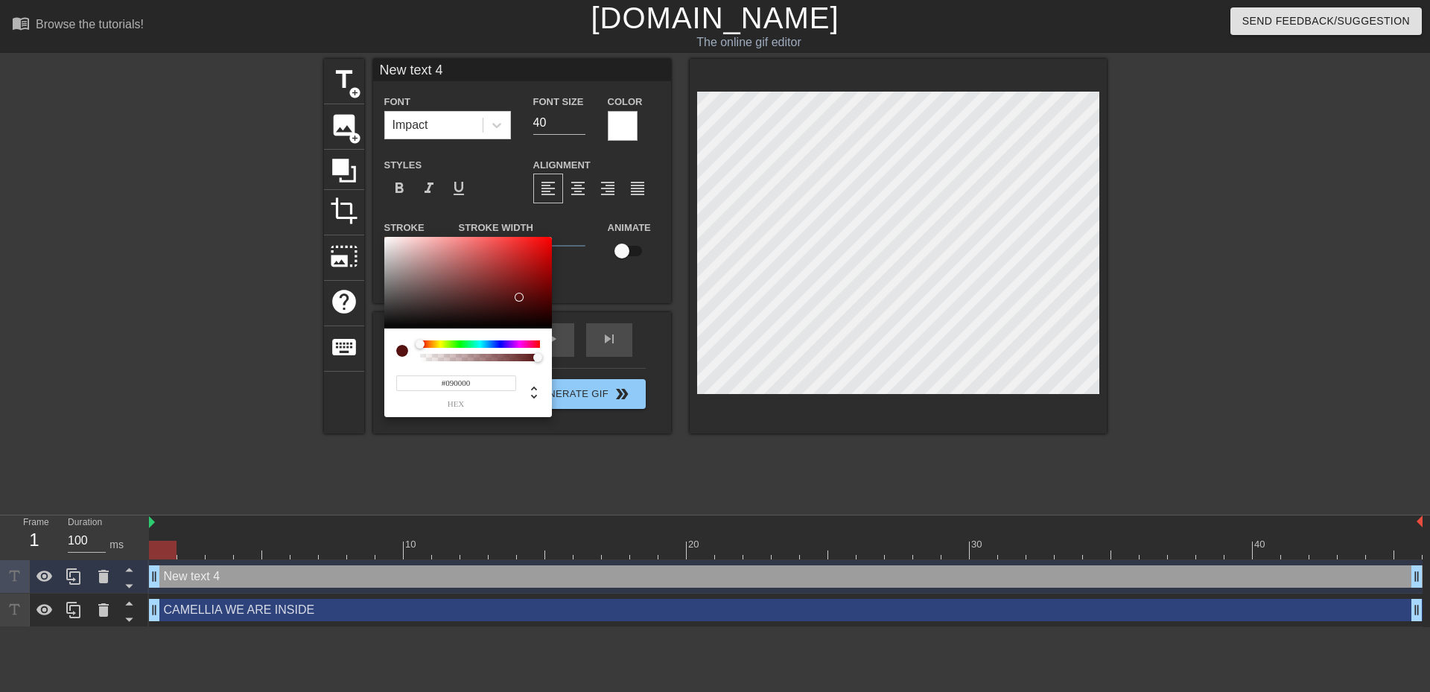
type input "#000000"
drag, startPoint x: 527, startPoint y: 308, endPoint x: 621, endPoint y: 367, distance: 109.8
click at [613, 367] on div "#000000 hex" at bounding box center [715, 346] width 1430 height 692
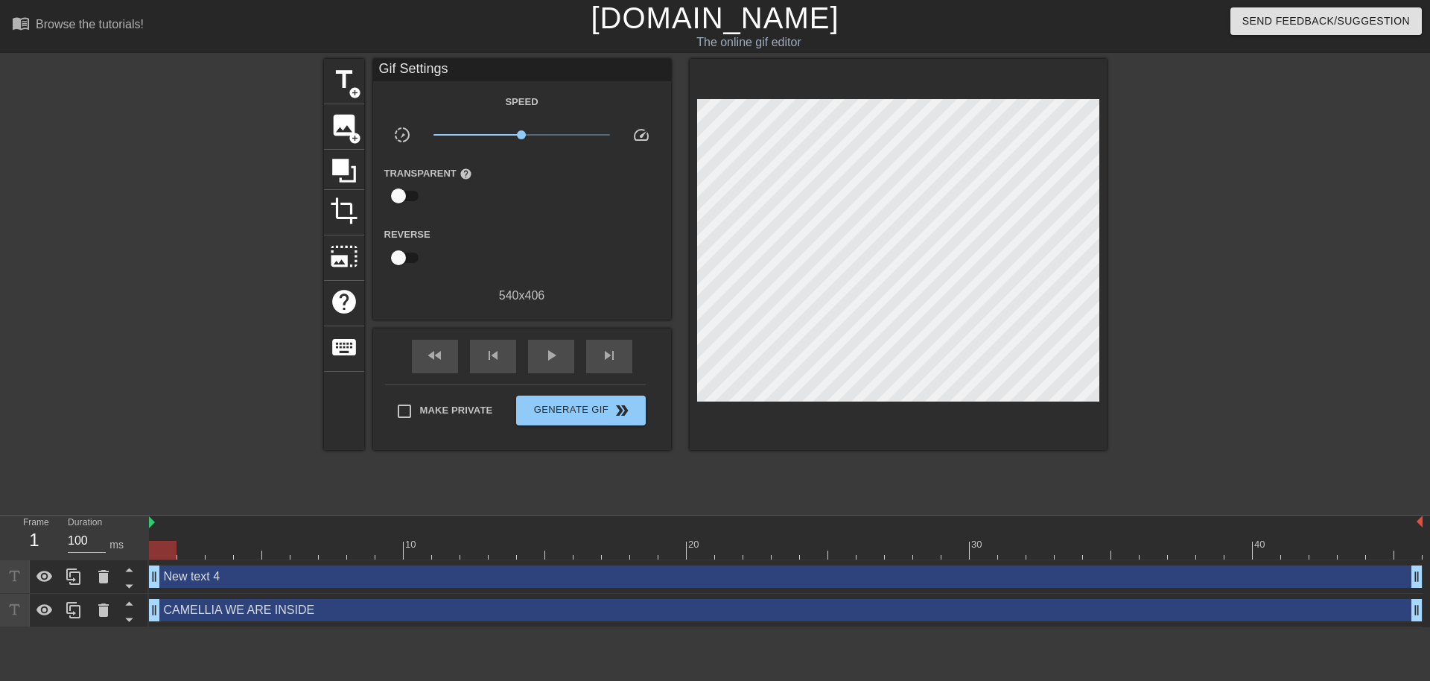
click at [358, 579] on div "New text 4 drag_handle drag_handle" at bounding box center [786, 576] width 1274 height 22
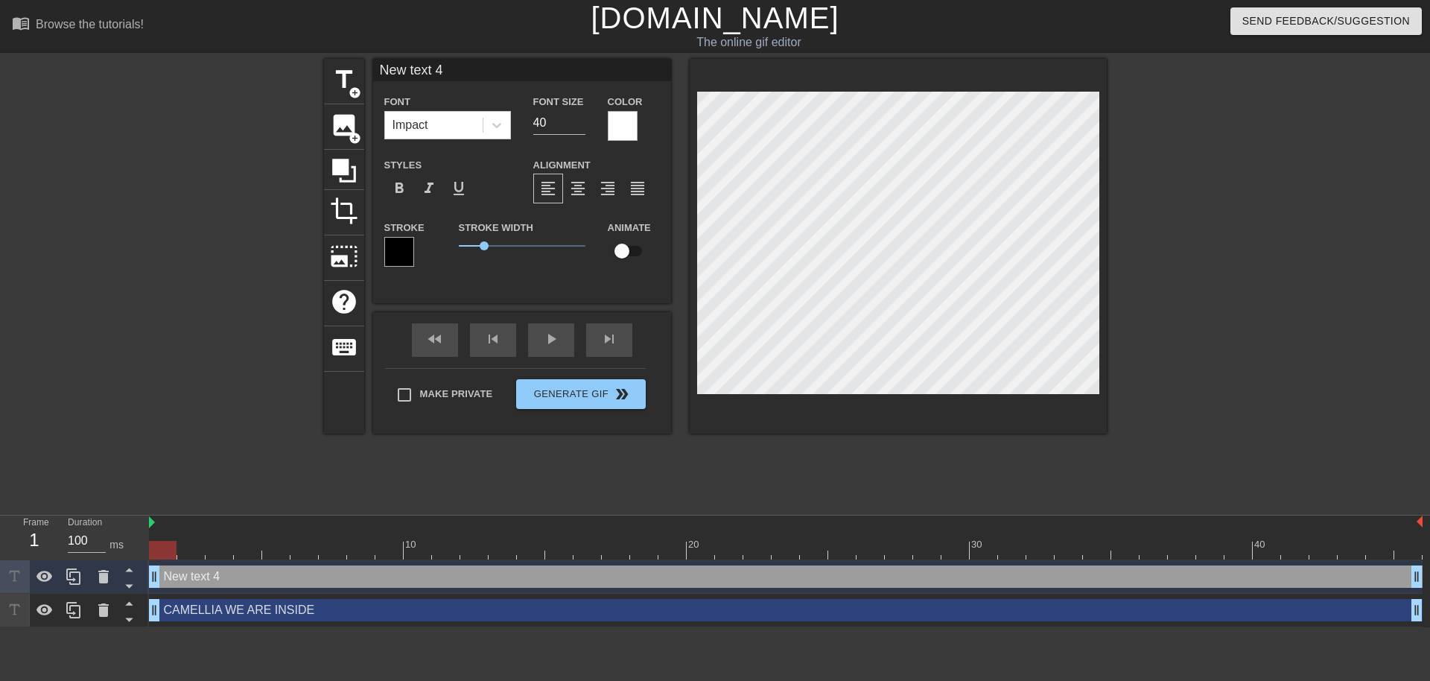
scroll to position [2, 1]
type input "New text"
type textarea "New text"
type input "New text"
type textarea "New text"
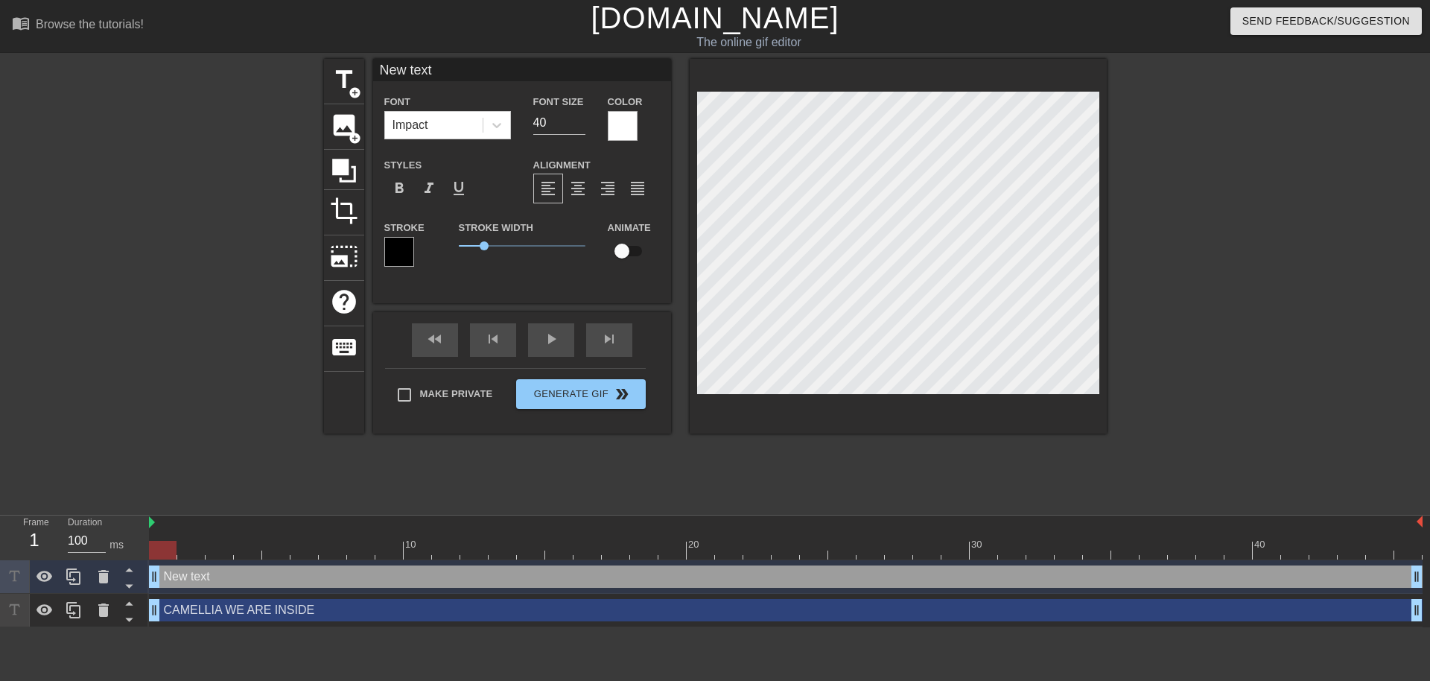
type input "New tex"
type textarea "New tex"
type input "New te"
type textarea "New te"
type input "New t"
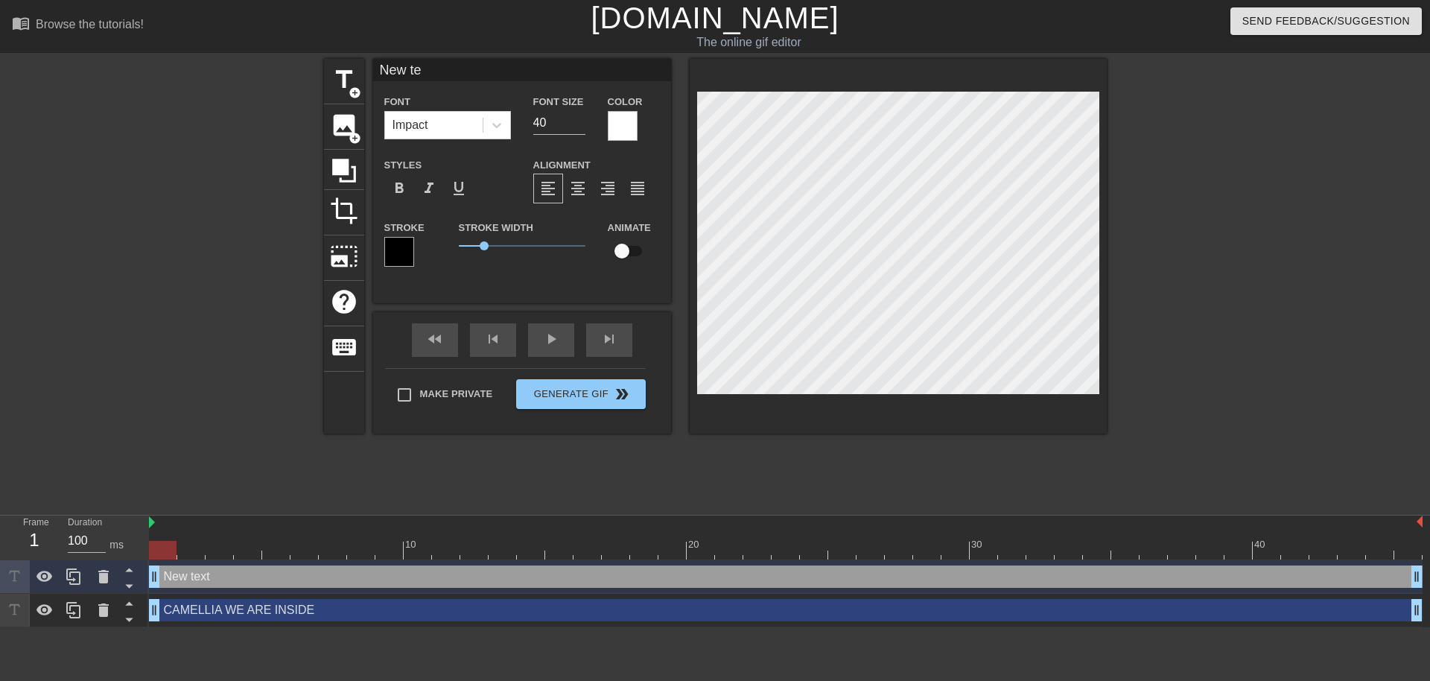
type textarea "New t"
type input "New"
type textarea "New"
type input "New"
type textarea "New"
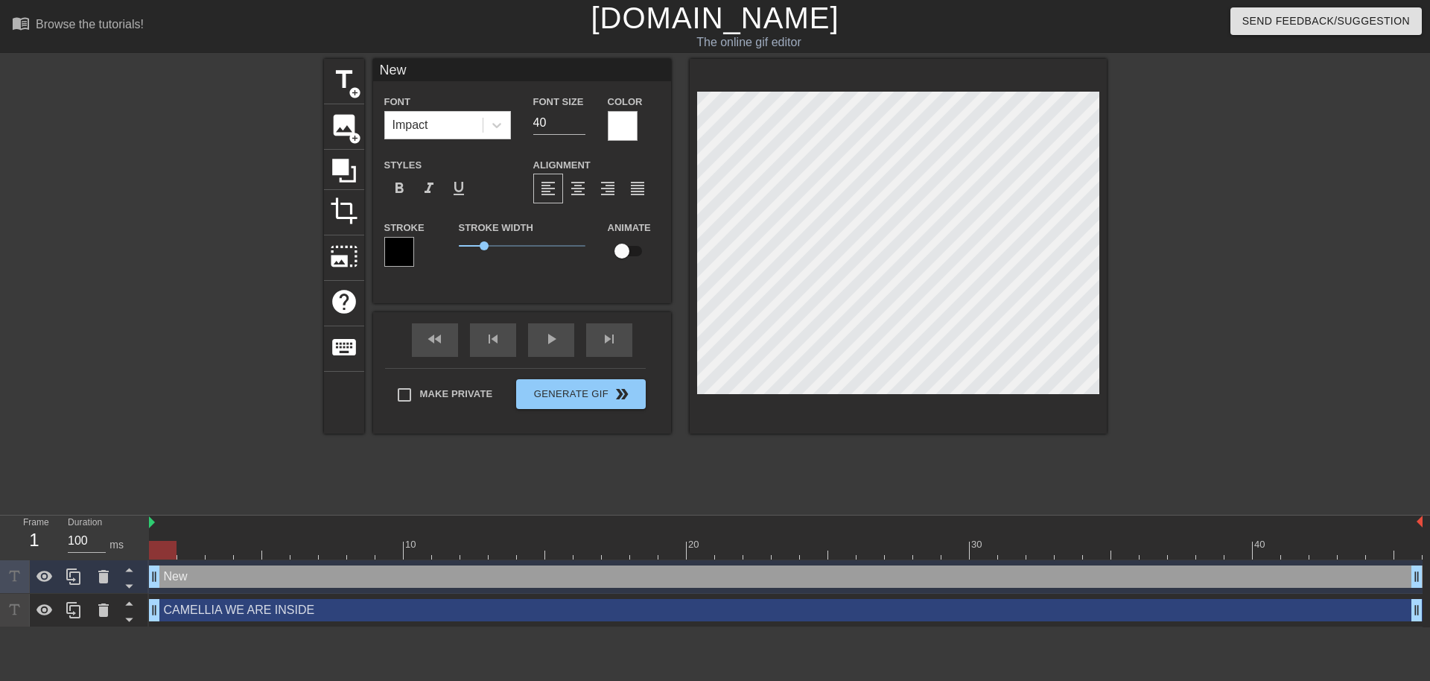
scroll to position [2, 2]
type input "Ne"
type textarea "Ne"
type input "N"
type textarea "N"
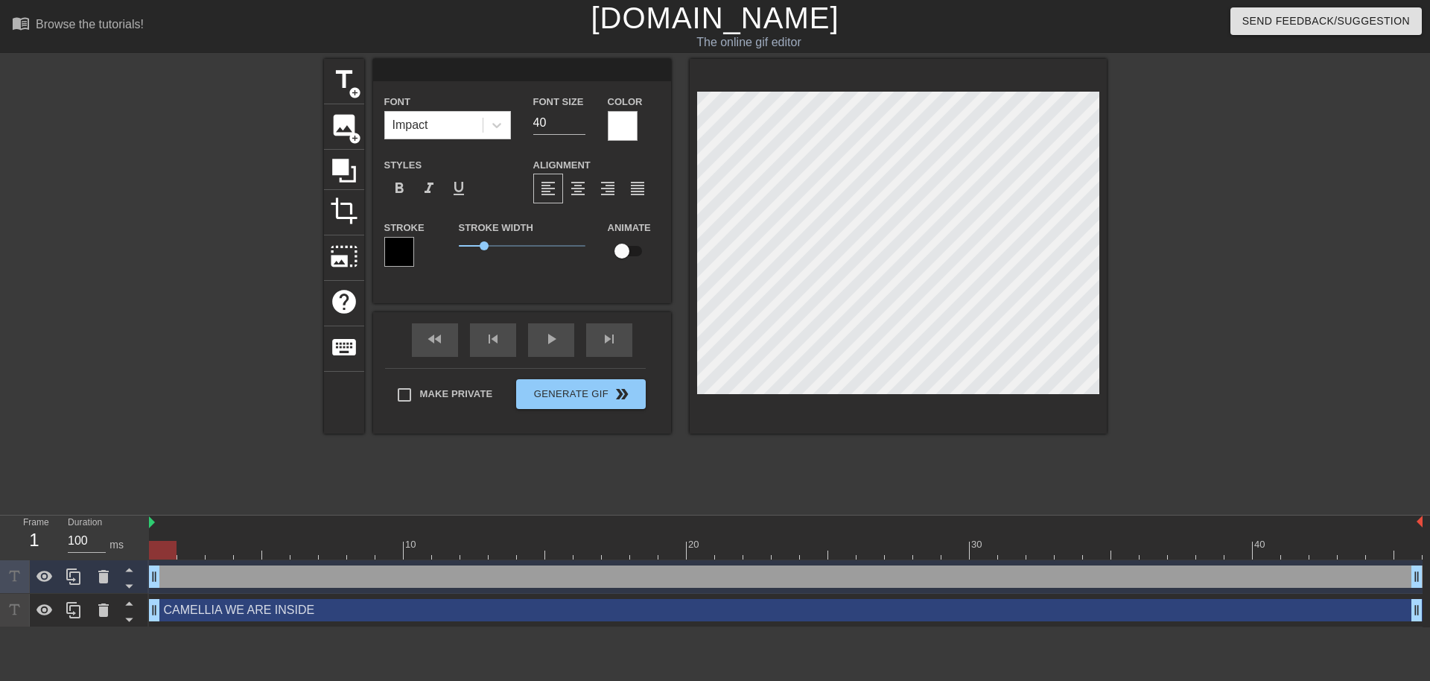
type input "L"
type textarea "L"
type input "LO"
type textarea "LOB"
type input "LOBO"
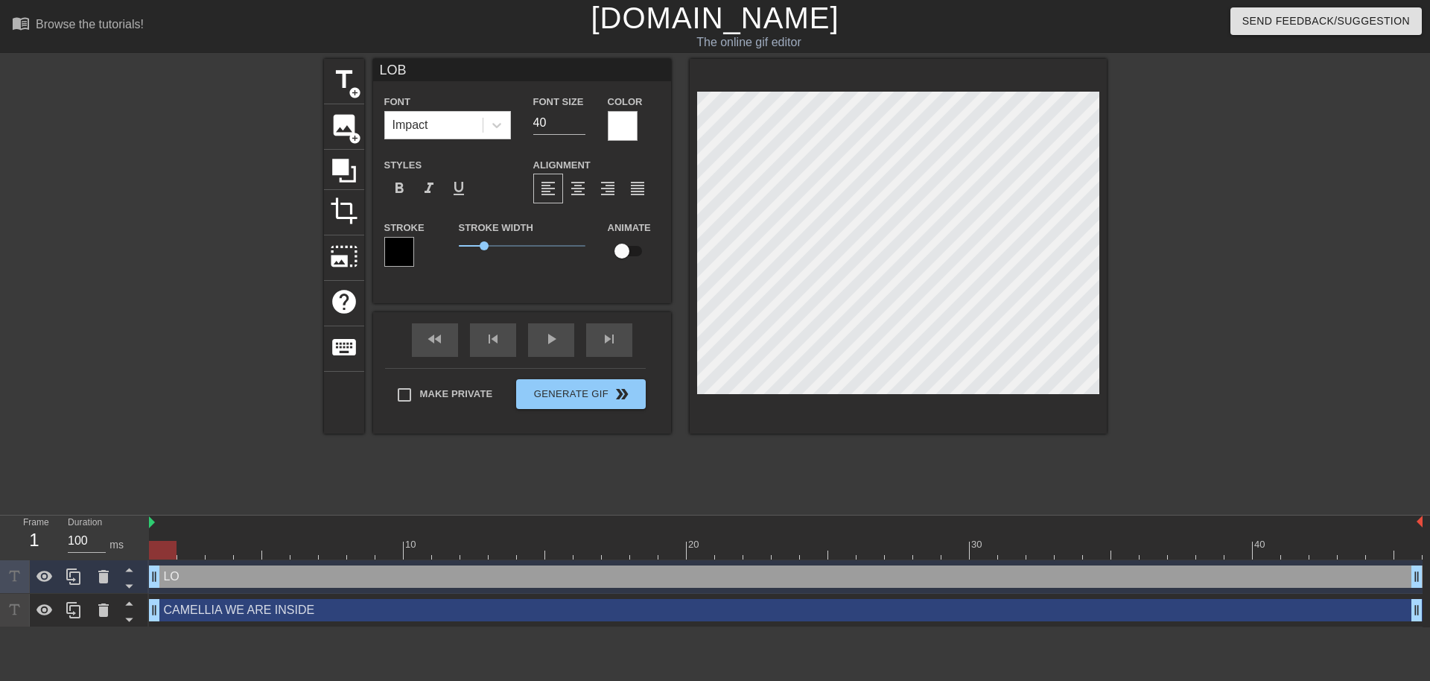
type textarea "LOBO"
type input "LOBOT"
type textarea "LOBOT"
type input "LOBOTO"
type textarea "LOBOTO"
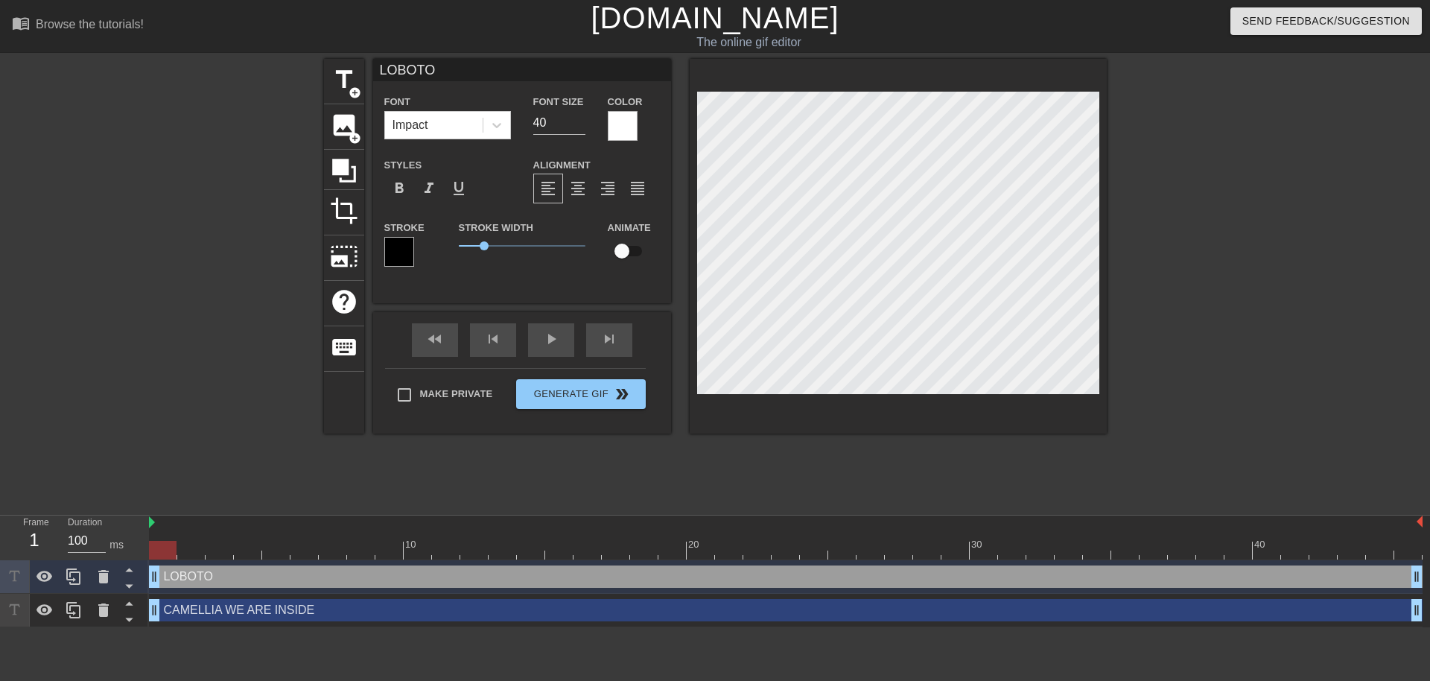
type input "LOBOTOM"
type textarea "LOBOTOM"
type input "[MEDICAL_DATA]"
type textarea "[MEDICAL_DATA]"
type input "[MEDICAL_DATA]"
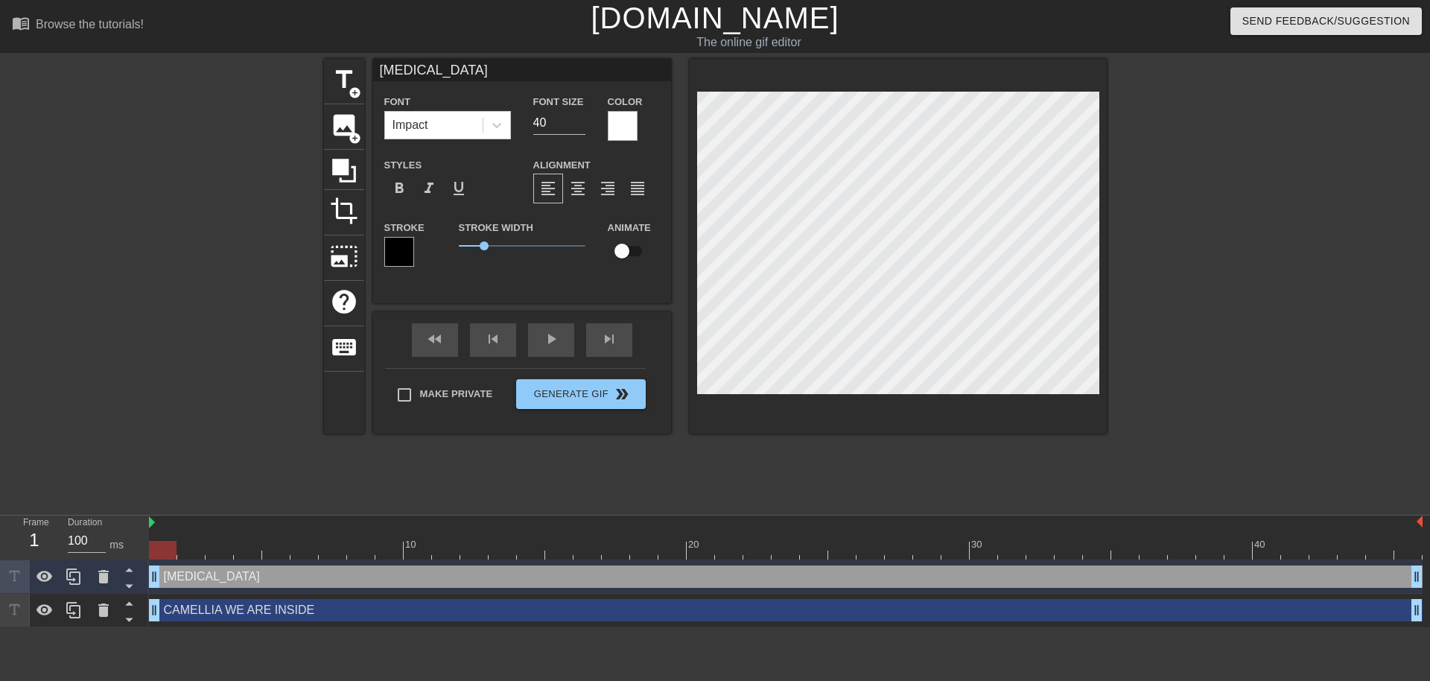
type textarea "[MEDICAL_DATA]"
type input "[MEDICAL_DATA] C"
type textarea "[MEDICAL_DATA] C"
type input "[MEDICAL_DATA] CO"
type textarea "[MEDICAL_DATA] CO"
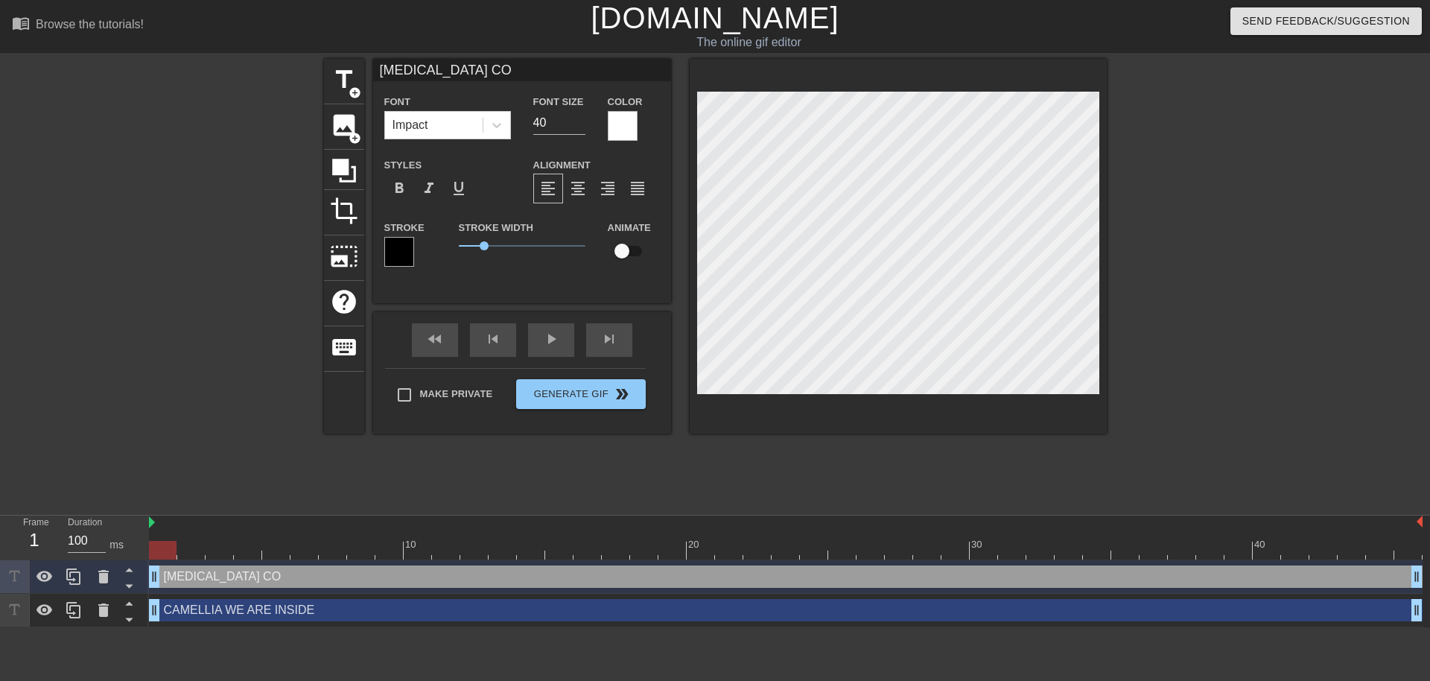
type input "[MEDICAL_DATA] COR"
type textarea "[MEDICAL_DATA] COR"
type input "[MEDICAL_DATA] CORP"
type textarea "[MEDICAL_DATA] CORP"
type input "[MEDICAL_DATA] CORPO"
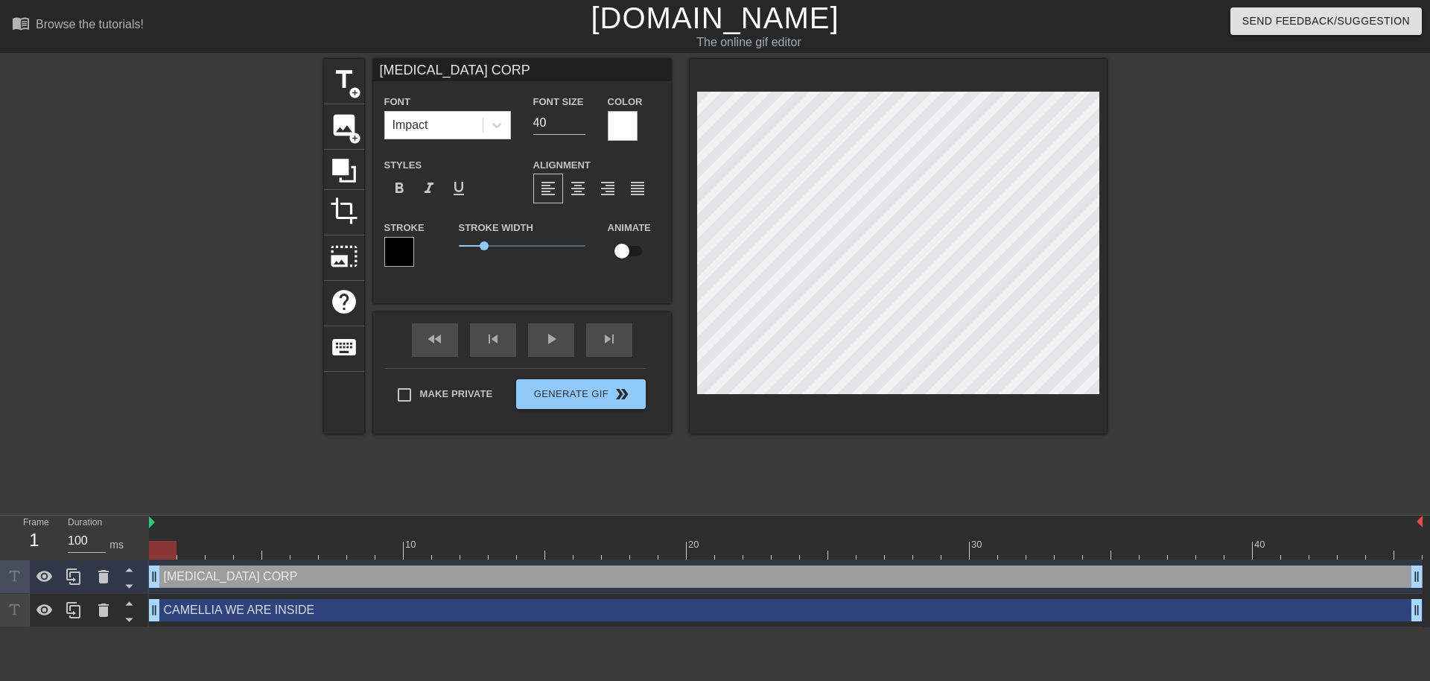
type textarea "[MEDICAL_DATA] CORPO"
type input "[MEDICAL_DATA] CORPOR"
type textarea "[MEDICAL_DATA] CORPOR"
type input "[MEDICAL_DATA] CORPORA"
type textarea "[MEDICAL_DATA] CORPORA"
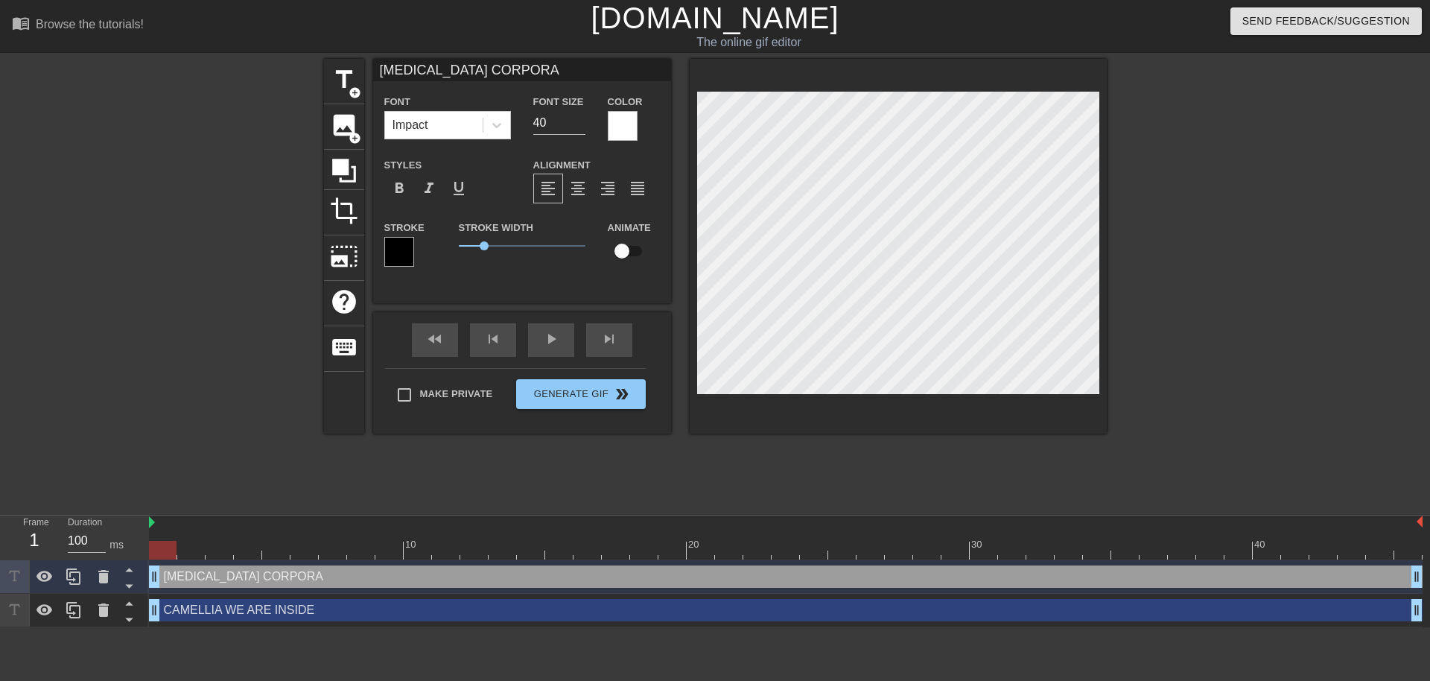
type input "[MEDICAL_DATA] CORPORAT"
type textarea "[MEDICAL_DATA] CORPORAT"
type input "[MEDICAL_DATA] CORPORATI"
type textarea "[MEDICAL_DATA] CORPORATI"
type input "[MEDICAL_DATA] CORPORATIO"
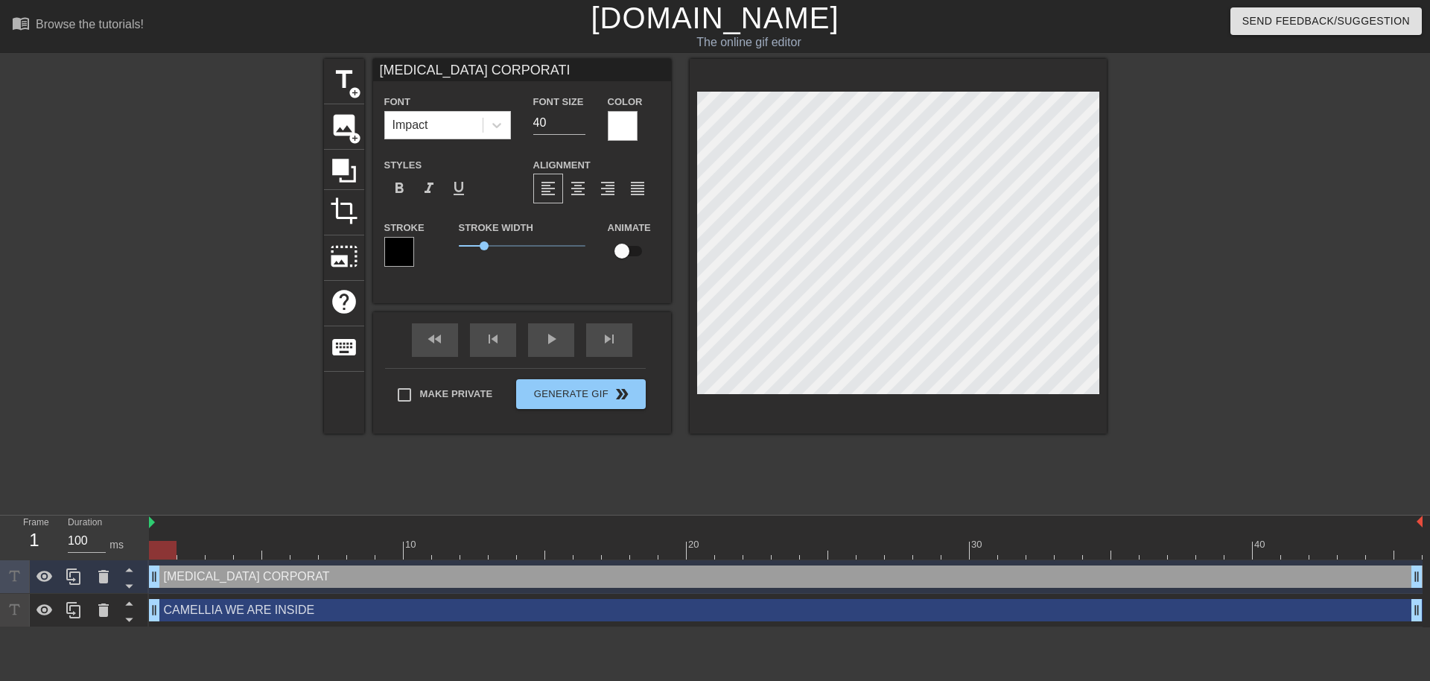
type textarea "[MEDICAL_DATA] CORPORATIO"
type input "[MEDICAL_DATA] CORPORATION"
type textarea "[MEDICAL_DATA] CORPORATION"
click at [901, 627] on html "menu_book Browse the tutorials! [DOMAIN_NAME] The online gif editor Send Feedba…" at bounding box center [715, 313] width 1430 height 627
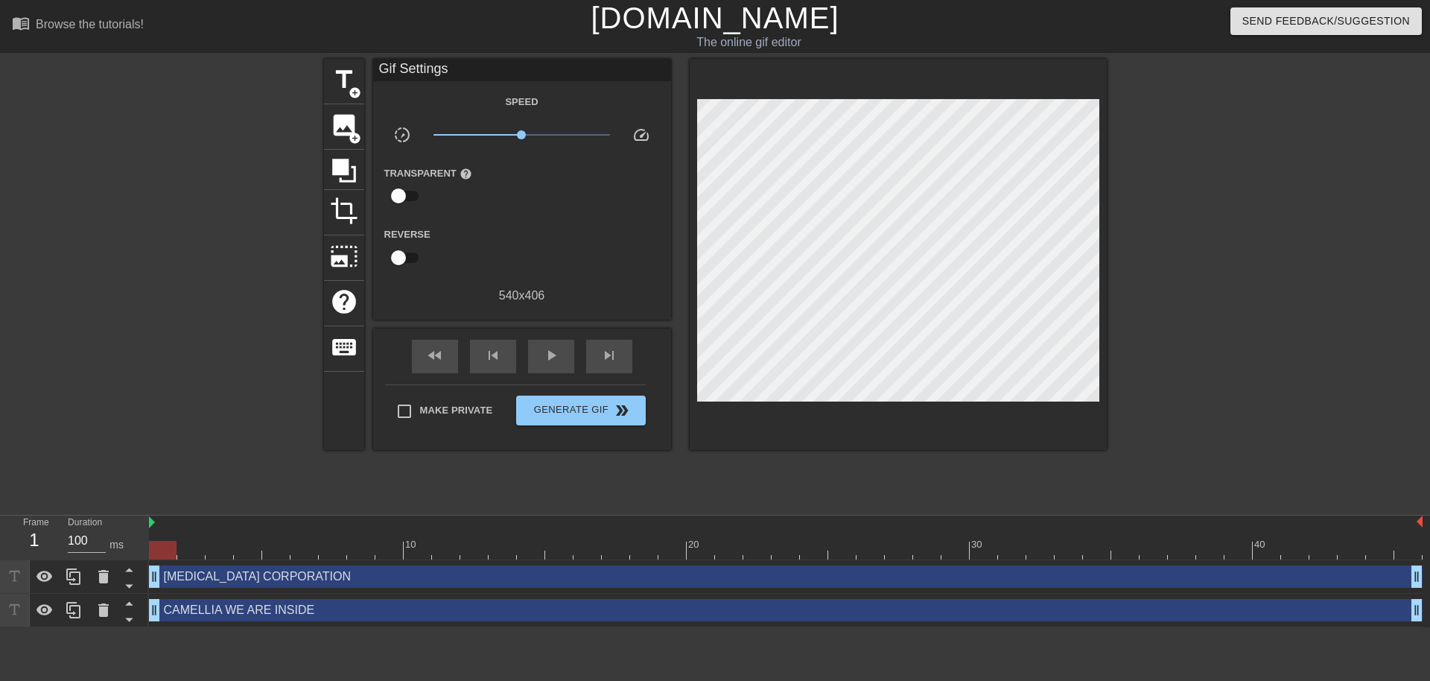
click at [1196, 429] on div at bounding box center [1237, 282] width 224 height 447
click at [560, 368] on div "play_arrow" at bounding box center [551, 357] width 46 height 34
click at [560, 368] on div "pause" at bounding box center [551, 357] width 46 height 34
click at [607, 406] on span "Generate Gif double_arrow" at bounding box center [580, 411] width 117 height 18
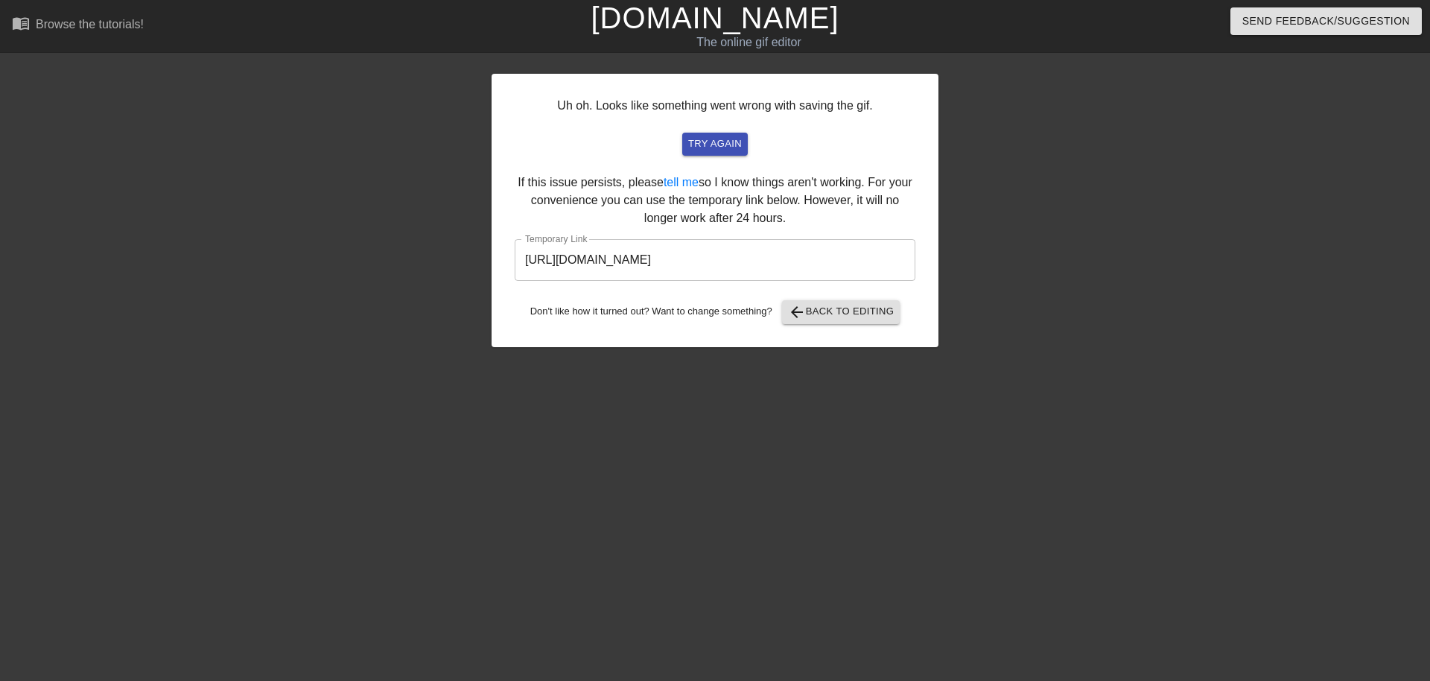
click at [777, 313] on div "Don't like how it turned out? Want to change something? arrow_back Back to Edit…" at bounding box center [715, 312] width 401 height 24
click at [799, 313] on span "arrow_back" at bounding box center [797, 312] width 18 height 18
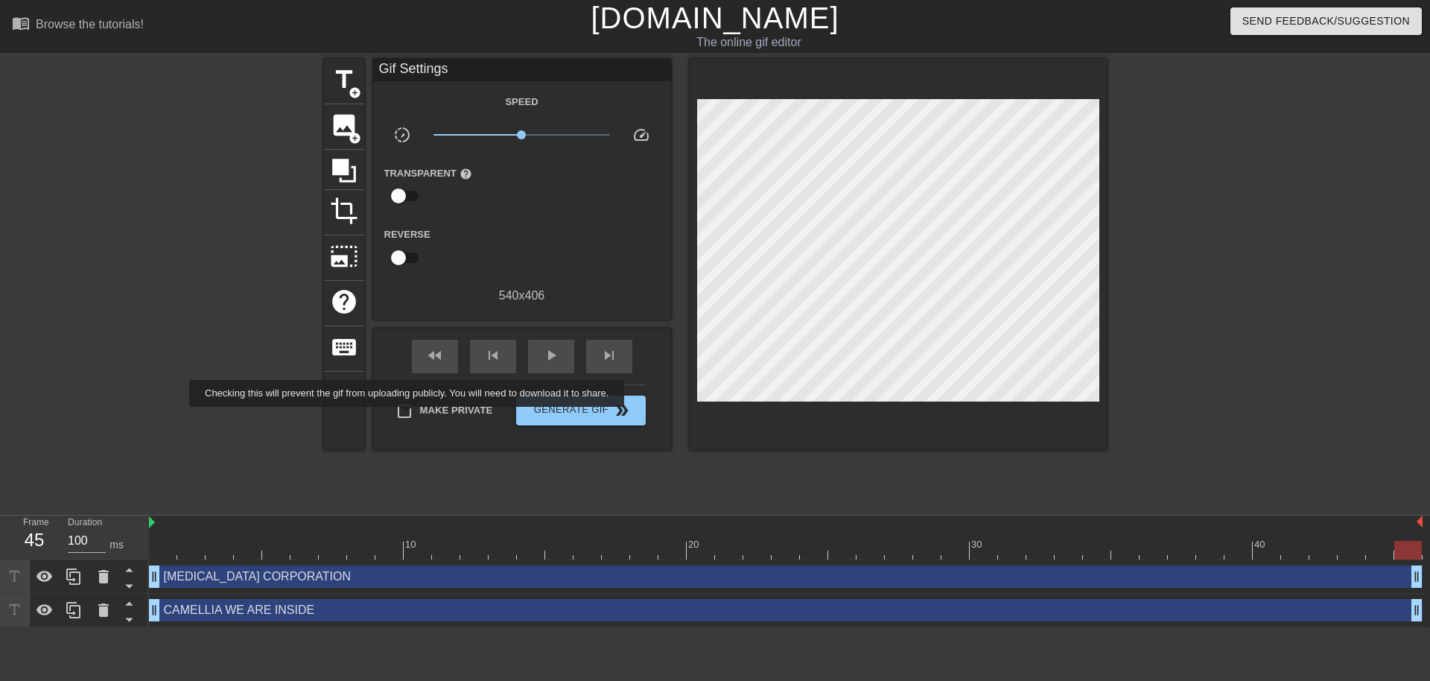
click at [410, 417] on input "Make Private" at bounding box center [404, 411] width 31 height 31
checkbox input "true"
click at [583, 413] on span "Generate Gif double_arrow" at bounding box center [580, 411] width 117 height 18
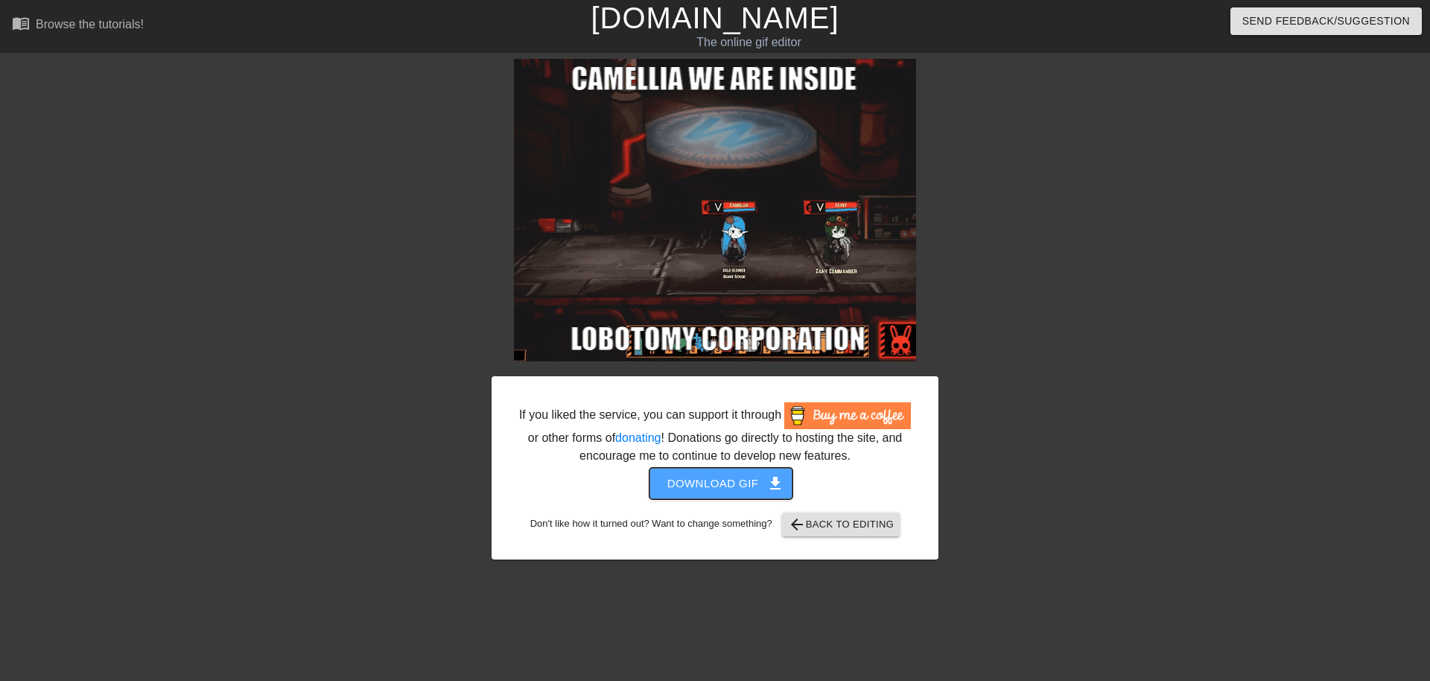
click at [687, 478] on span "Download gif get_app" at bounding box center [722, 483] width 108 height 19
